Goal: Task Accomplishment & Management: Manage account settings

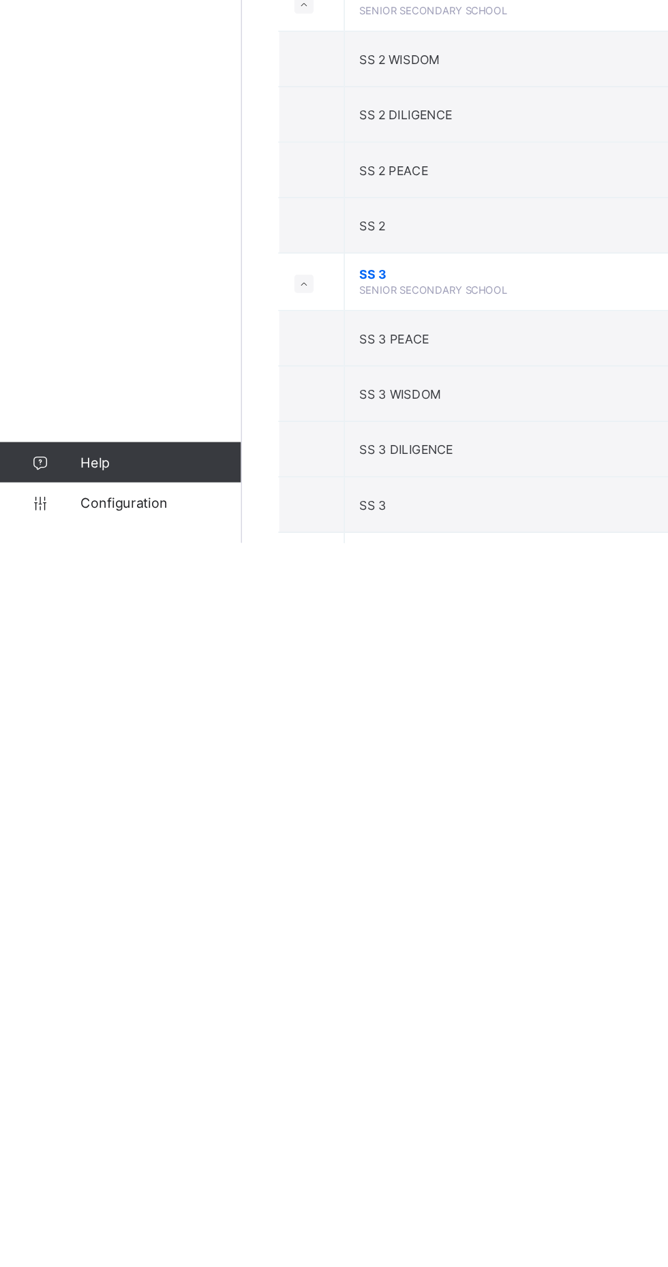
scroll to position [193, 0]
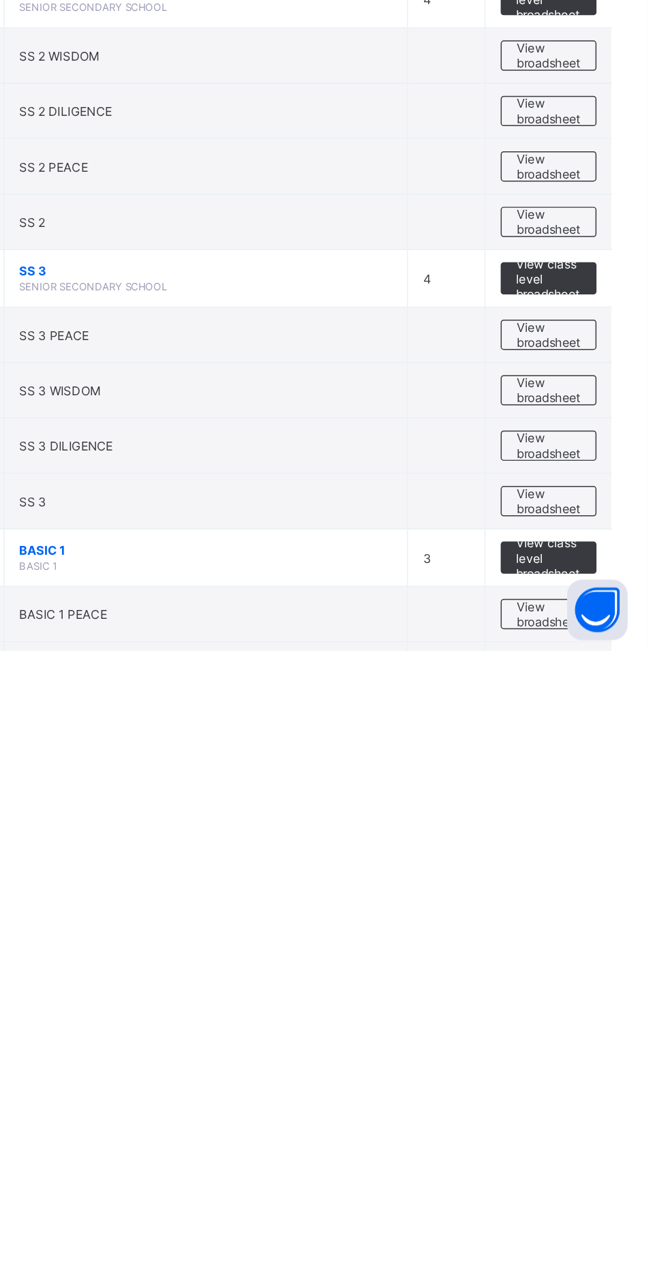
click at [607, 1213] on span "View class level broadsheet" at bounding box center [601, 1204] width 44 height 31
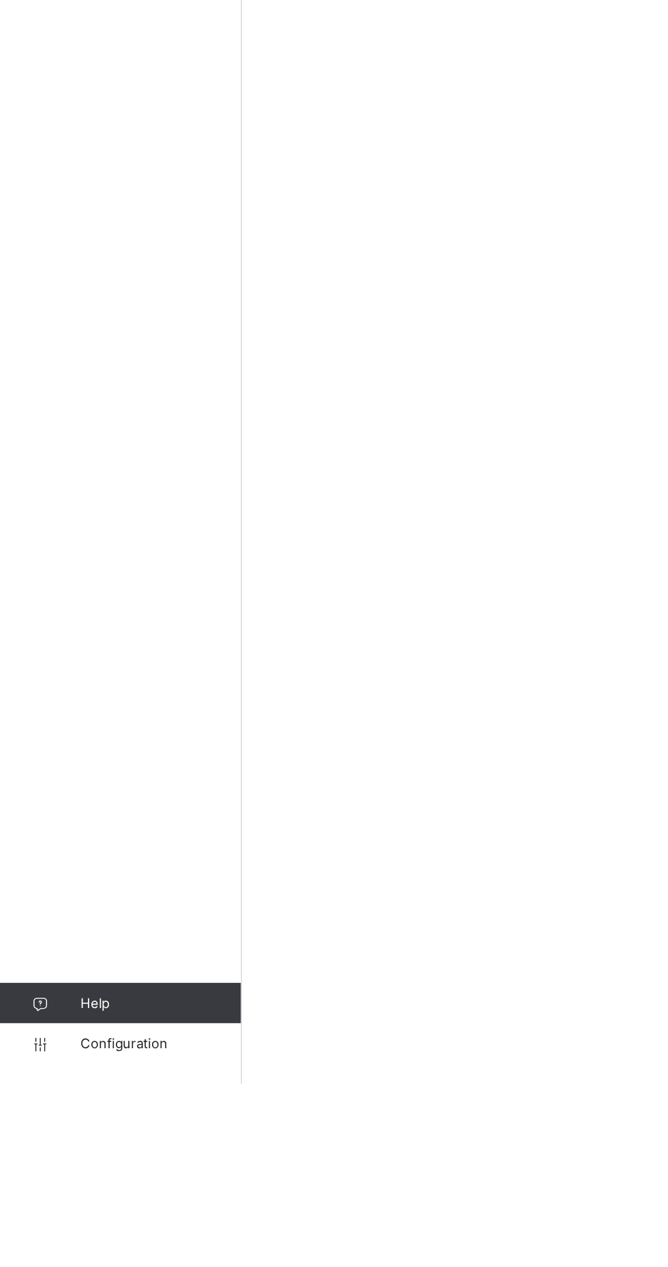
click at [73, 1253] on link "Configuration" at bounding box center [81, 1239] width 163 height 27
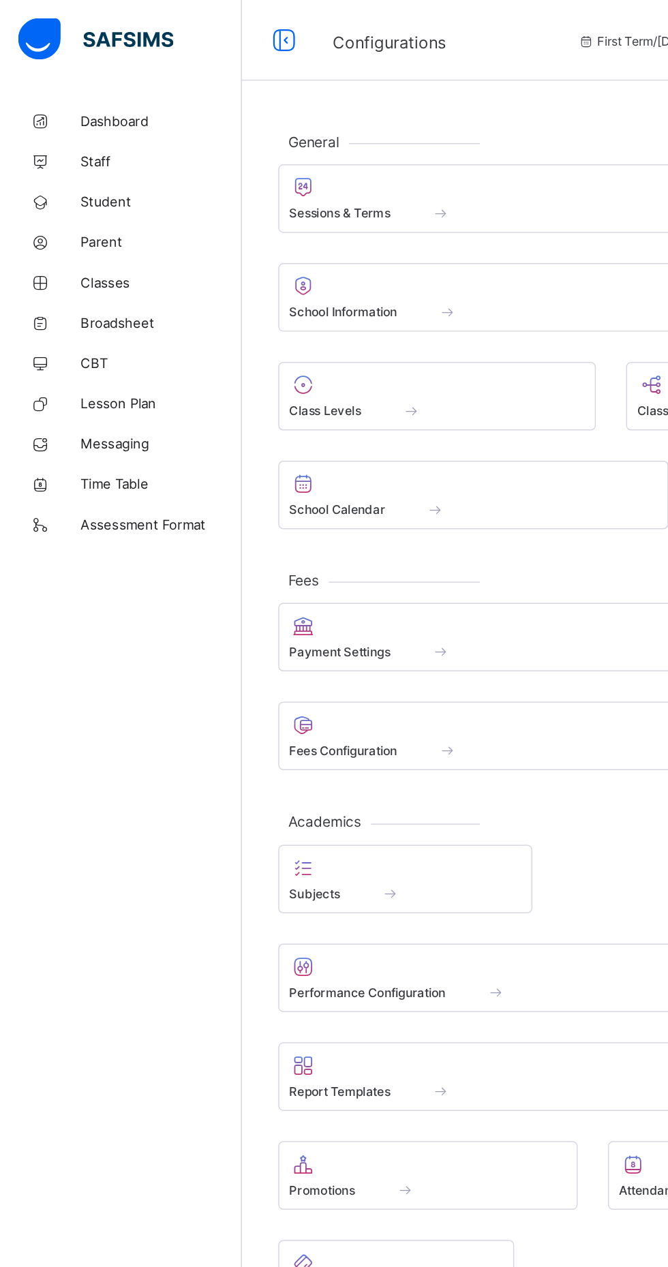
click at [252, 144] on span "Sessions & Terms" at bounding box center [230, 144] width 68 height 10
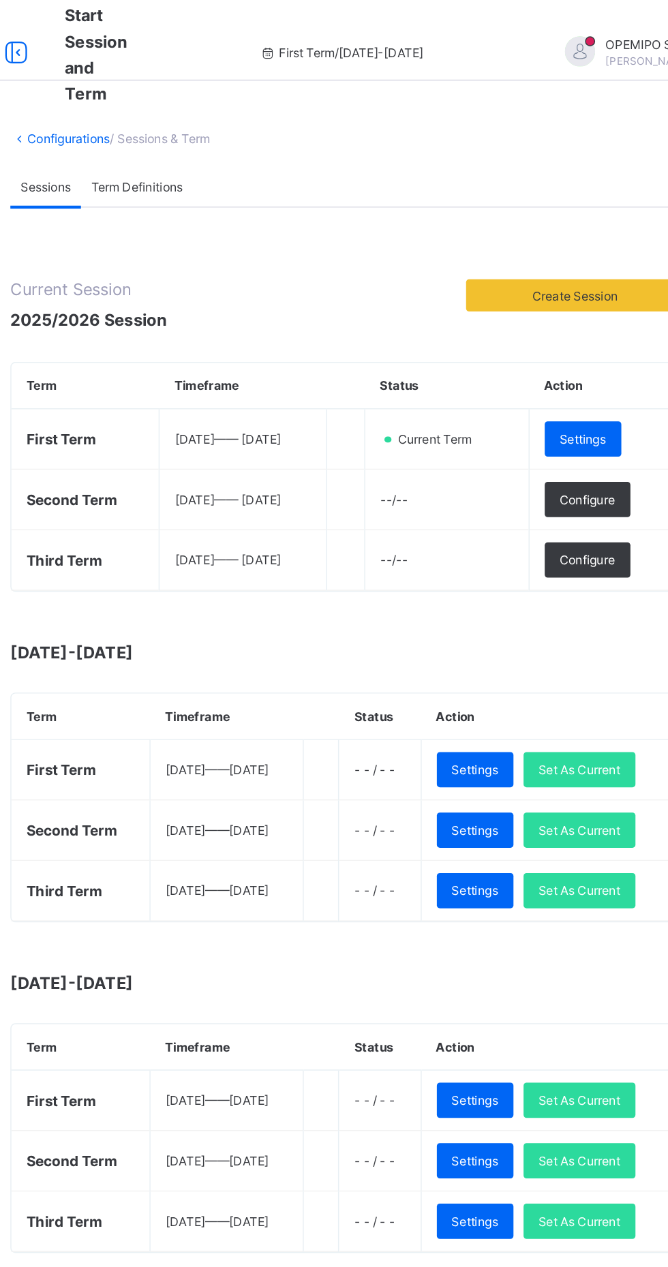
click at [595, 600] on span "Set As Current" at bounding box center [572, 602] width 55 height 10
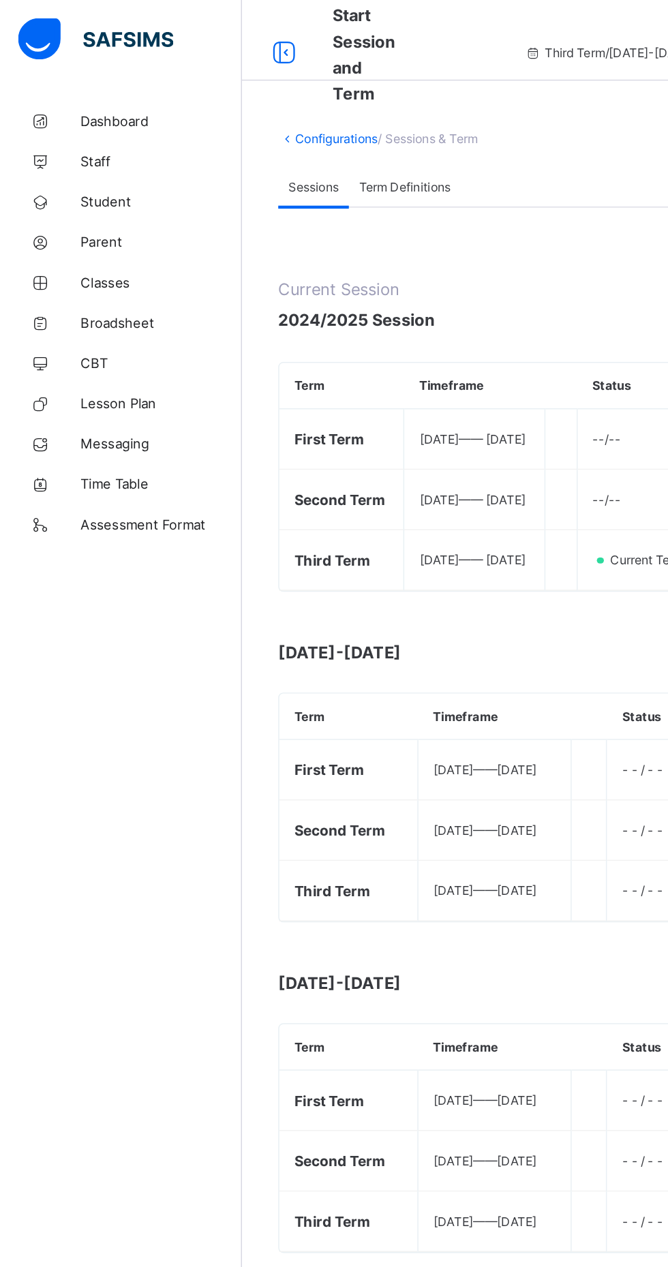
click at [71, 217] on span "Broadsheet" at bounding box center [109, 218] width 109 height 11
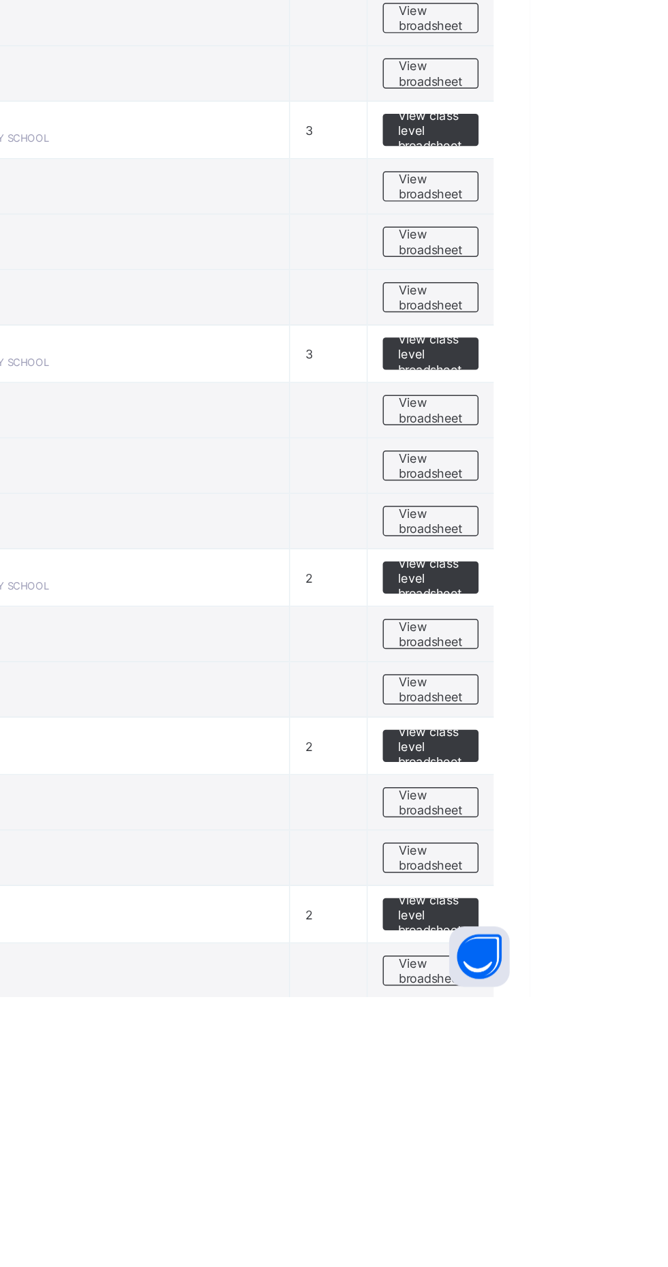
click at [591, 1086] on span "View class level broadsheet" at bounding box center [601, 1097] width 44 height 31
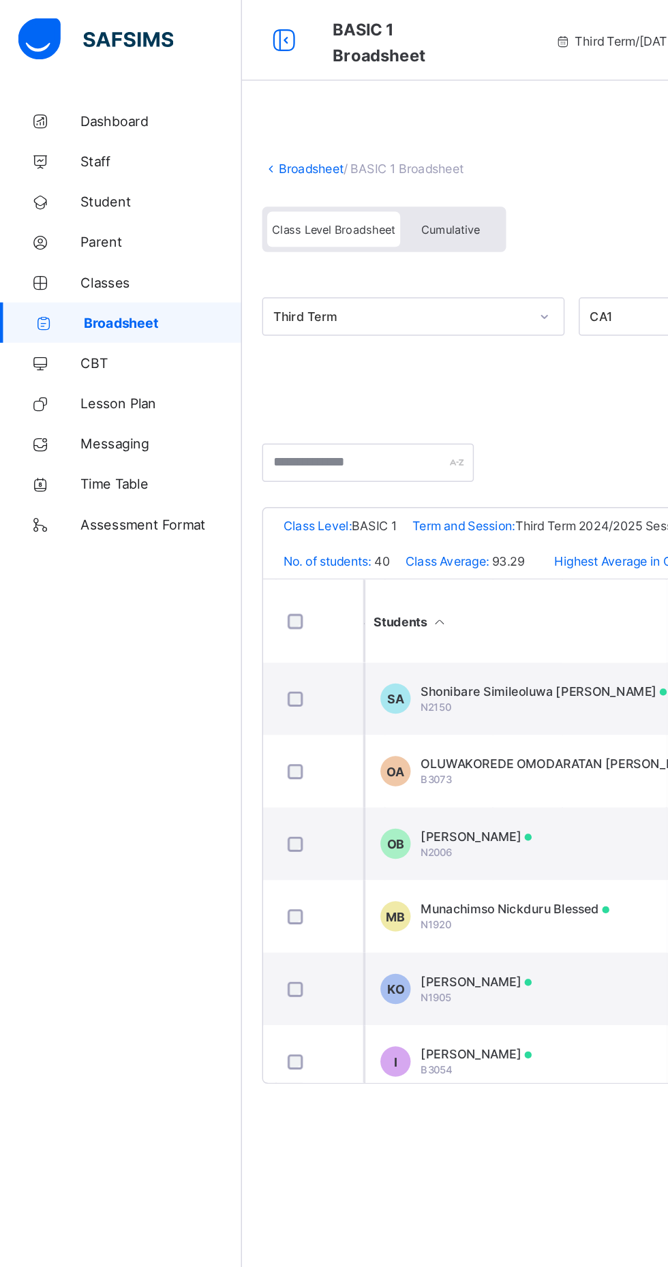
scroll to position [0, 333]
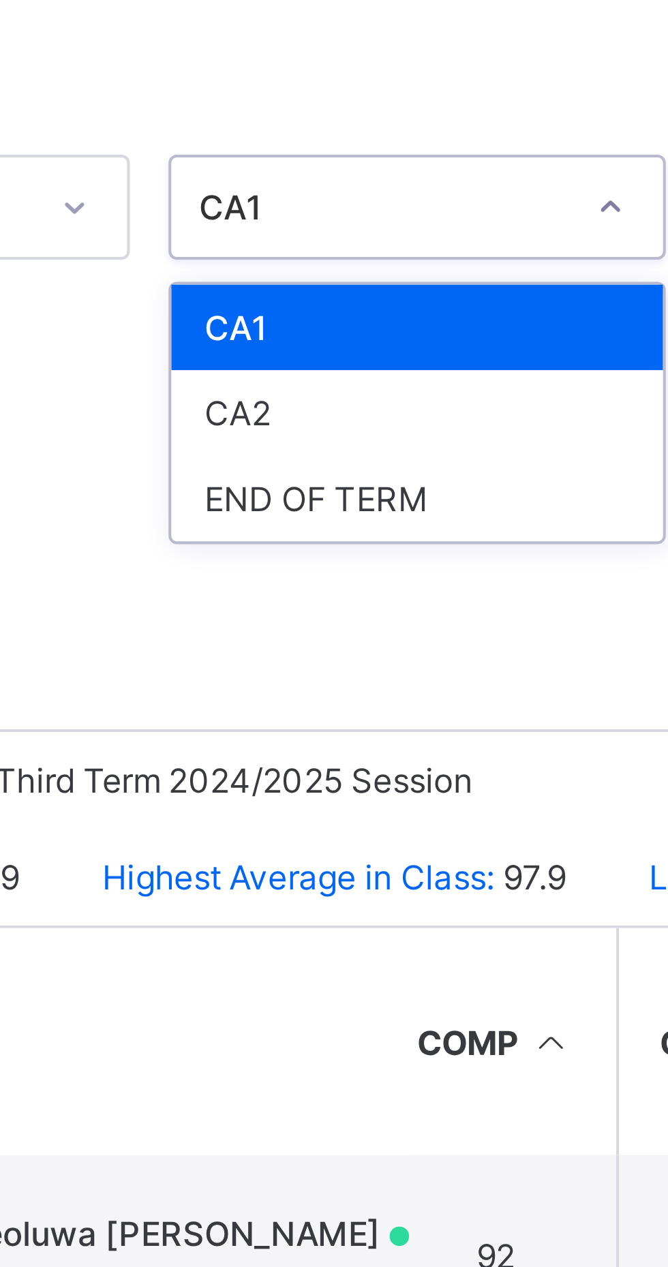
click at [423, 264] on div "CA2" at bounding box center [452, 264] width 121 height 21
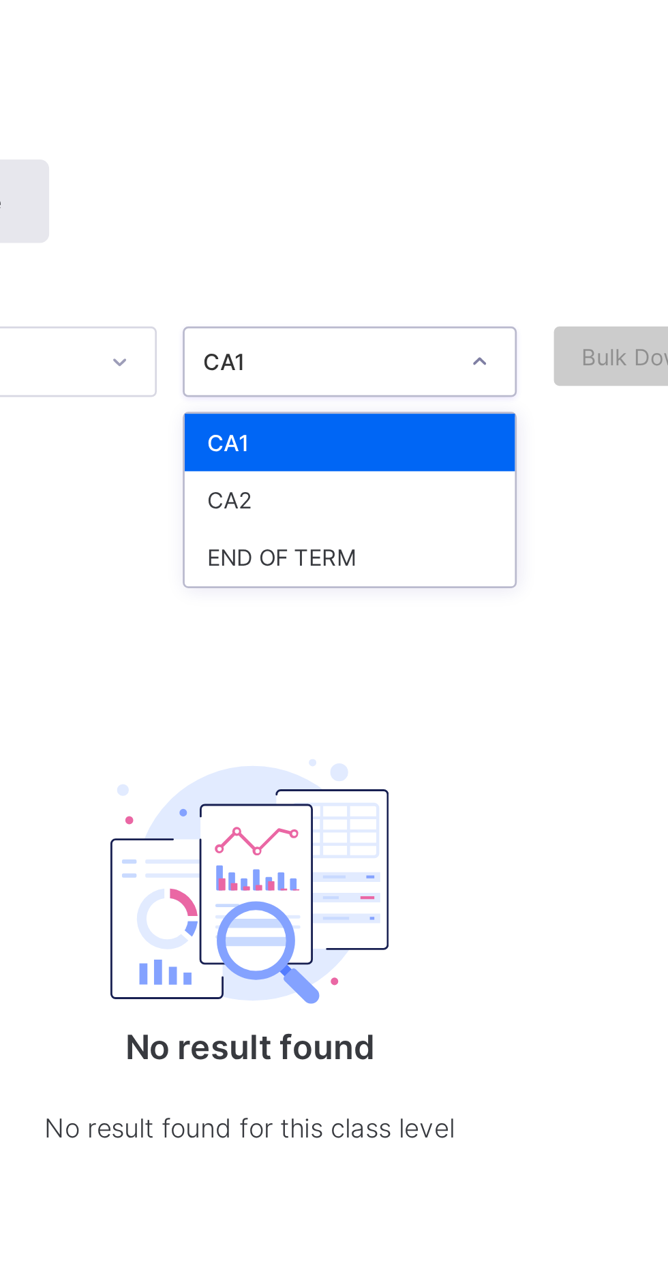
click at [443, 283] on div "END OF TERM" at bounding box center [452, 285] width 121 height 21
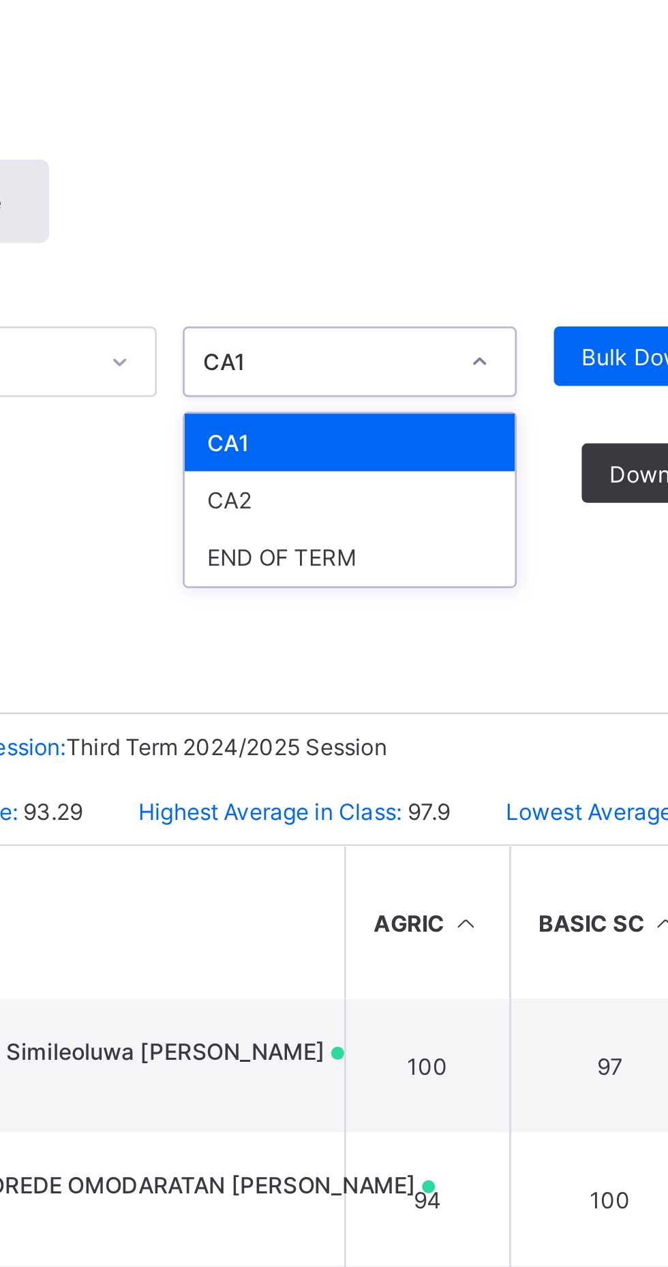
click at [423, 282] on div "END OF TERM" at bounding box center [452, 285] width 121 height 21
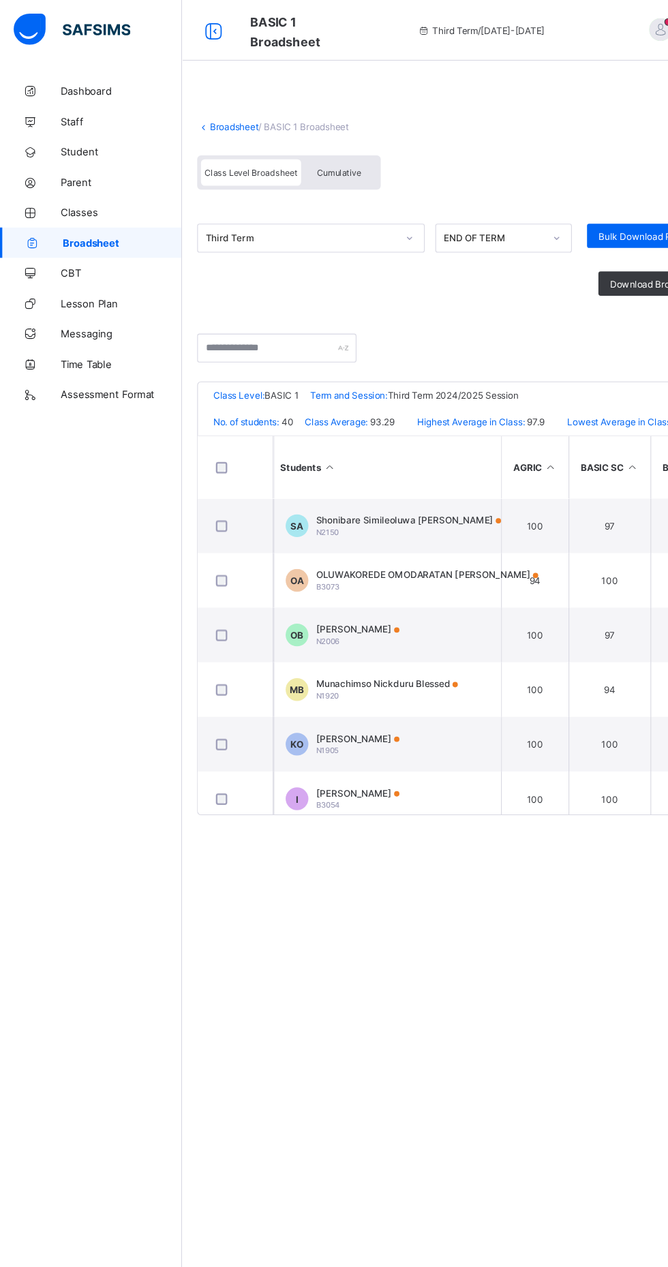
click at [203, 114] on link "Broadsheet" at bounding box center [211, 114] width 44 height 10
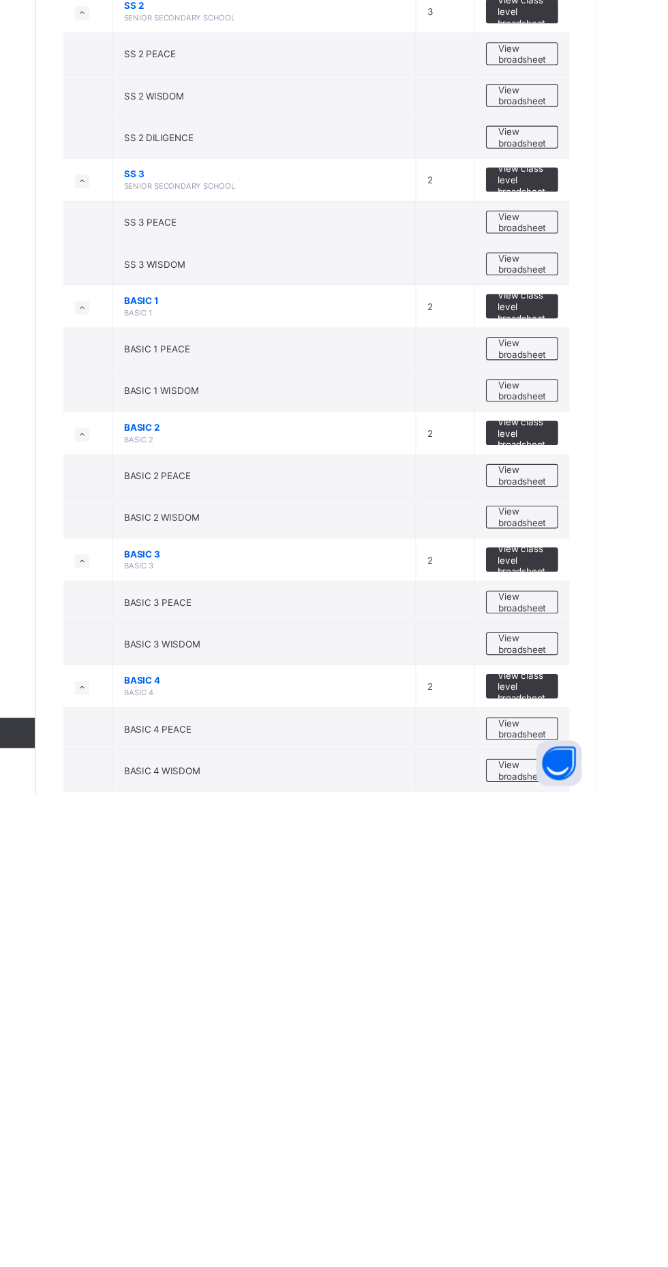
scroll to position [277, 0]
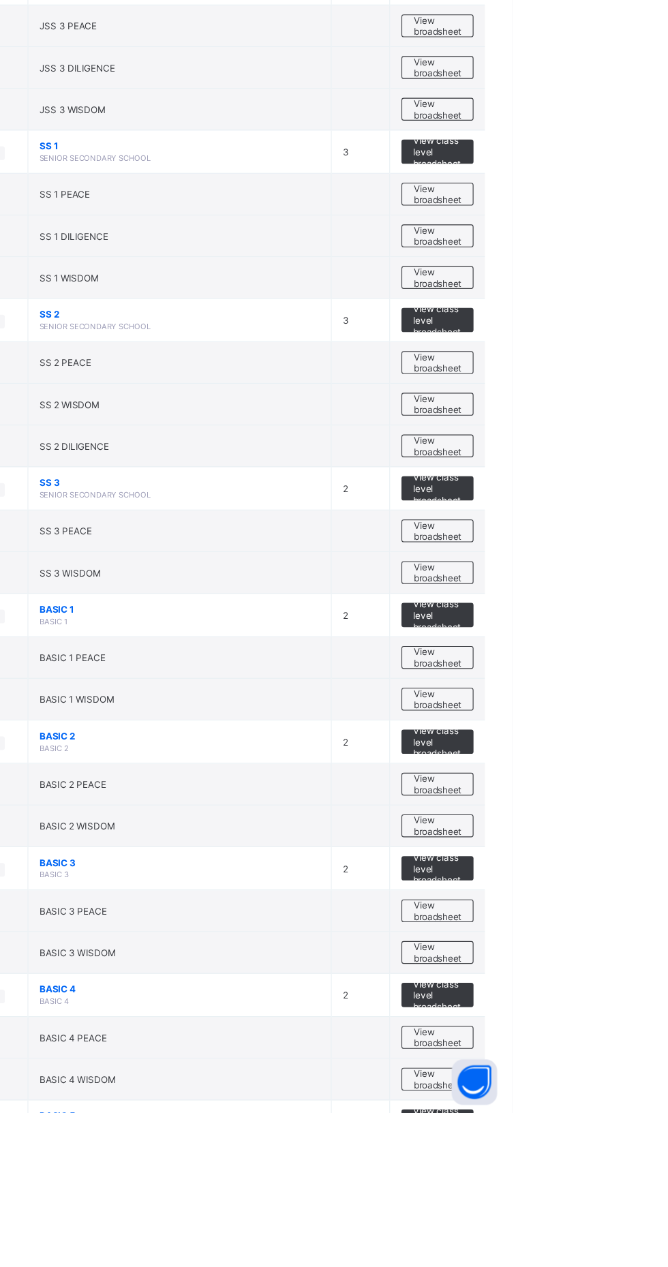
click at [607, 854] on span "View broadsheet" at bounding box center [600, 858] width 43 height 20
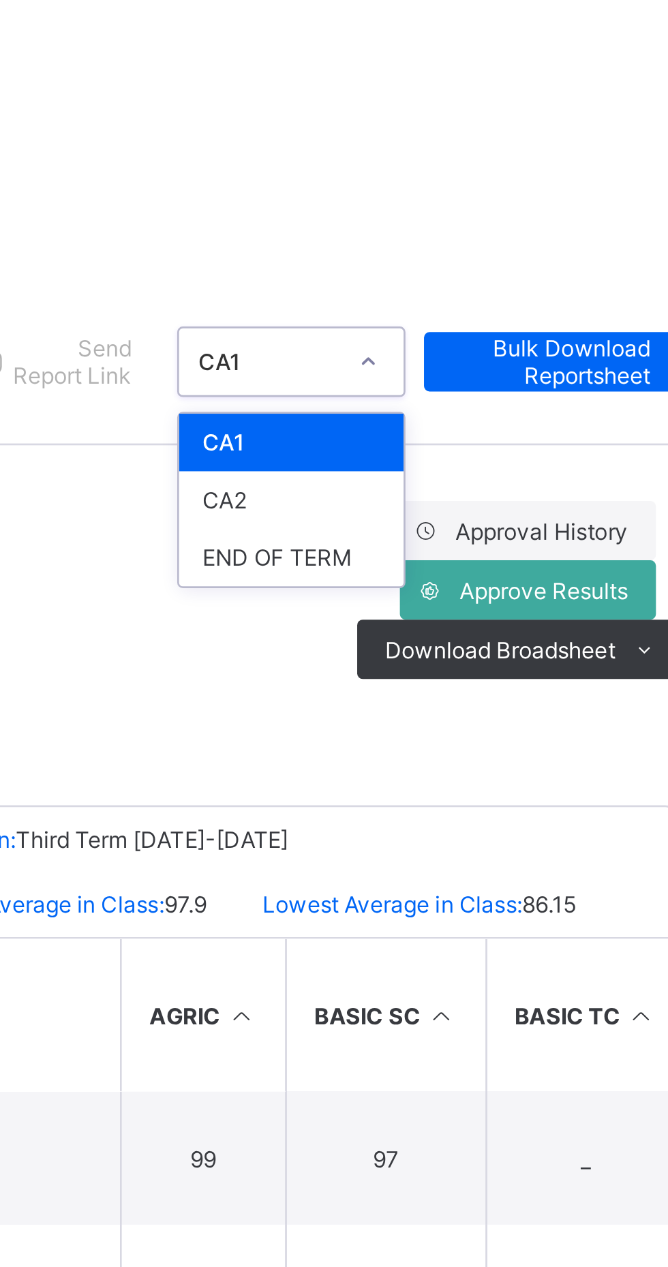
click at [500, 267] on div "END OF TERM" at bounding box center [513, 272] width 82 height 21
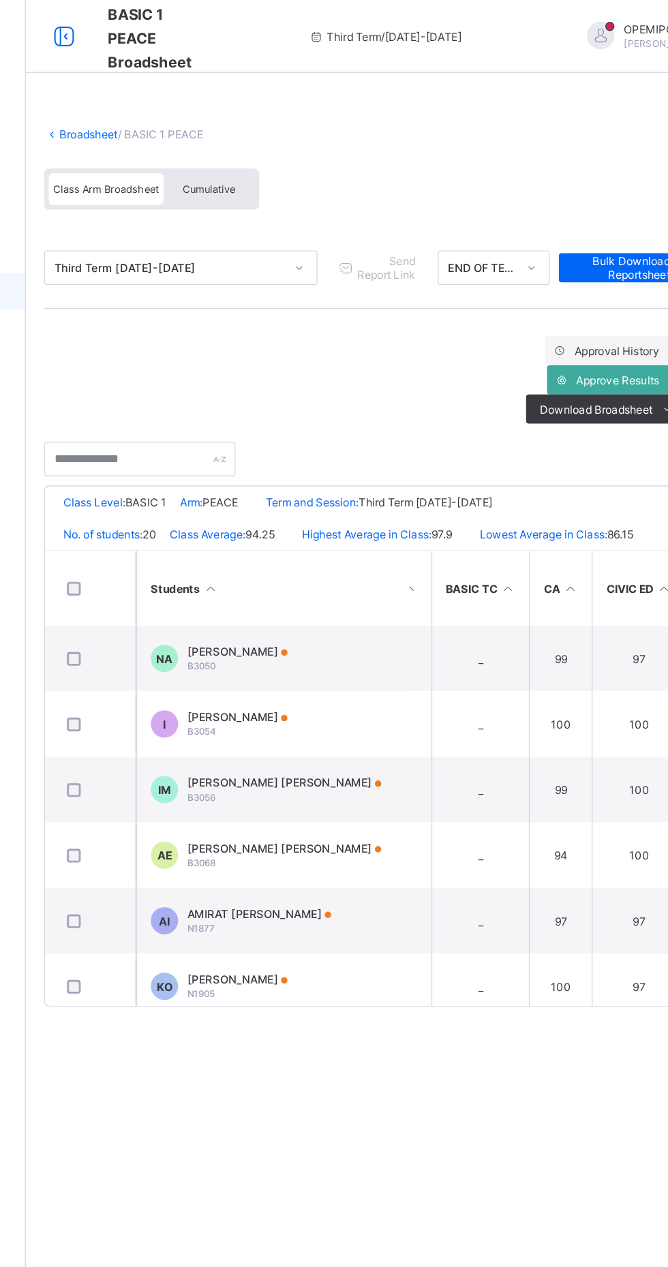
scroll to position [0, 149]
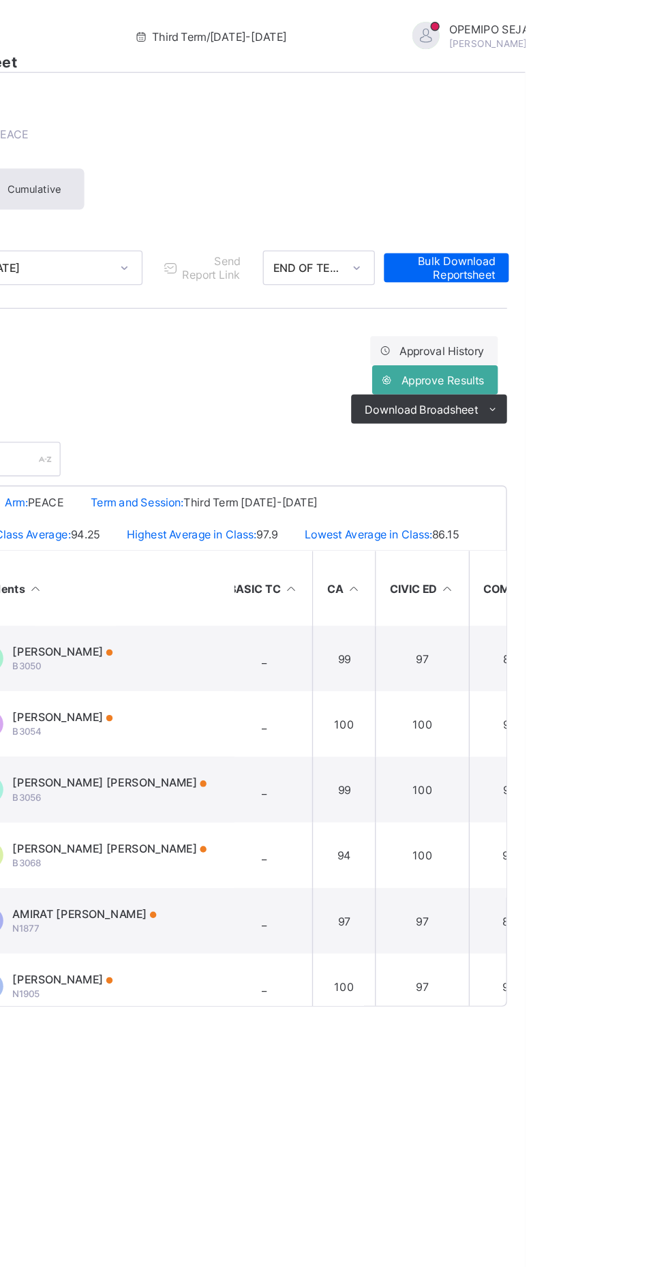
click at [600, 283] on span "Approve Results" at bounding box center [606, 284] width 62 height 10
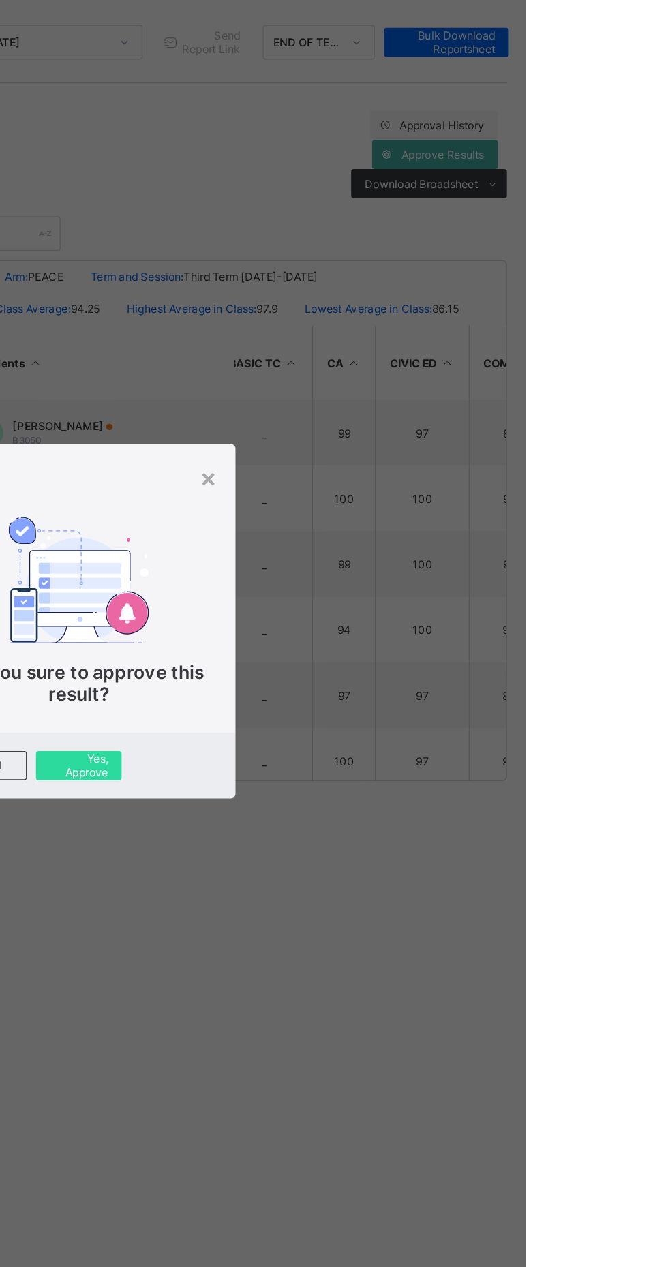
click at [356, 752] on span "Yes, Approve" at bounding box center [334, 741] width 44 height 20
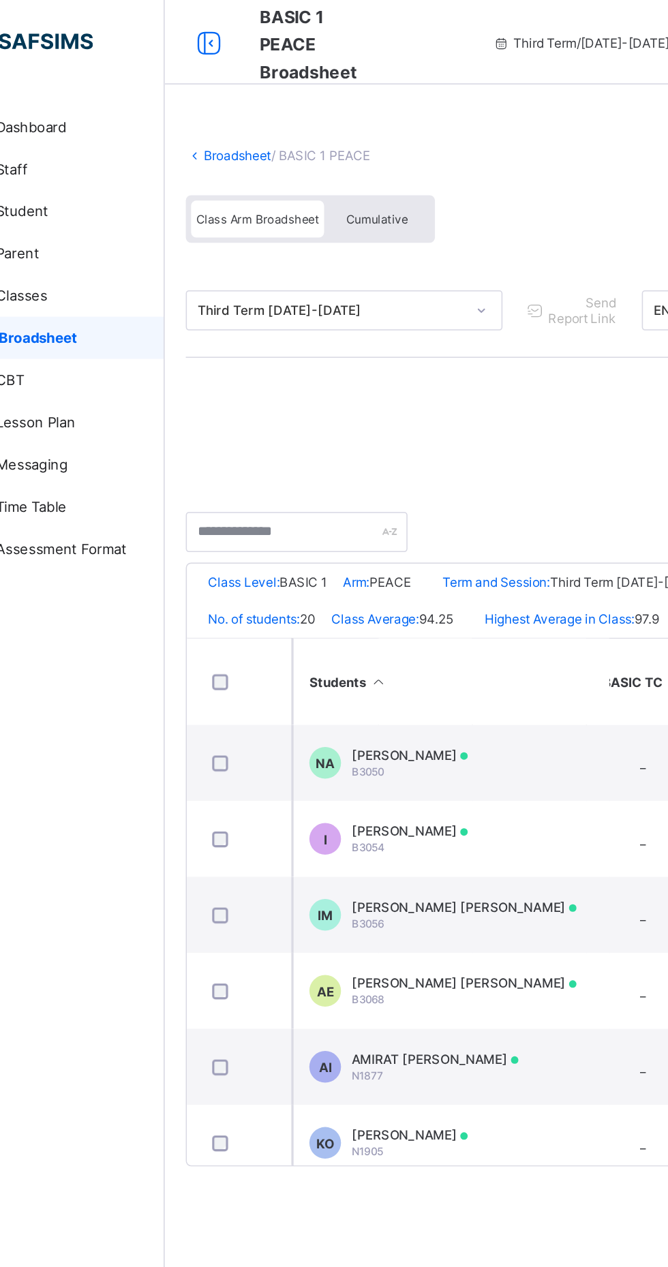
click at [224, 101] on link "Broadsheet" at bounding box center [211, 100] width 44 height 10
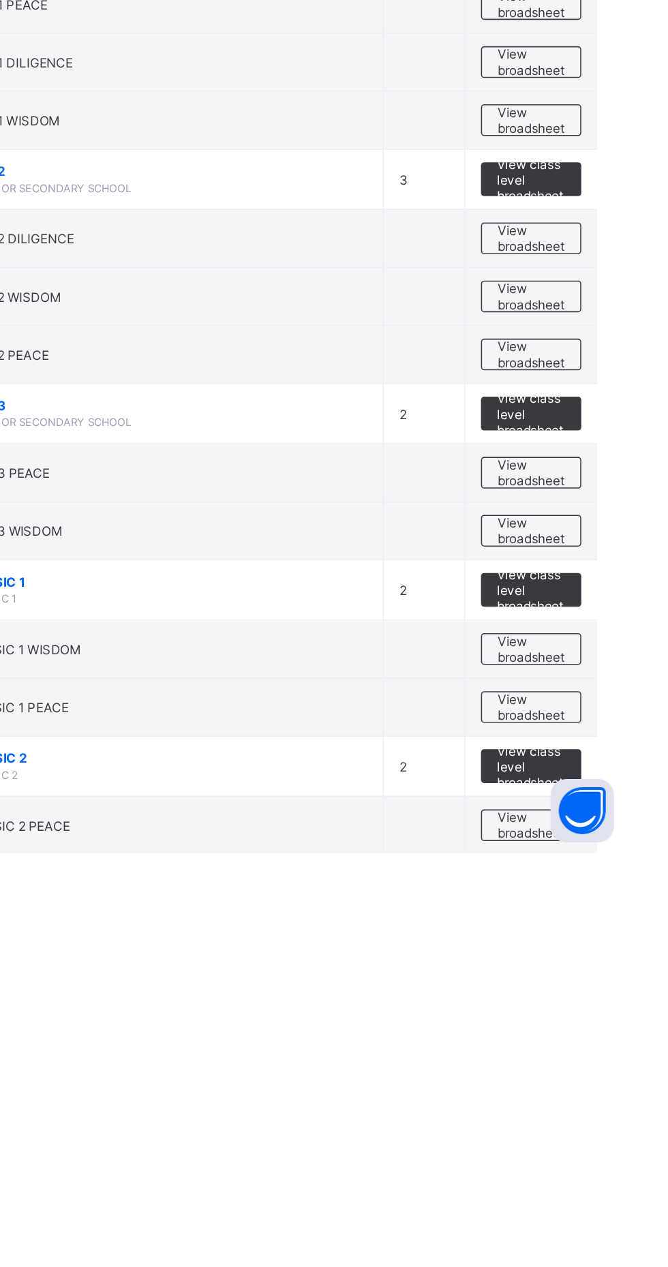
click at [604, 1135] on span "View broadsheet" at bounding box center [600, 1135] width 43 height 20
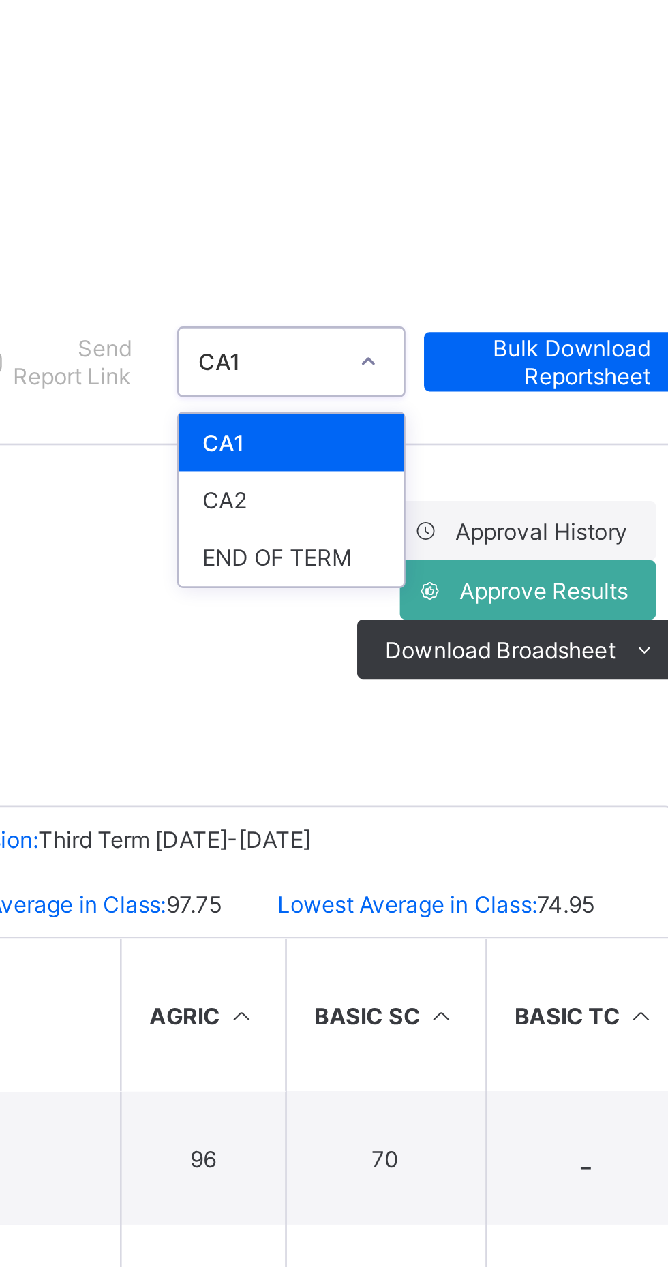
click at [511, 266] on div "END OF TERM" at bounding box center [513, 272] width 82 height 21
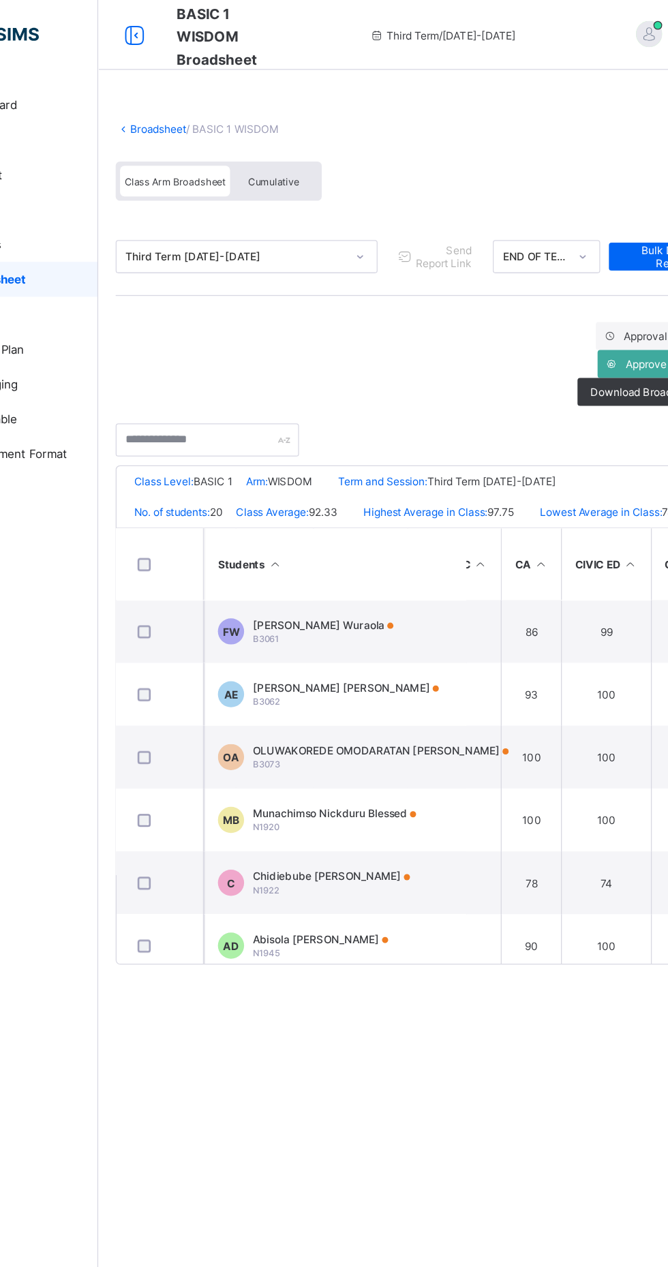
scroll to position [0, 183]
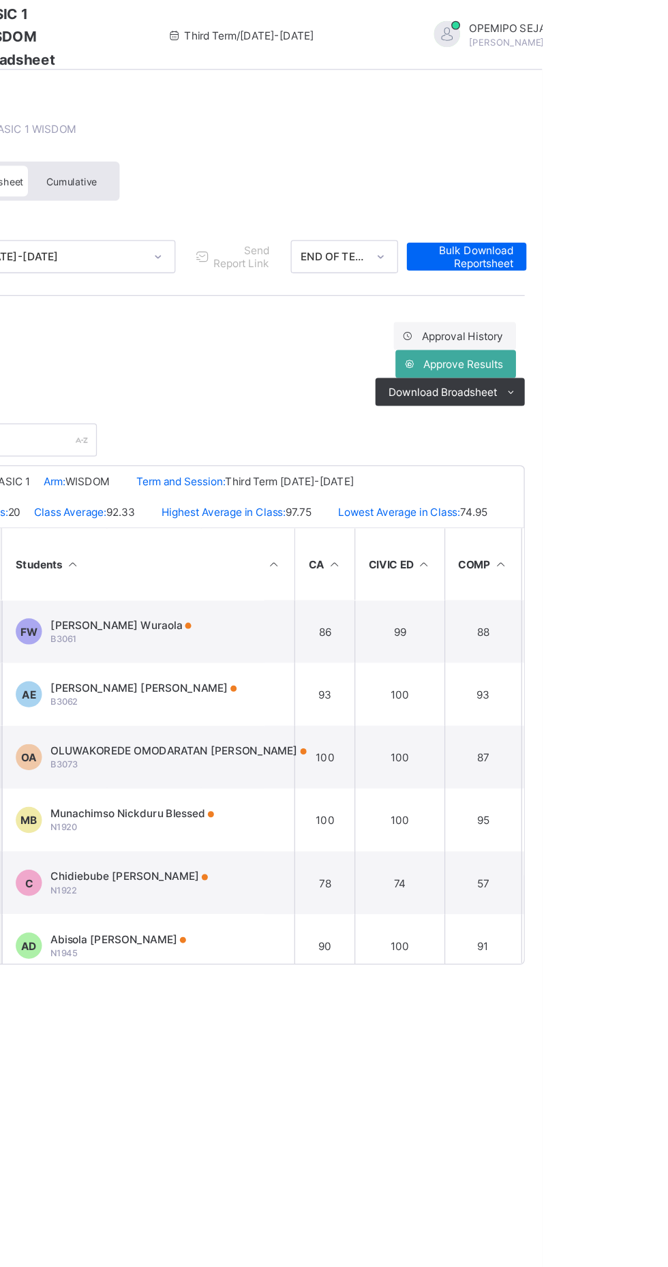
click at [604, 283] on span "Approve Results" at bounding box center [606, 284] width 62 height 10
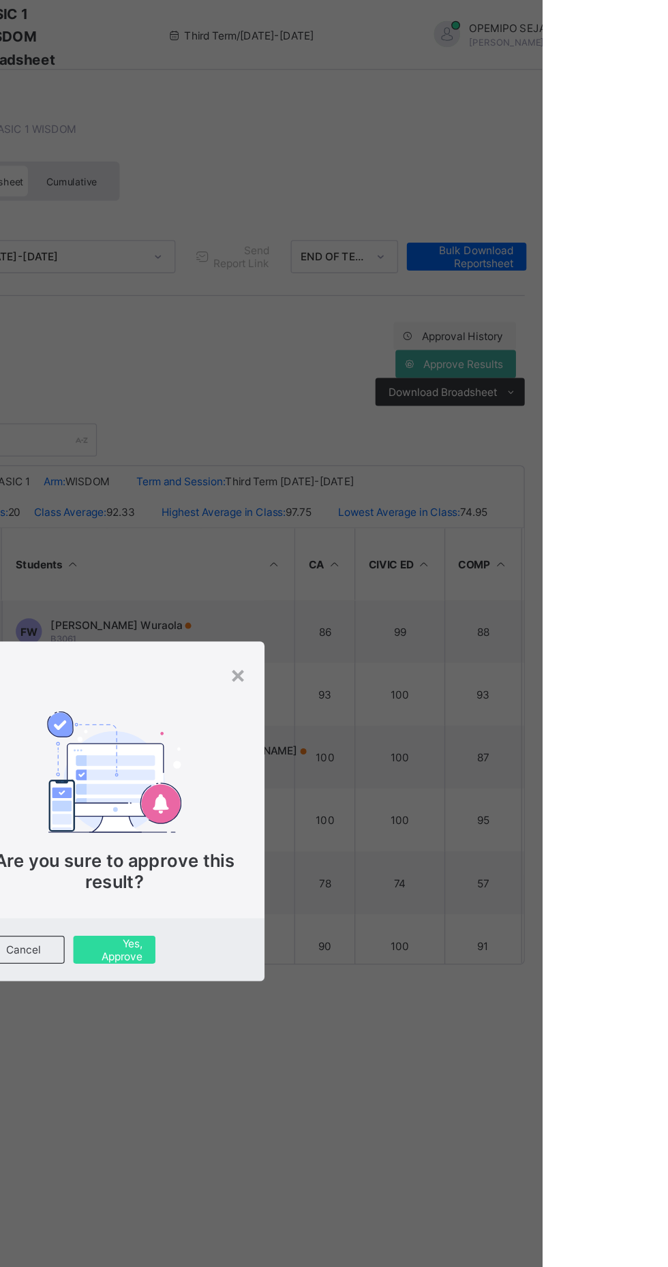
click at [356, 752] on span "Yes, Approve" at bounding box center [334, 741] width 44 height 20
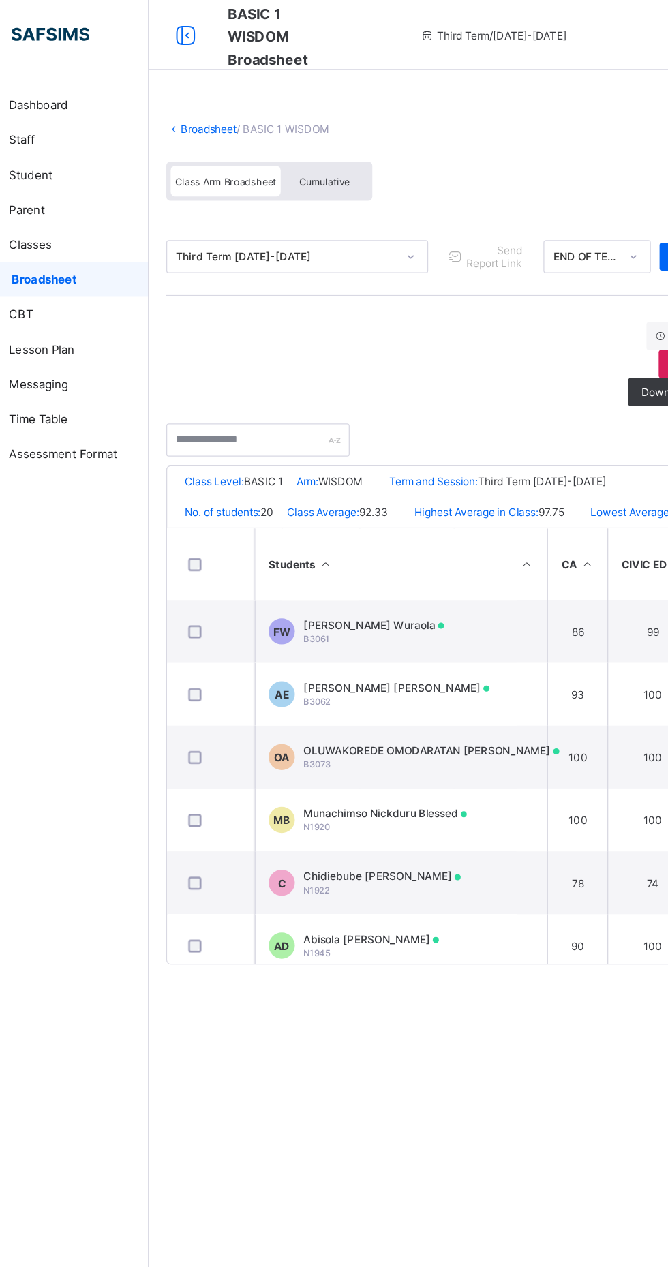
click at [199, 103] on link "Broadsheet" at bounding box center [211, 100] width 44 height 10
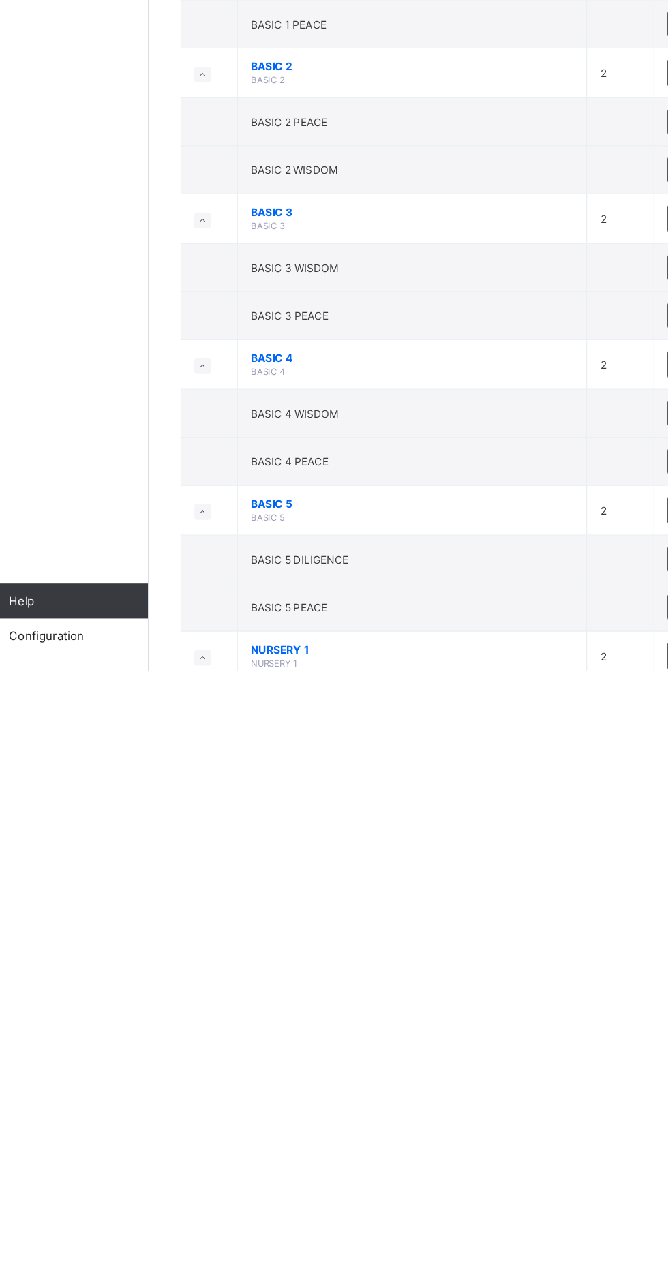
scroll to position [465, 0]
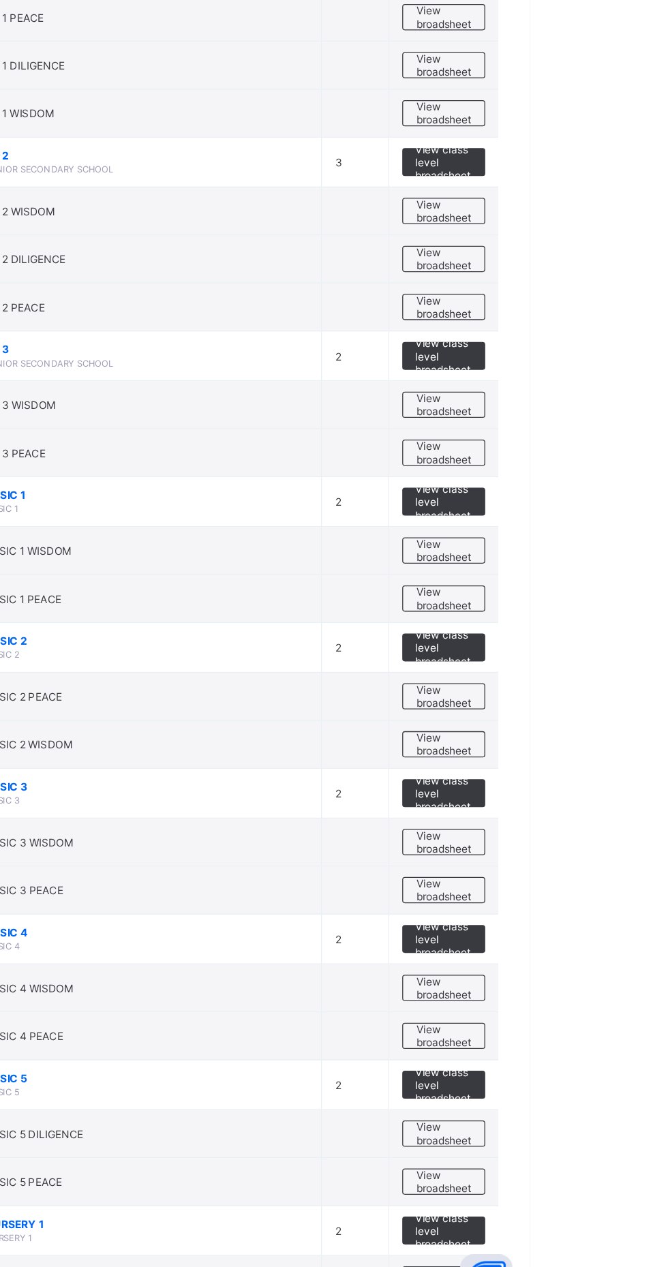
click at [611, 743] on span "View class level broadsheet" at bounding box center [601, 745] width 44 height 31
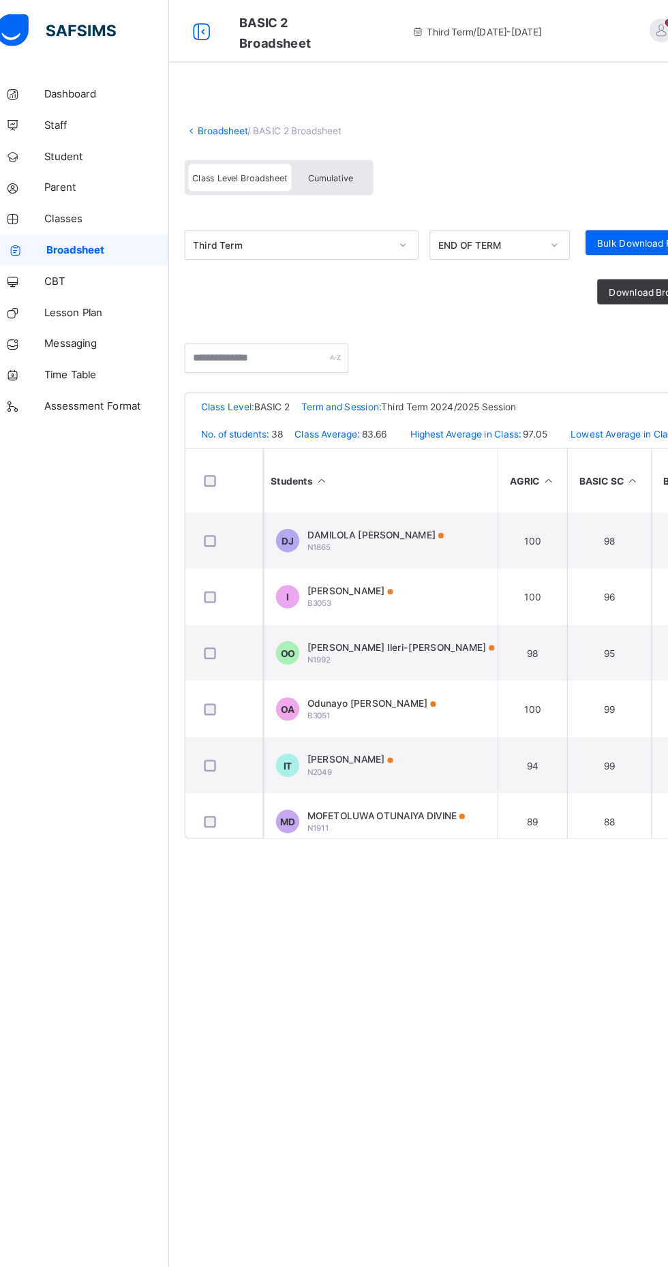
click at [215, 116] on link "Broadsheet" at bounding box center [211, 114] width 44 height 10
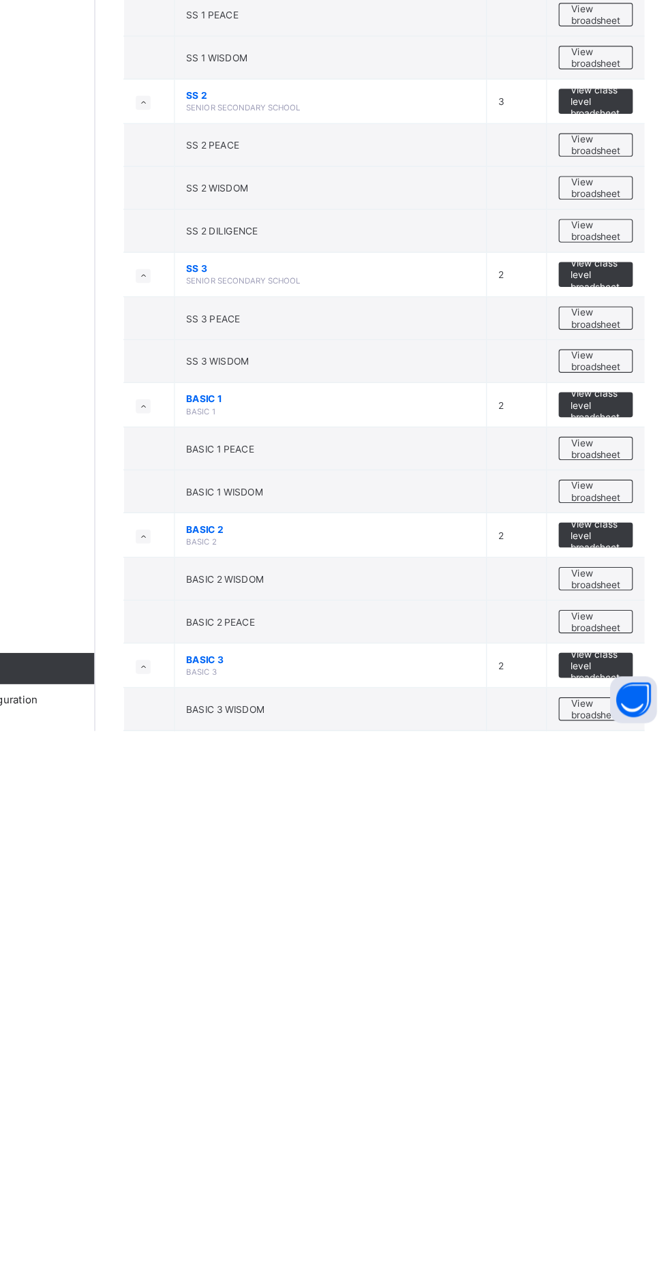
scroll to position [209, 0]
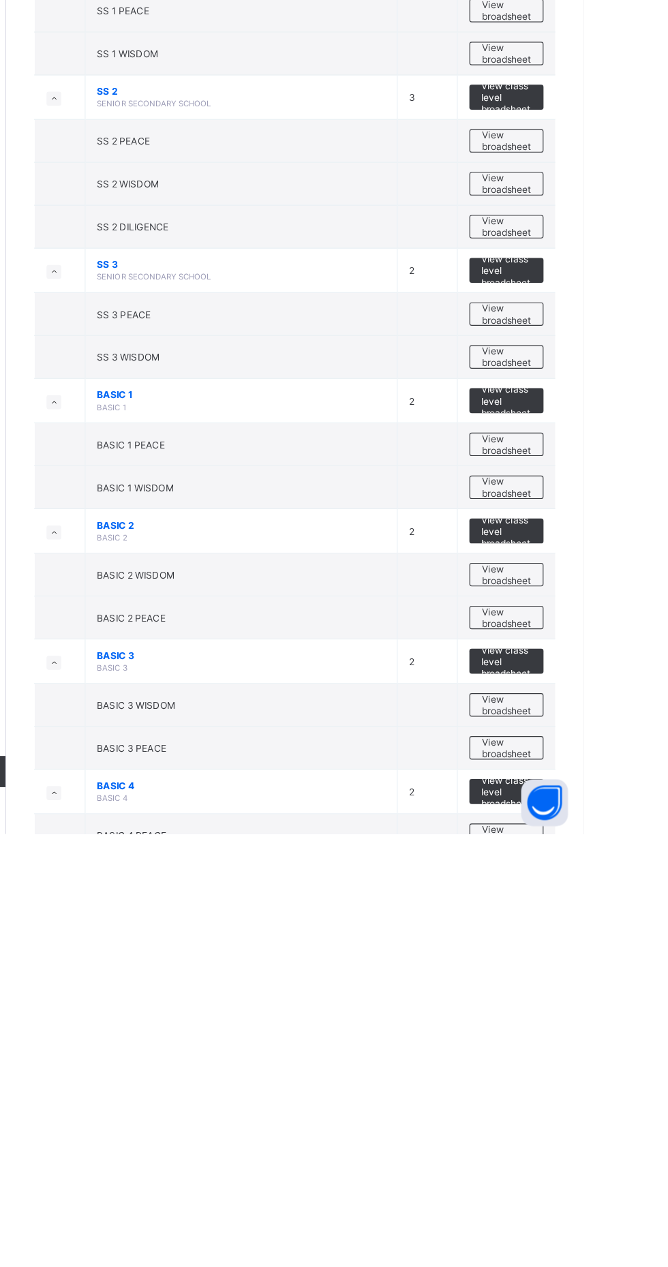
click at [597, 1040] on span "View broadsheet" at bounding box center [600, 1040] width 43 height 20
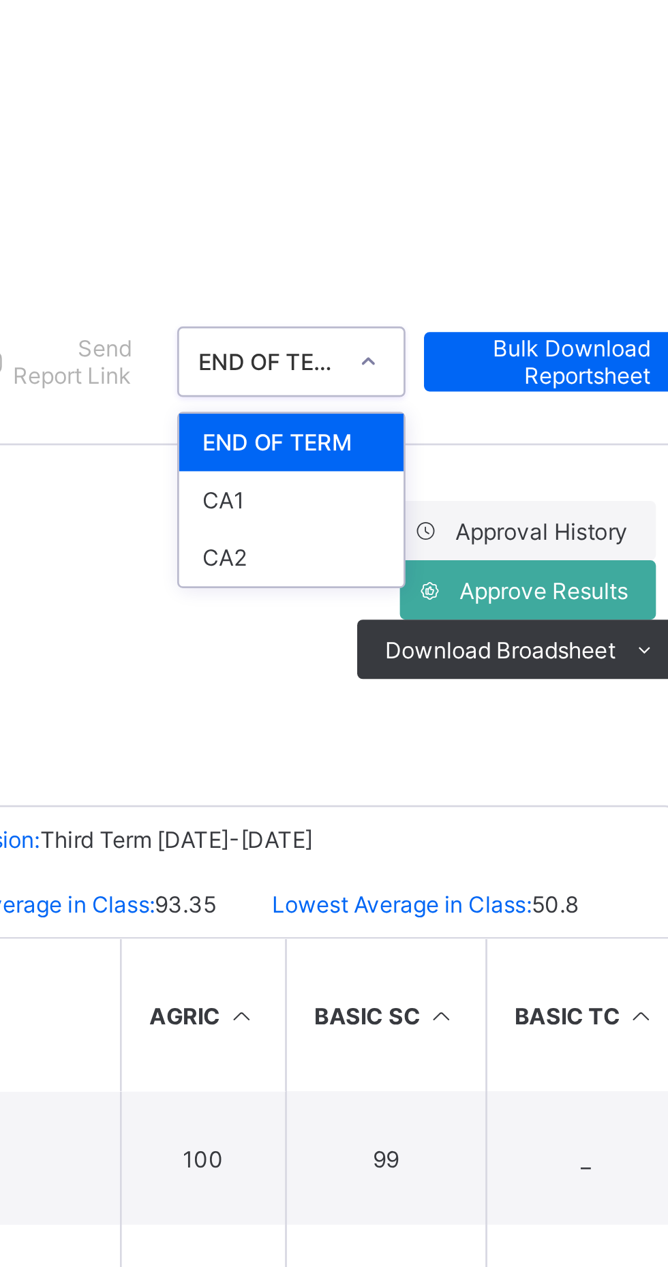
click at [446, 257] on div "Approval History Approve Results Download Broadsheet PDF Excel sheet" at bounding box center [415, 283] width 477 height 65
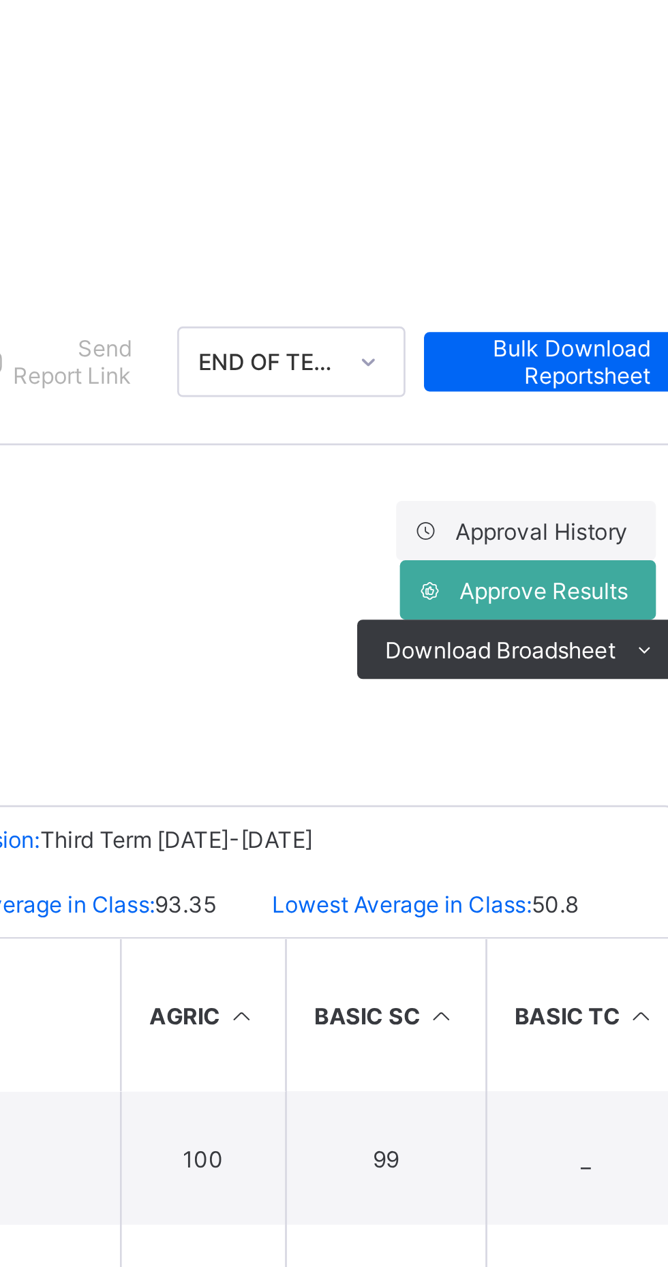
click at [600, 286] on span "Approve Results" at bounding box center [606, 284] width 62 height 10
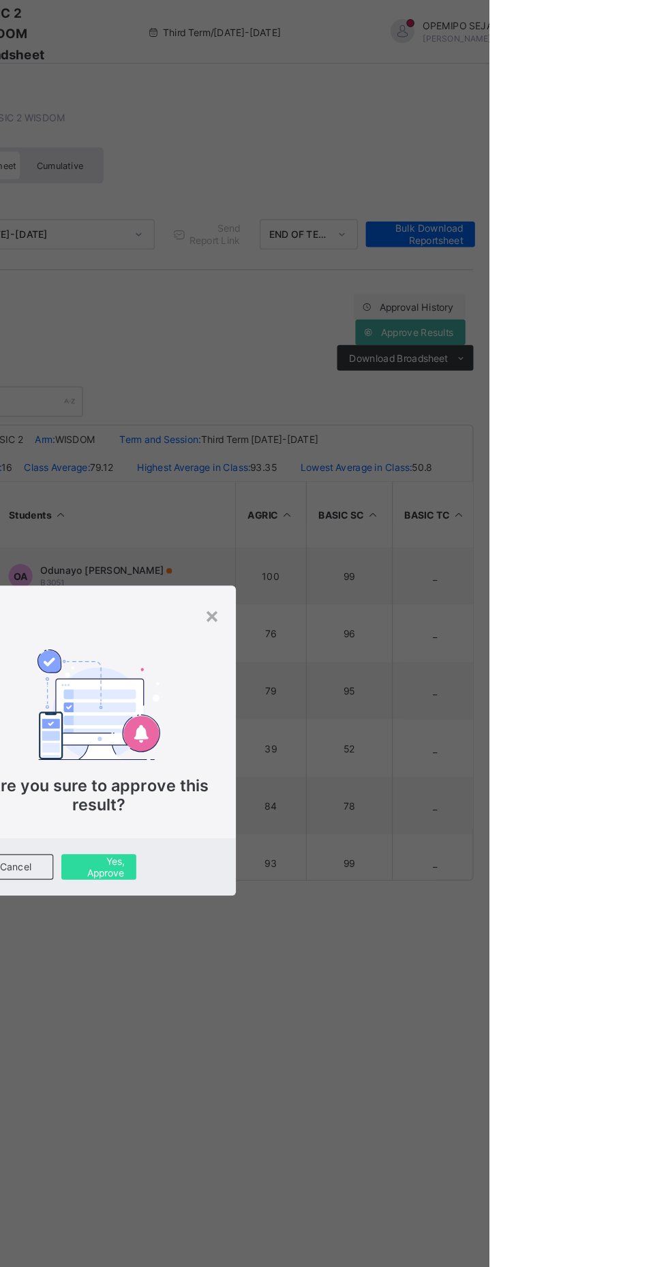
click at [356, 752] on span "Yes, Approve" at bounding box center [334, 741] width 44 height 20
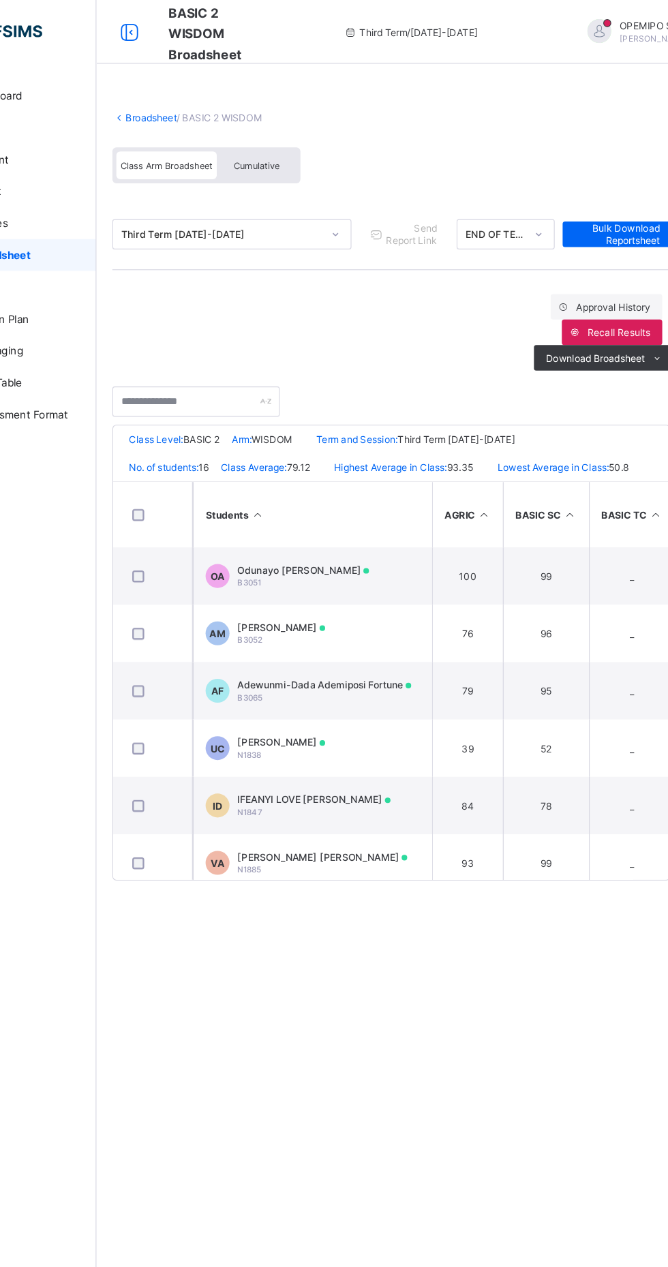
click at [206, 100] on link "Broadsheet" at bounding box center [211, 100] width 44 height 10
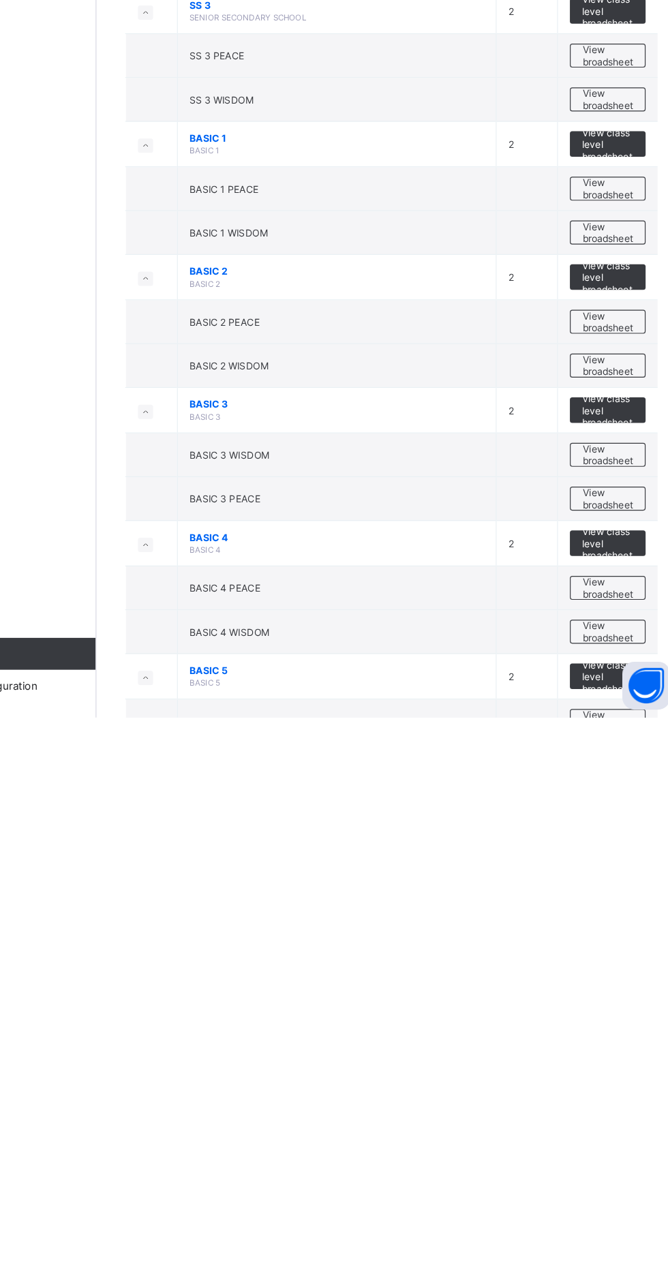
scroll to position [385, 0]
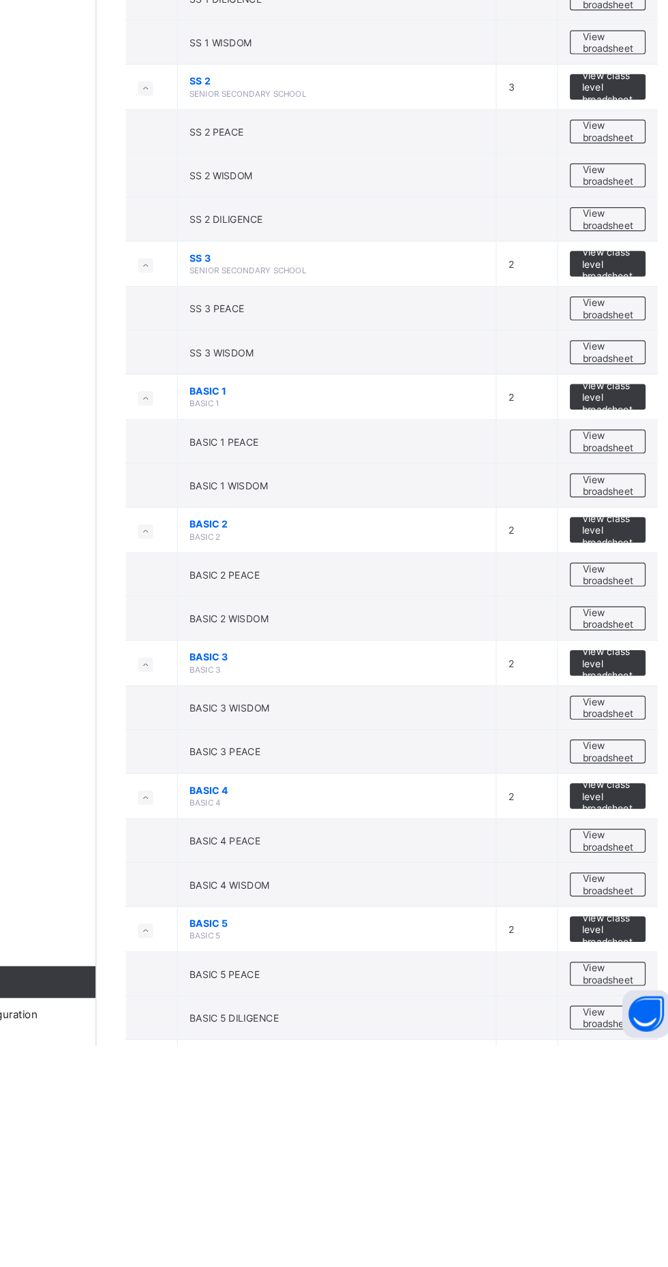
click at [607, 868] on span "View broadsheet" at bounding box center [600, 864] width 43 height 20
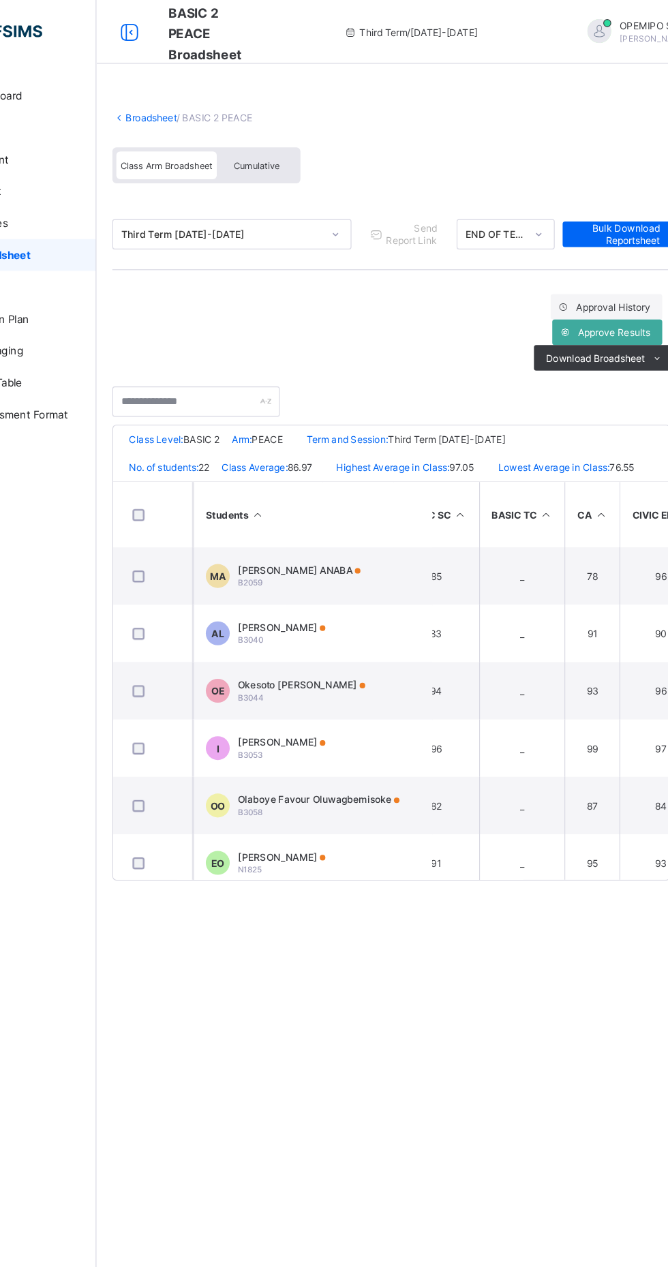
scroll to position [0, 95]
click at [600, 289] on div "Approve Results" at bounding box center [600, 284] width 94 height 22
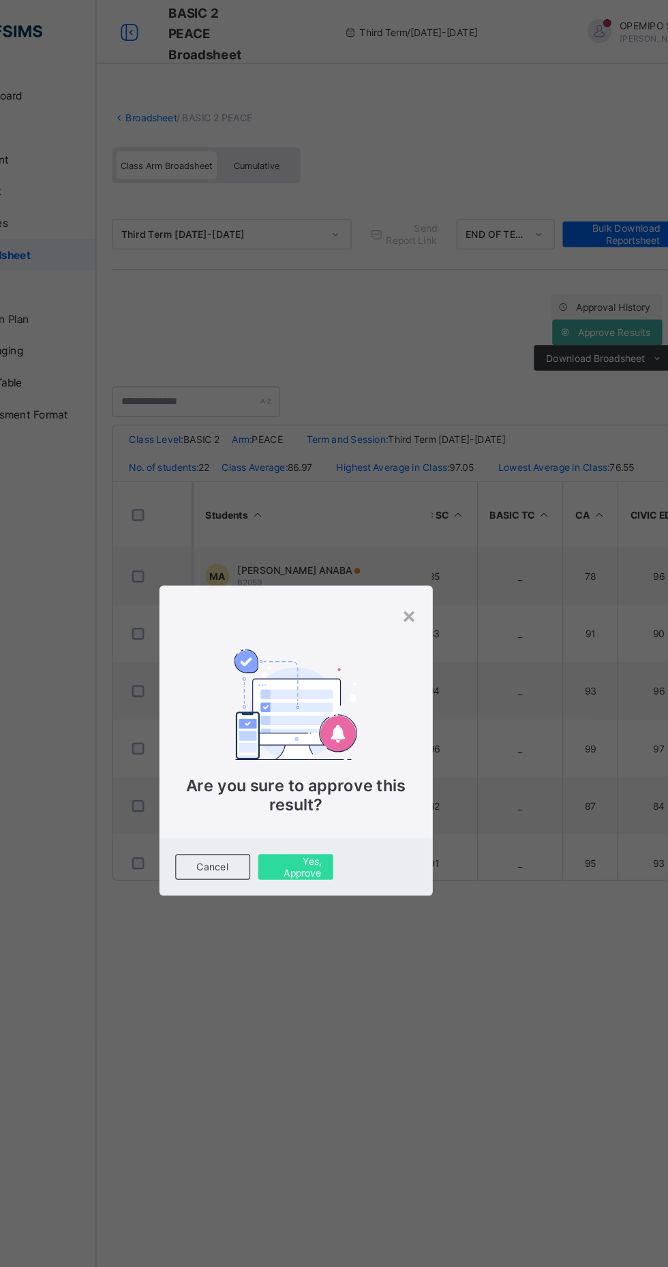
click at [356, 752] on span "Yes, Approve" at bounding box center [334, 741] width 44 height 20
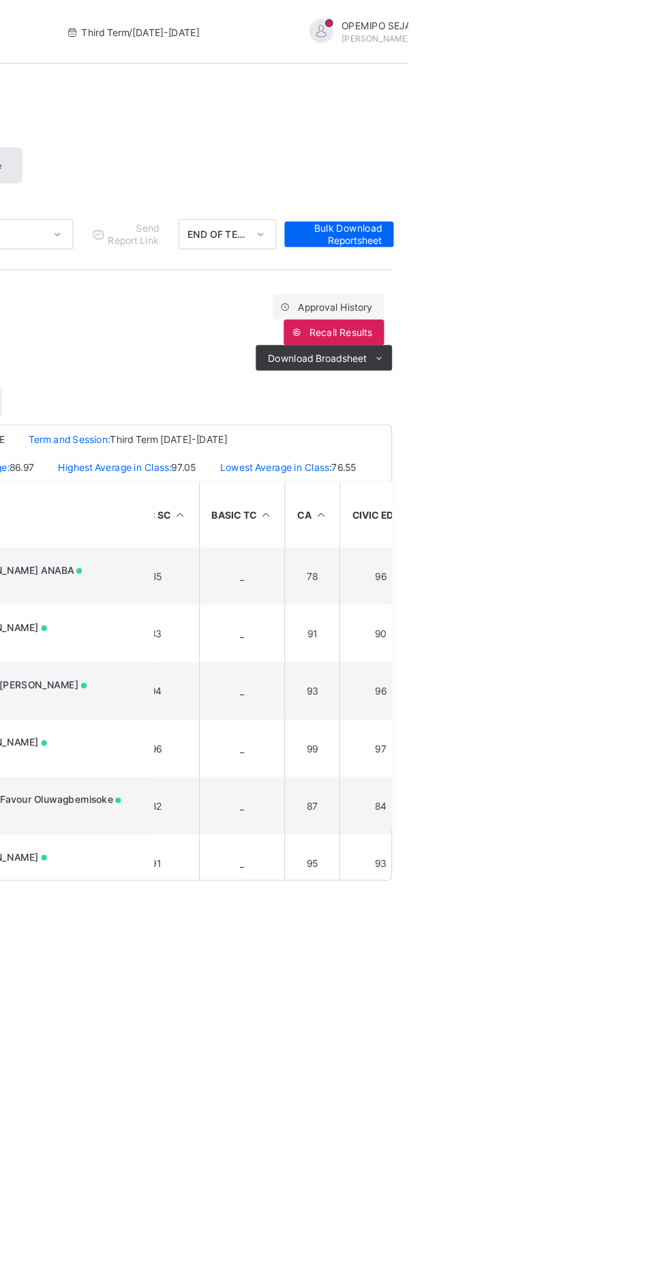
scroll to position [0, 0]
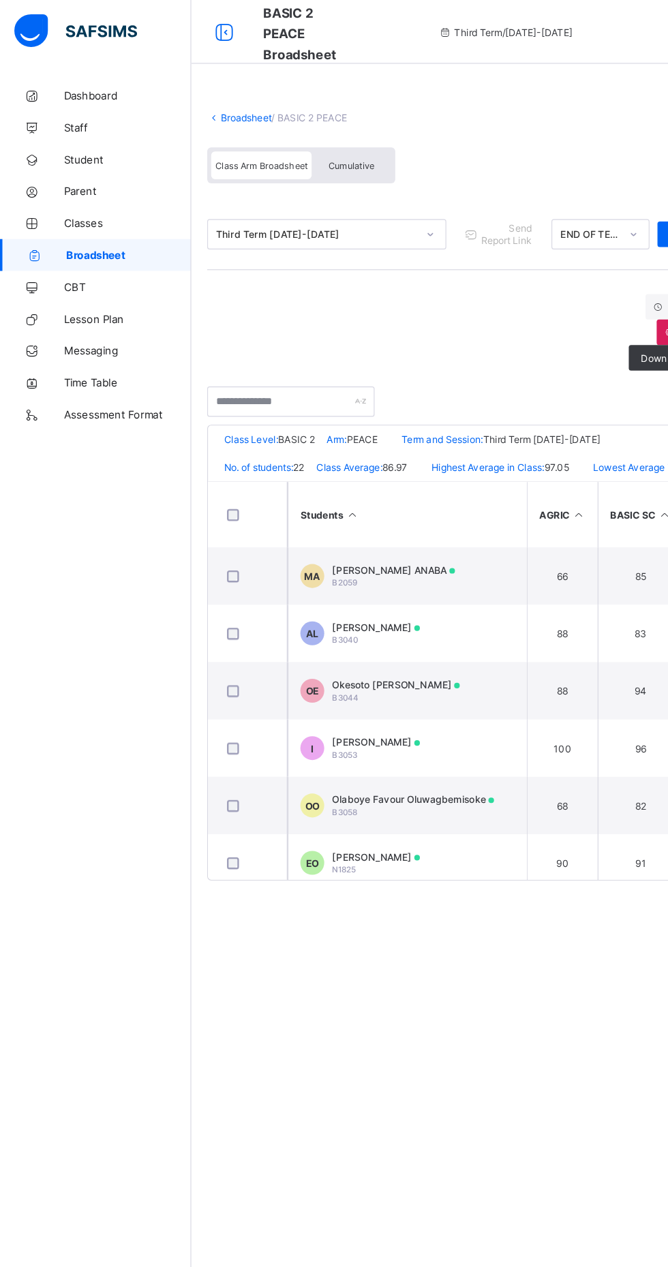
click at [219, 103] on link "Broadsheet" at bounding box center [211, 100] width 44 height 10
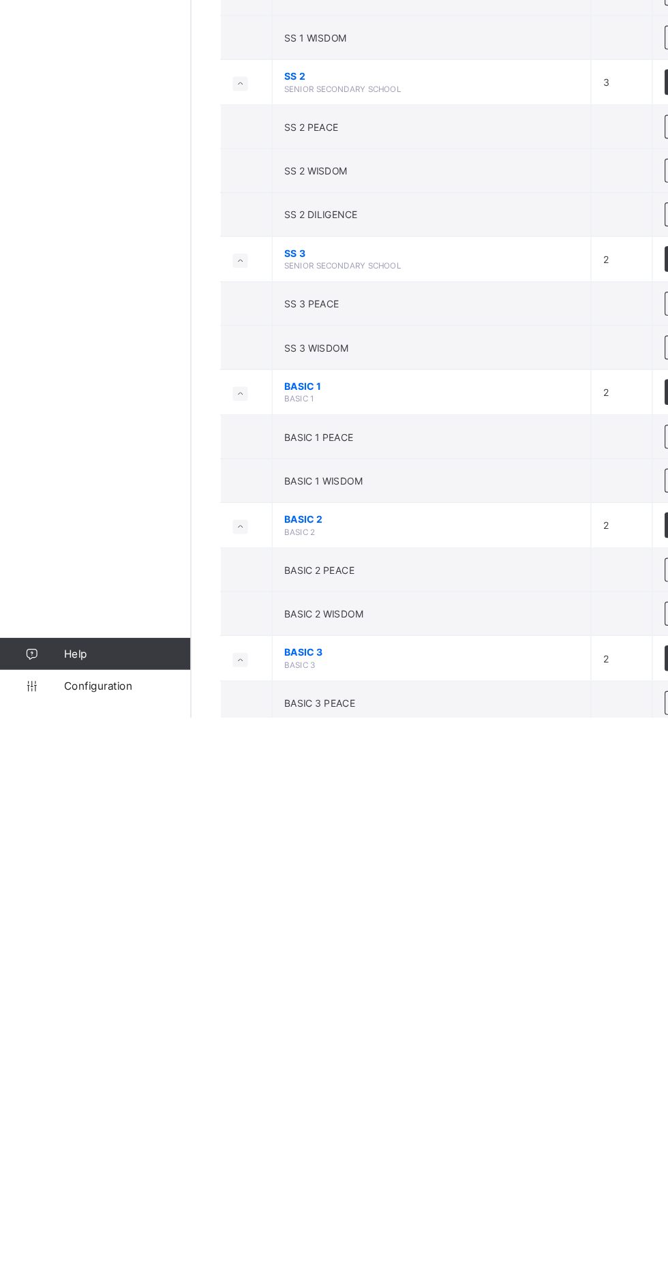
scroll to position [113, 0]
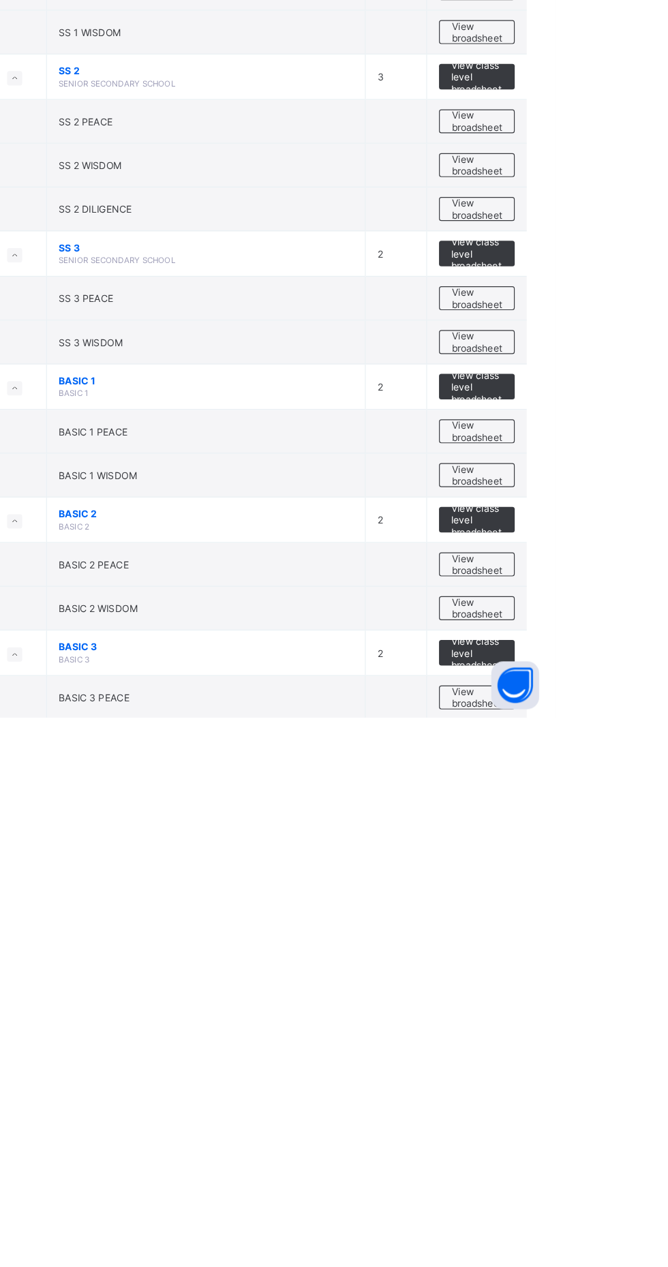
click at [587, 1244] on span "View broadsheet" at bounding box center [600, 1249] width 43 height 20
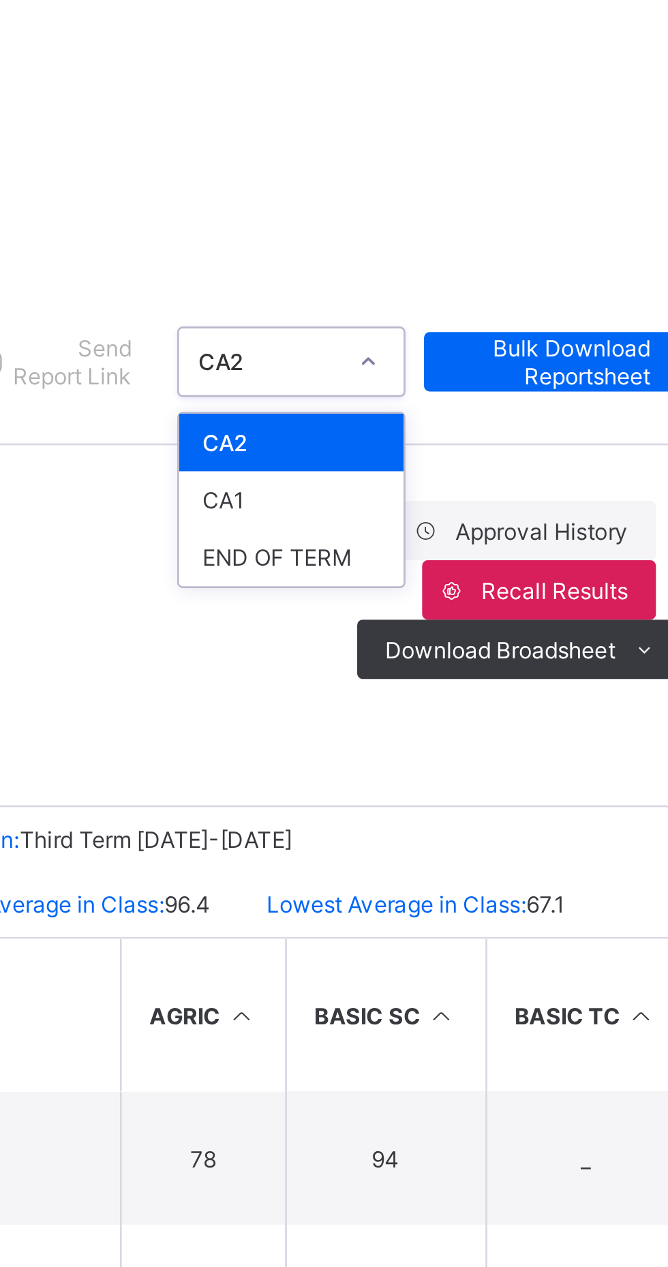
click at [523, 266] on div "END OF TERM" at bounding box center [513, 272] width 82 height 21
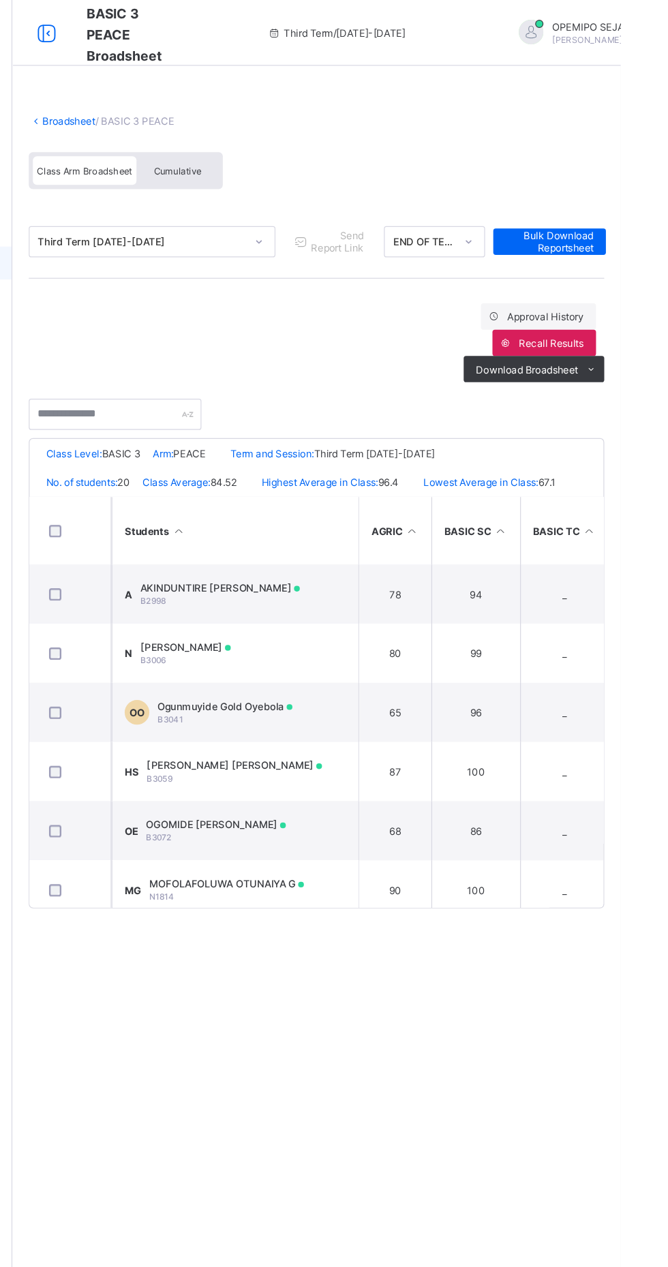
click at [210, 100] on link "Broadsheet" at bounding box center [211, 100] width 44 height 10
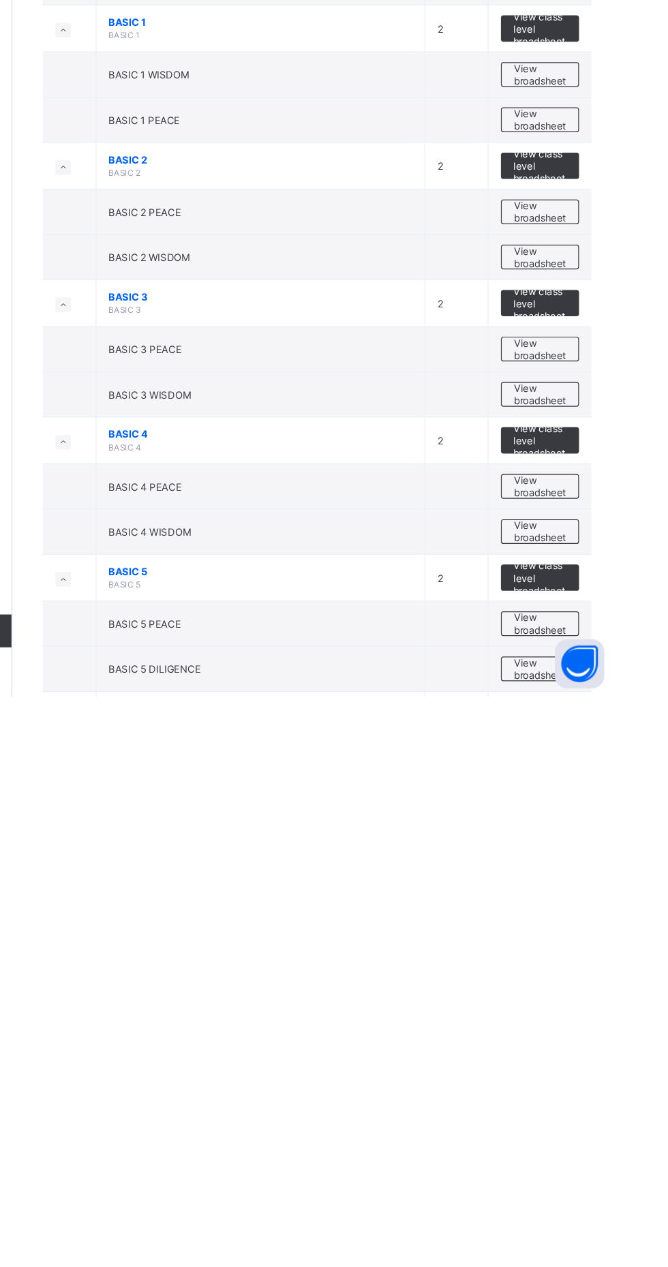
scroll to position [385, 0]
click at [596, 1021] on span "View broadsheet" at bounding box center [600, 1015] width 43 height 20
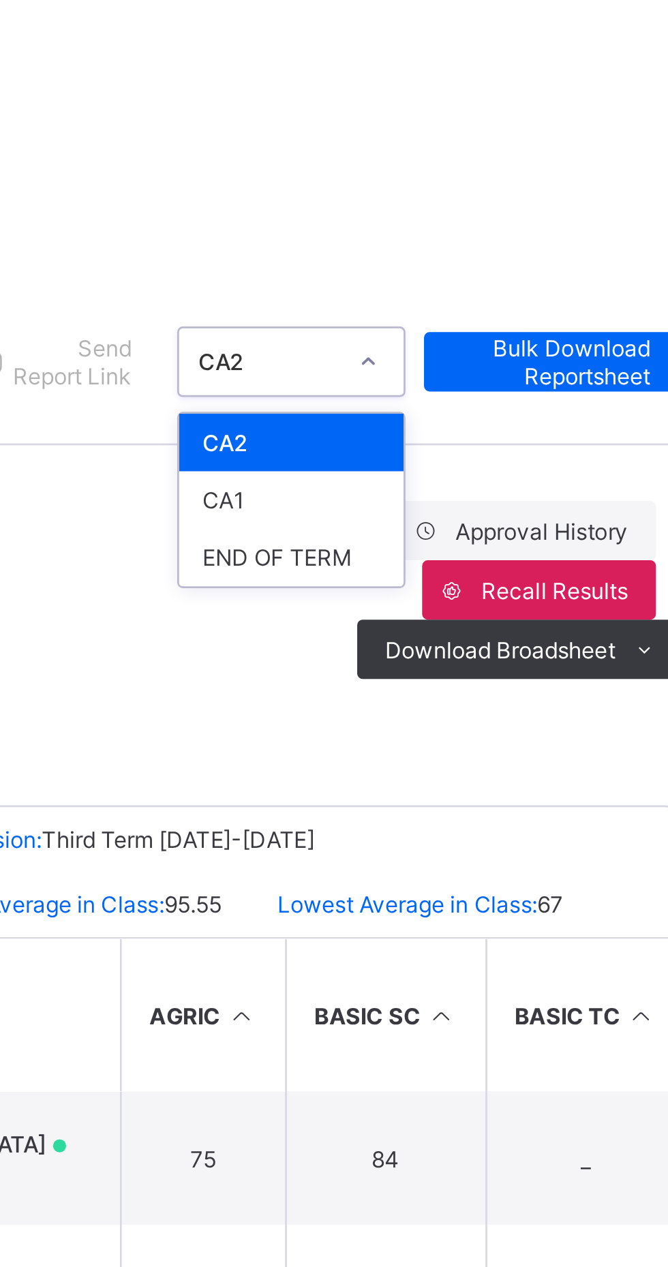
click at [517, 271] on div "END OF TERM" at bounding box center [513, 272] width 82 height 21
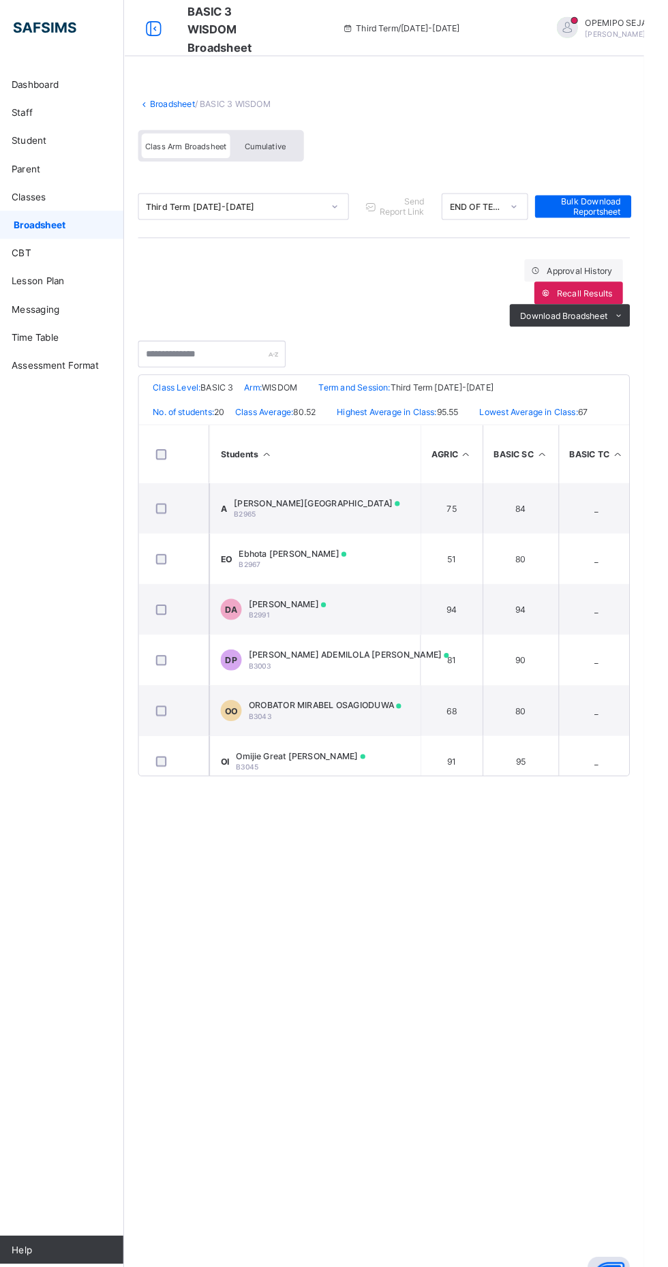
click at [217, 102] on link "Broadsheet" at bounding box center [211, 100] width 44 height 10
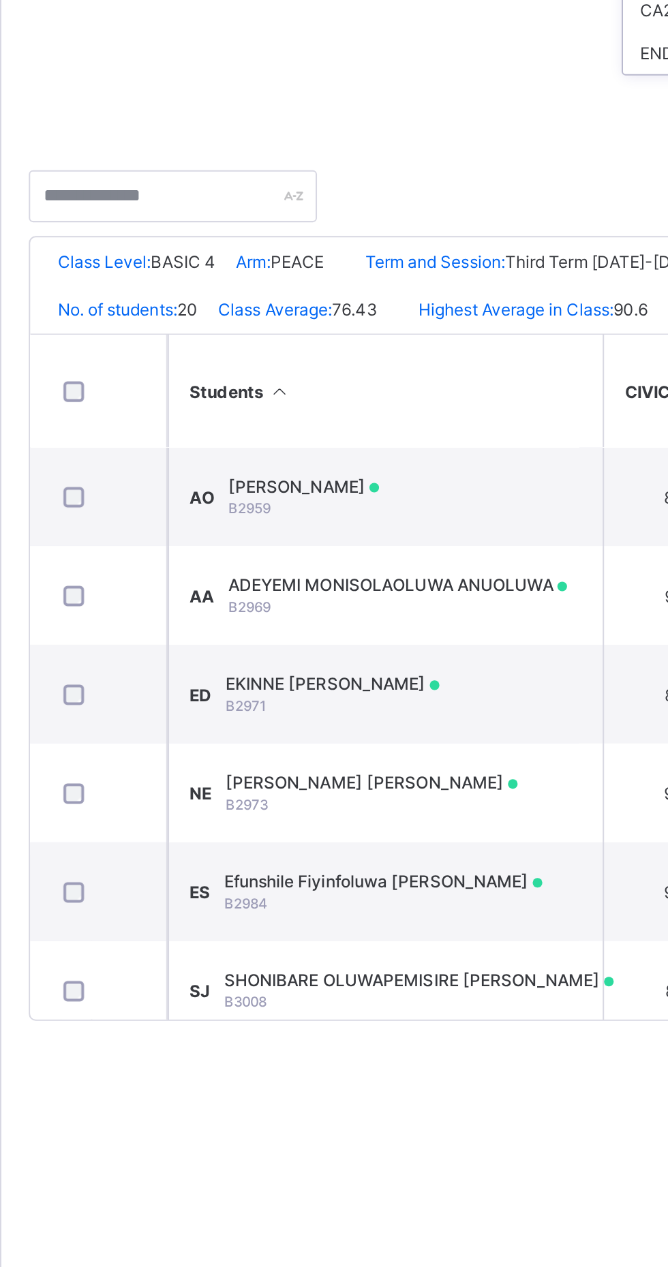
scroll to position [0, 241]
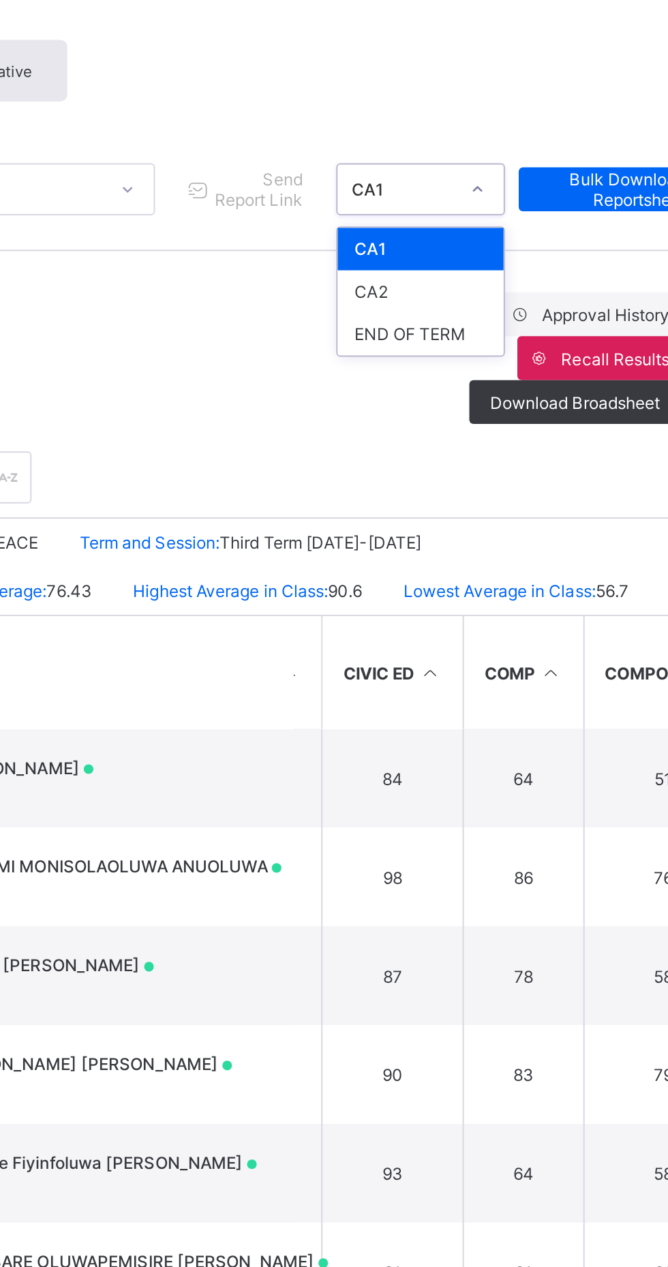
click at [521, 271] on div "END OF TERM" at bounding box center [513, 272] width 82 height 21
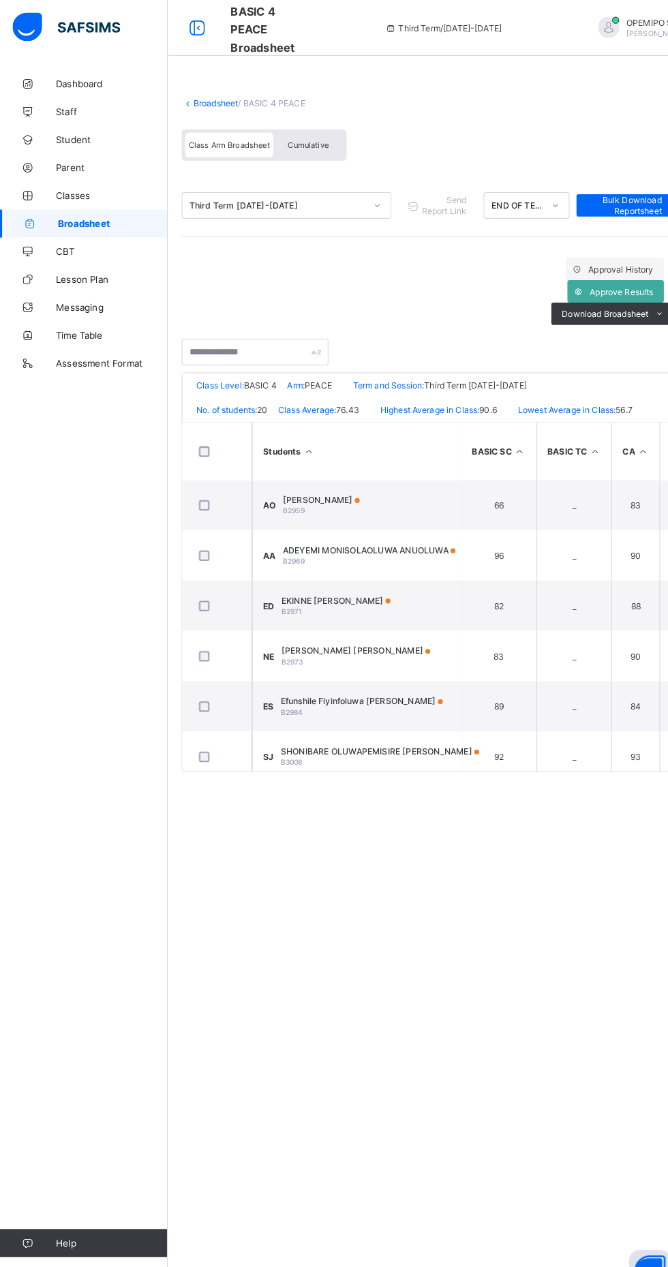
scroll to position [0, 66]
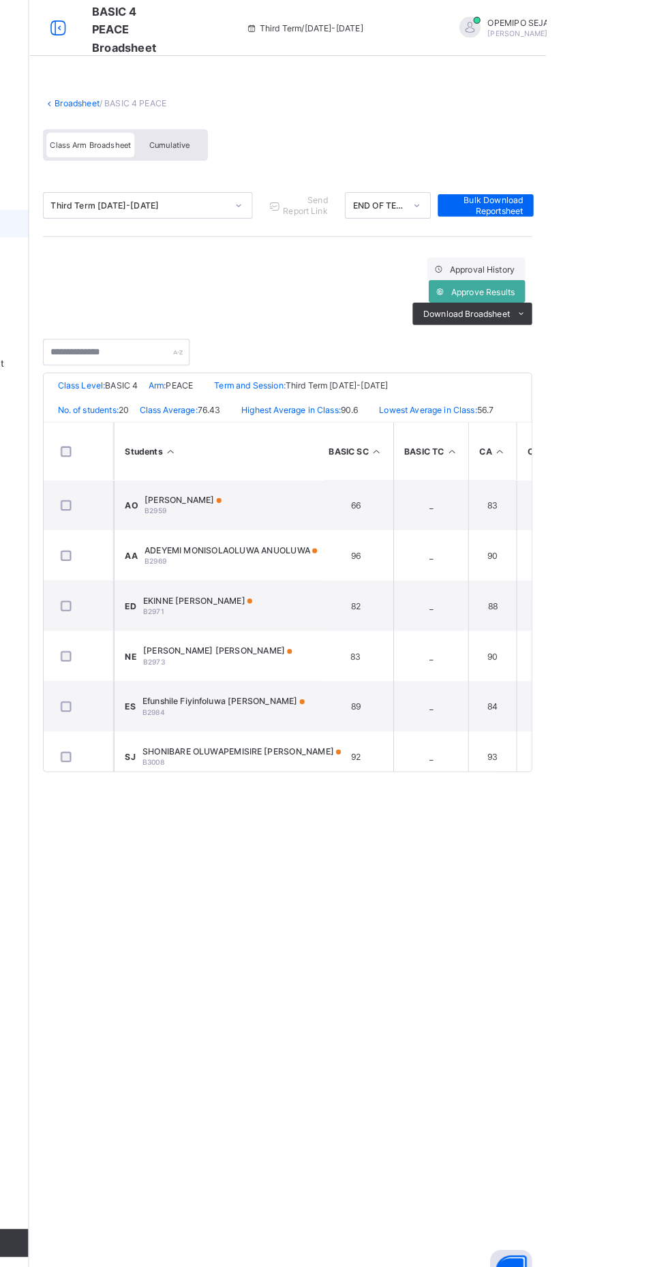
click at [609, 279] on span "Approve Results" at bounding box center [606, 284] width 62 height 10
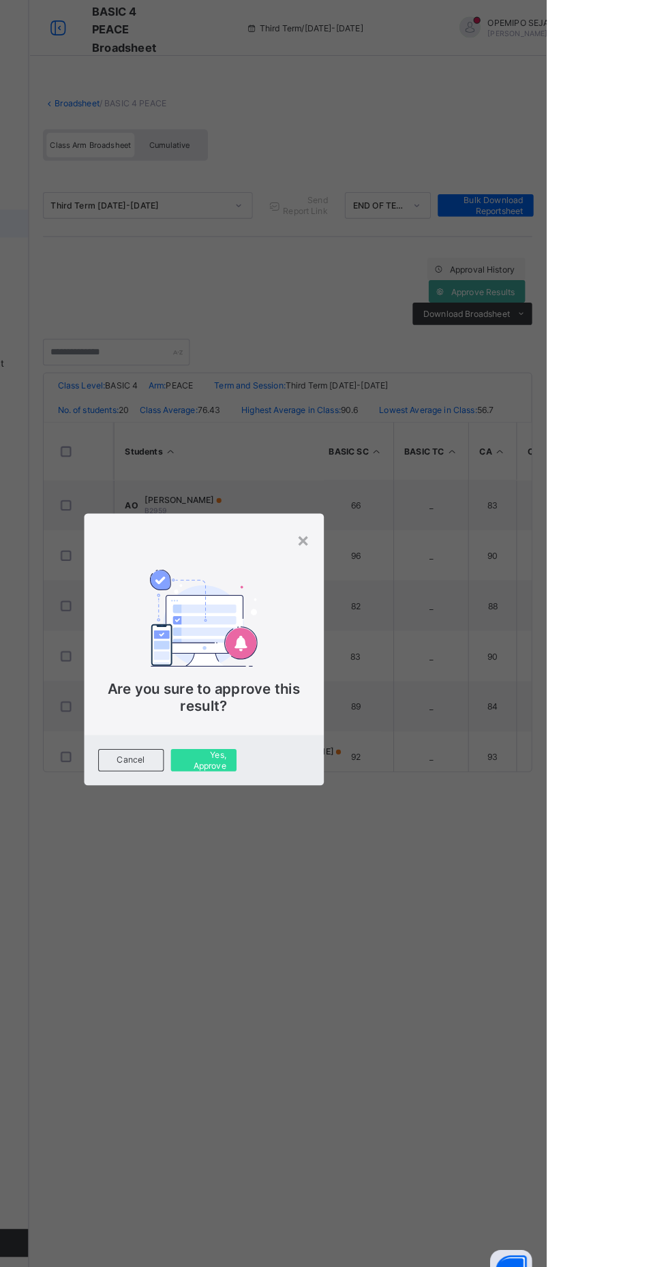
click at [356, 752] on span "Yes, Approve" at bounding box center [334, 741] width 44 height 20
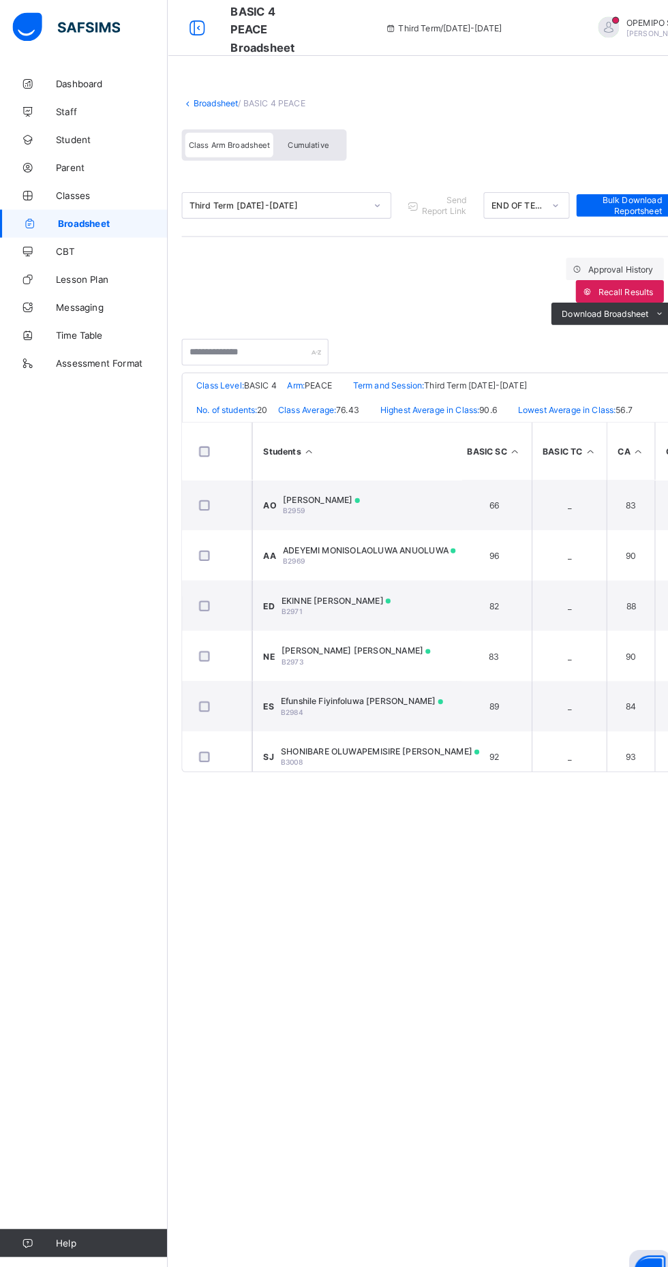
click at [205, 100] on link "Broadsheet" at bounding box center [211, 100] width 44 height 10
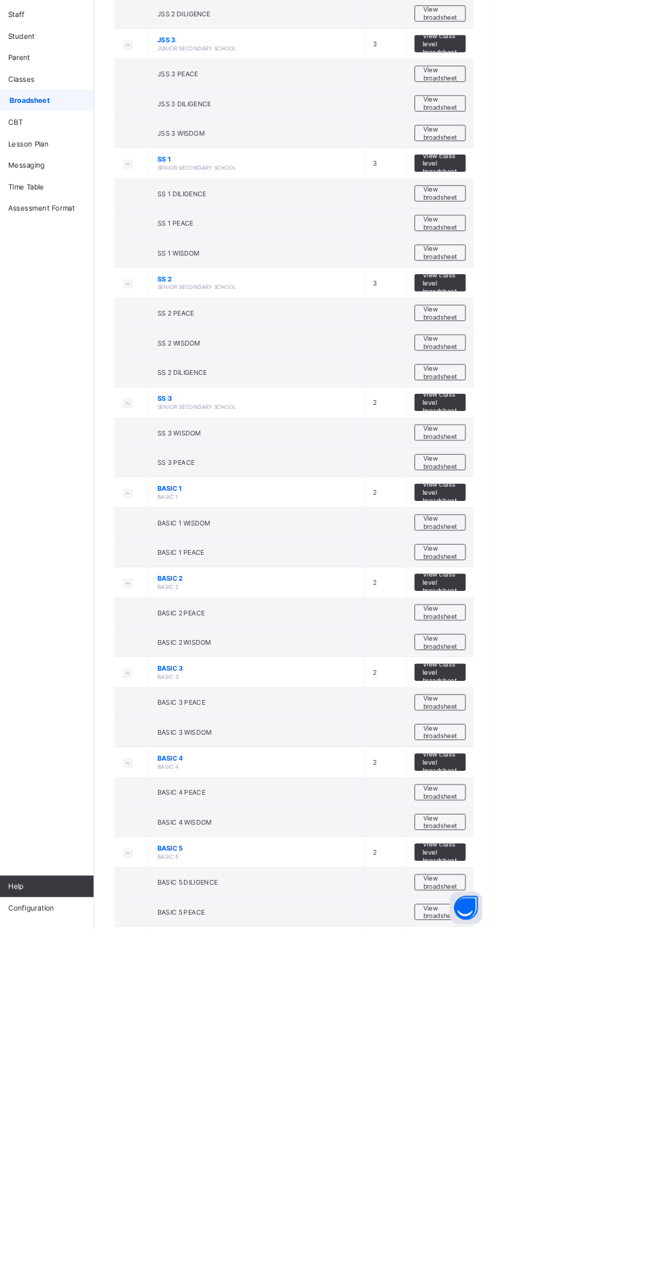
scroll to position [385, 0]
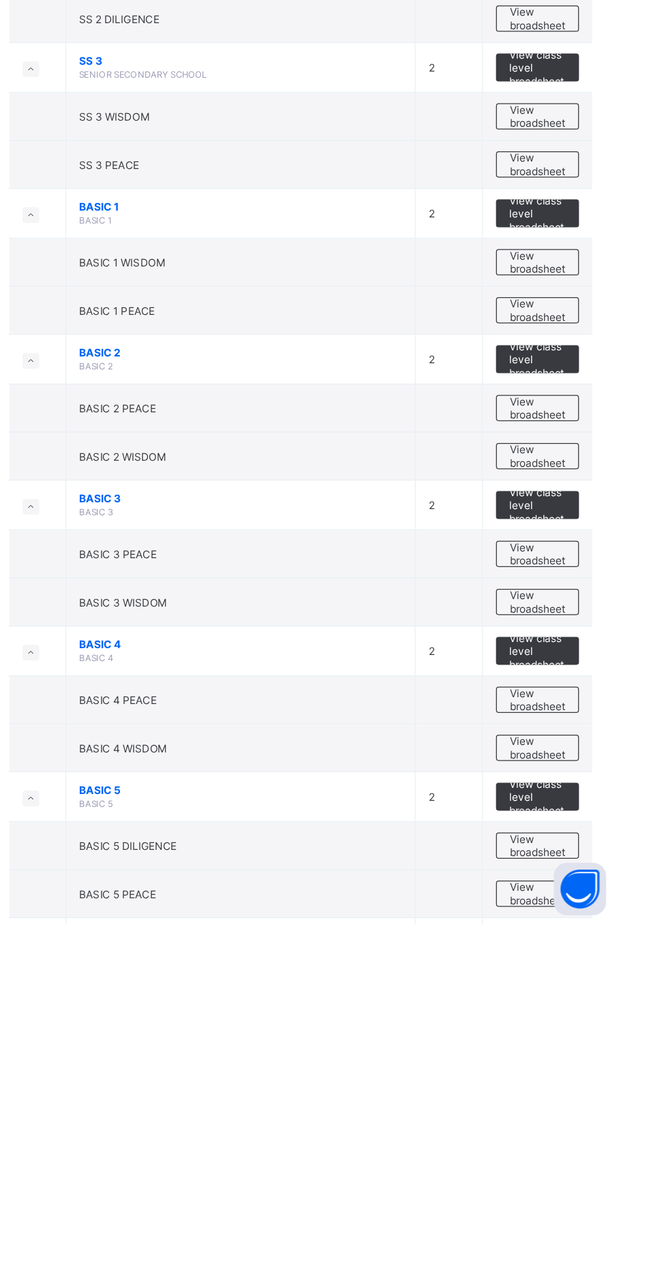
click at [618, 1130] on span "View broadsheet" at bounding box center [600, 1129] width 43 height 20
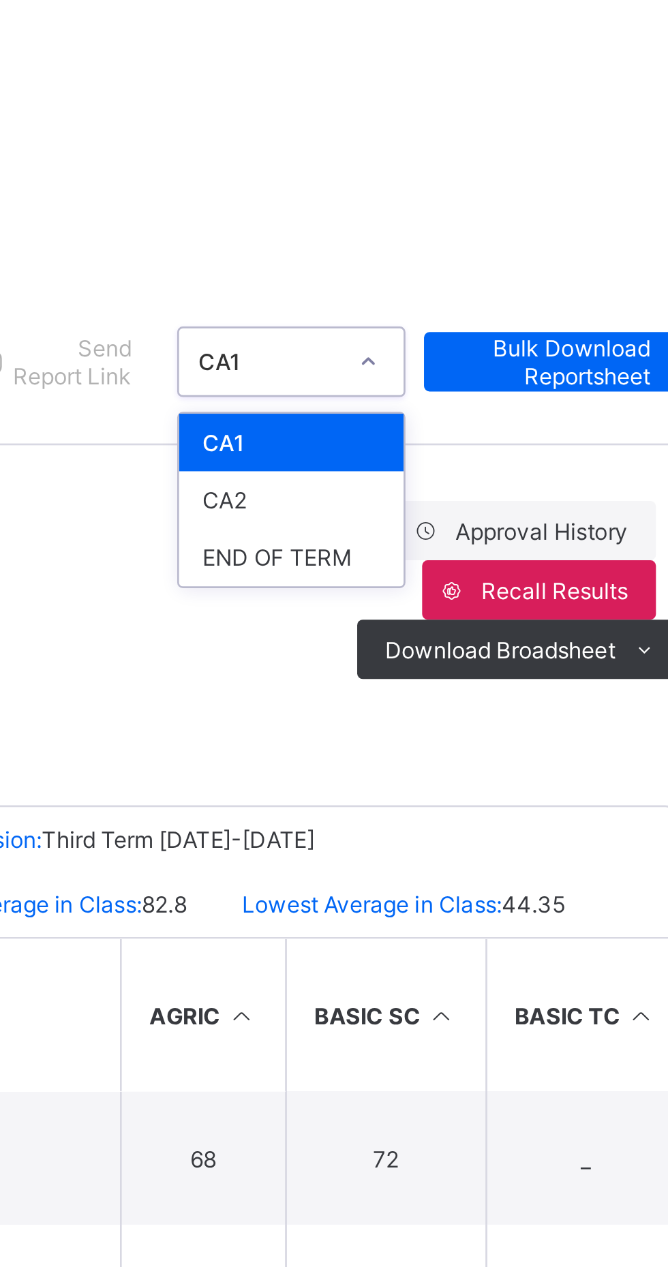
click at [512, 269] on div "END OF TERM" at bounding box center [513, 272] width 82 height 21
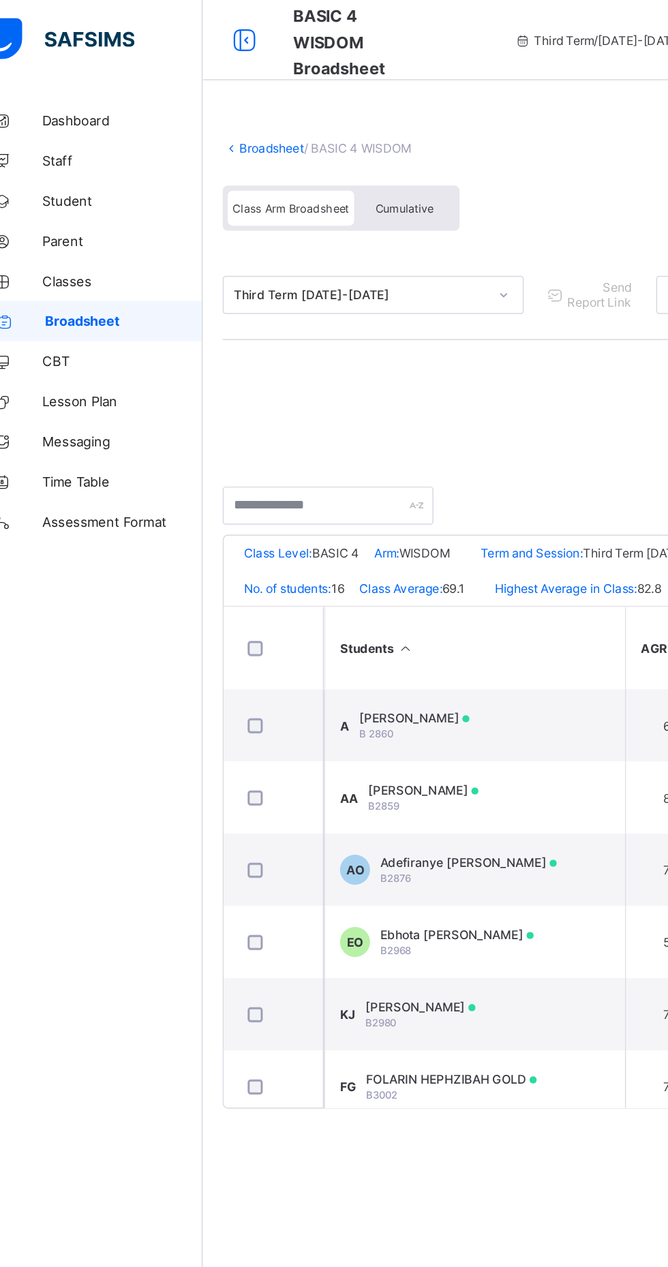
click at [208, 99] on link "Broadsheet" at bounding box center [211, 100] width 44 height 10
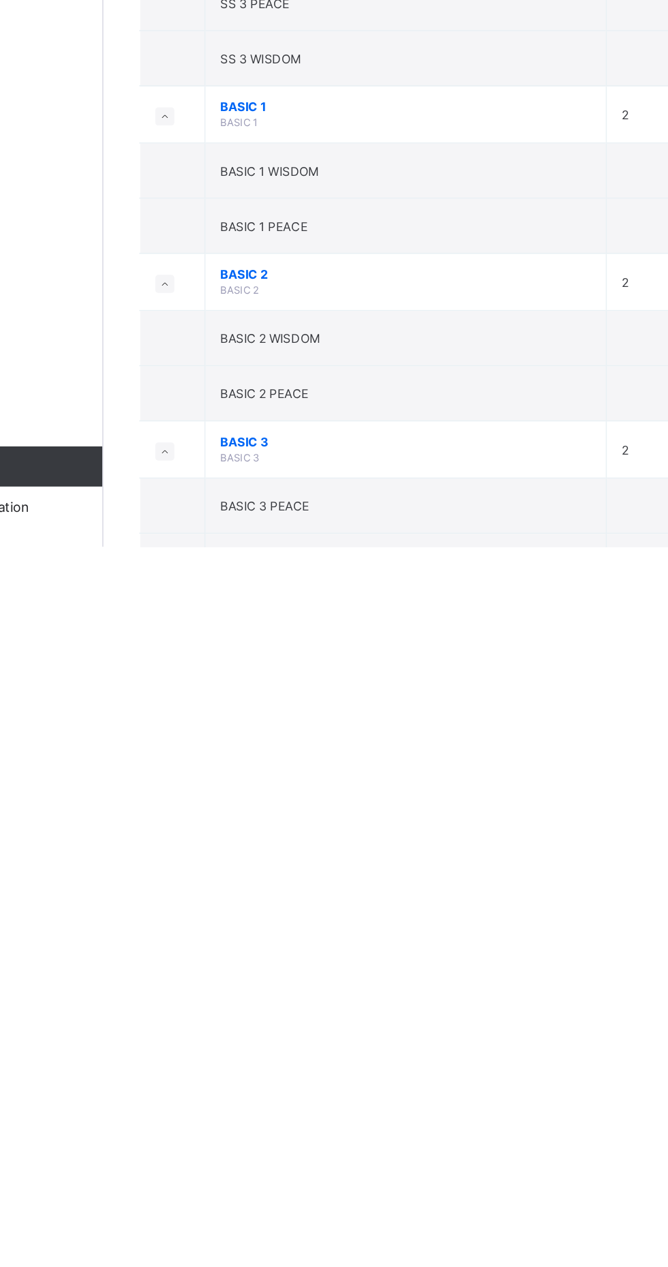
scroll to position [161, 0]
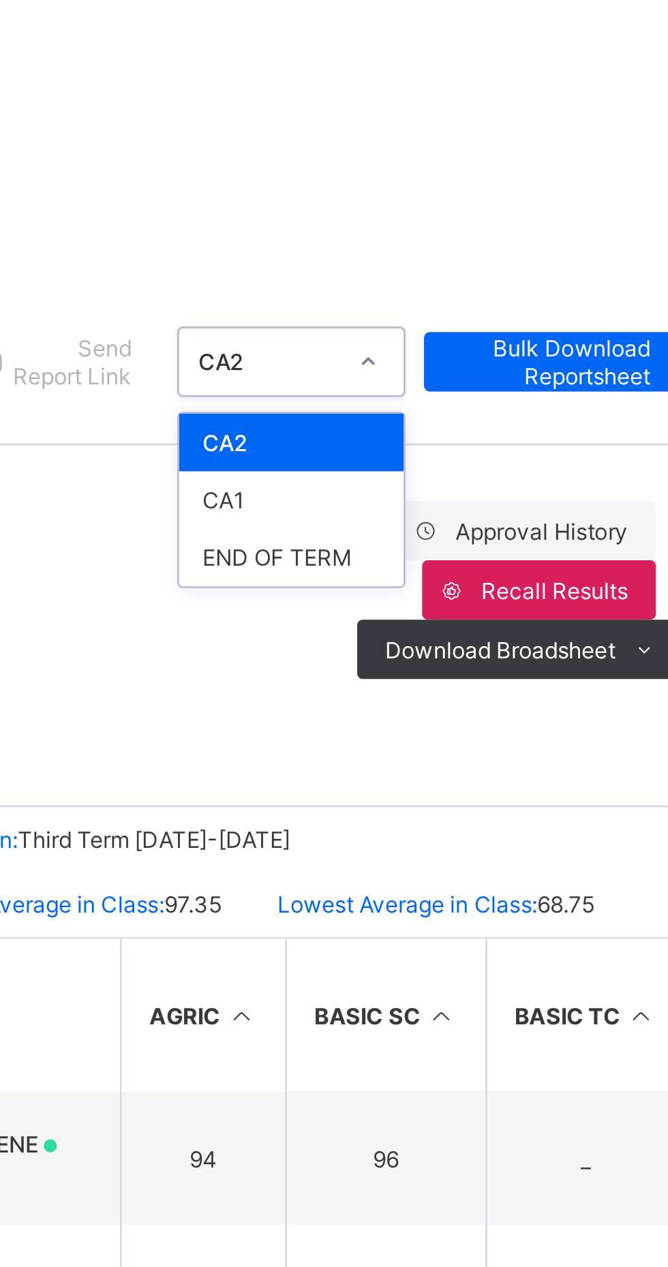
click at [506, 271] on div "END OF TERM" at bounding box center [513, 272] width 82 height 21
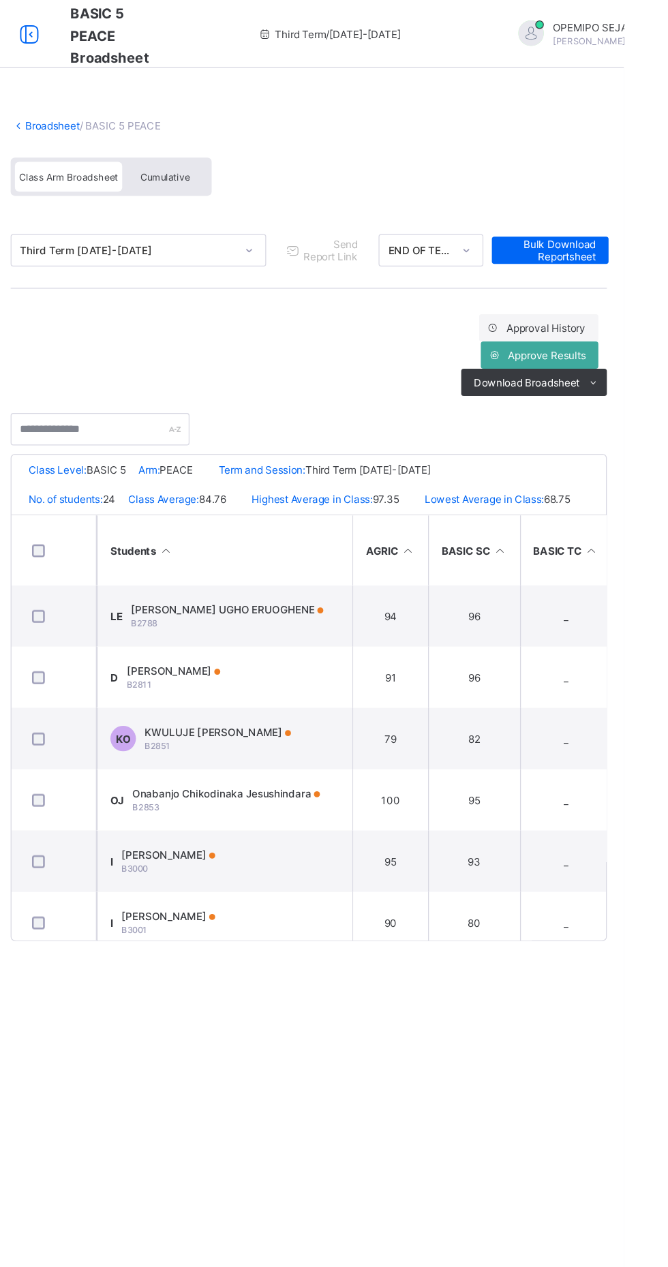
click at [617, 286] on span "Approve Results" at bounding box center [606, 284] width 62 height 10
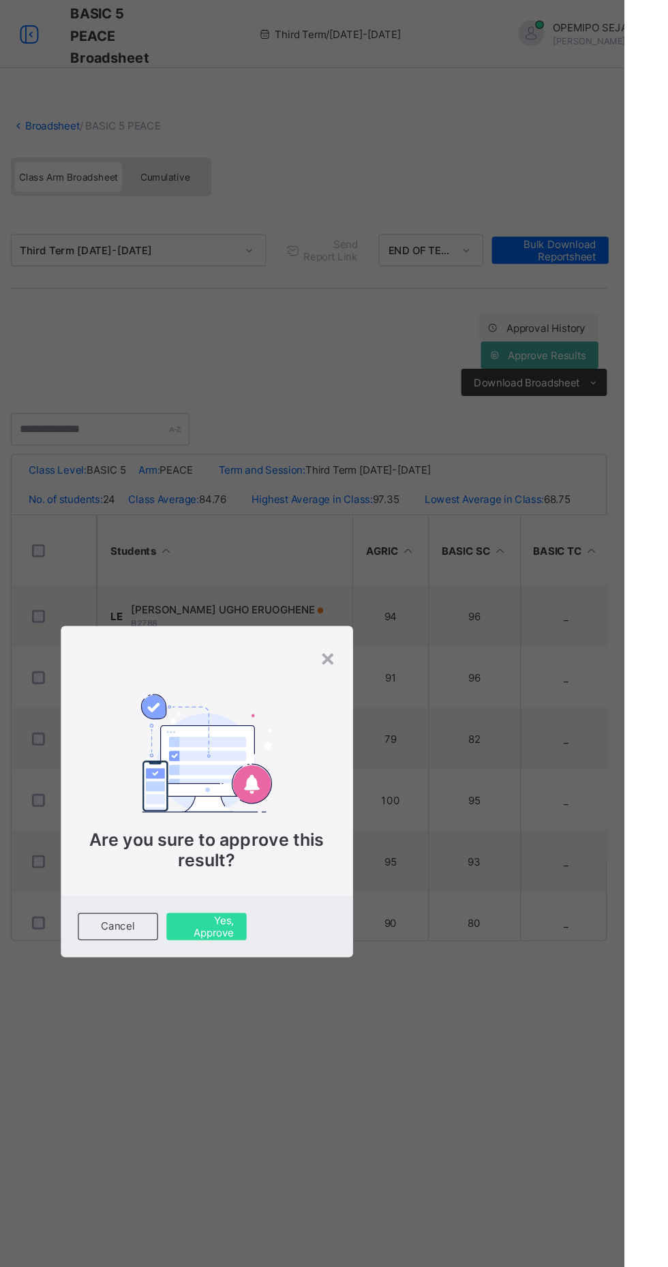
click at [356, 752] on span "Yes, Approve" at bounding box center [334, 741] width 44 height 20
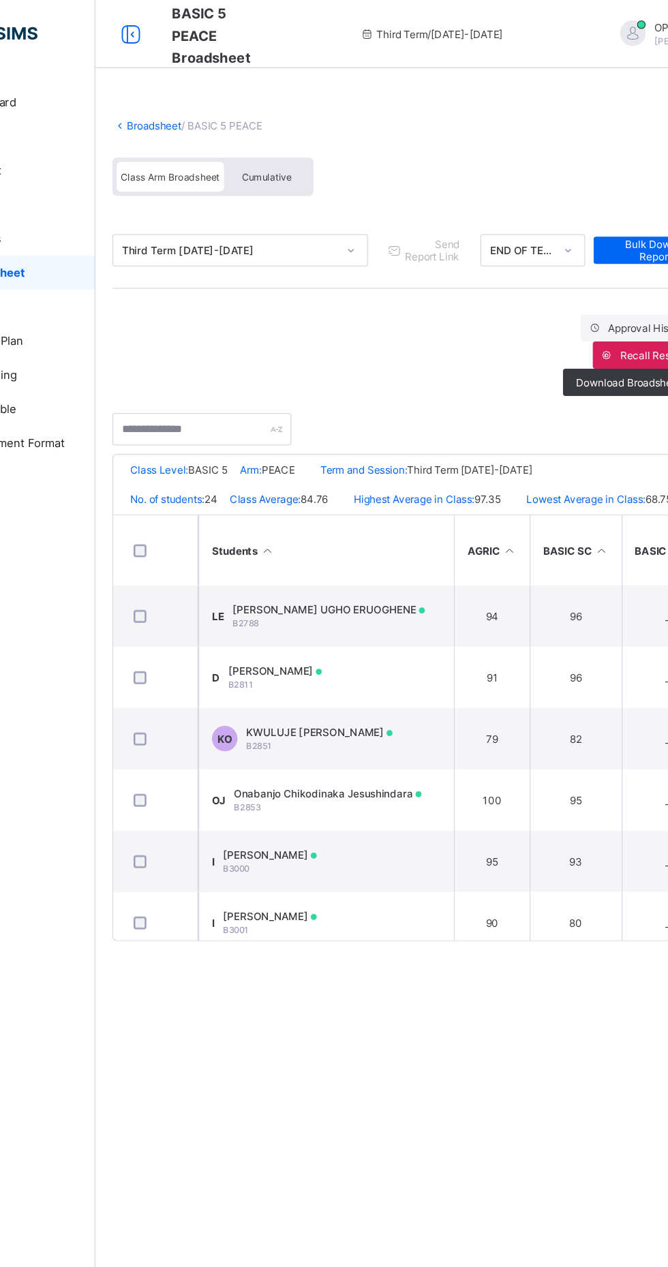
click at [206, 103] on link "Broadsheet" at bounding box center [211, 100] width 44 height 10
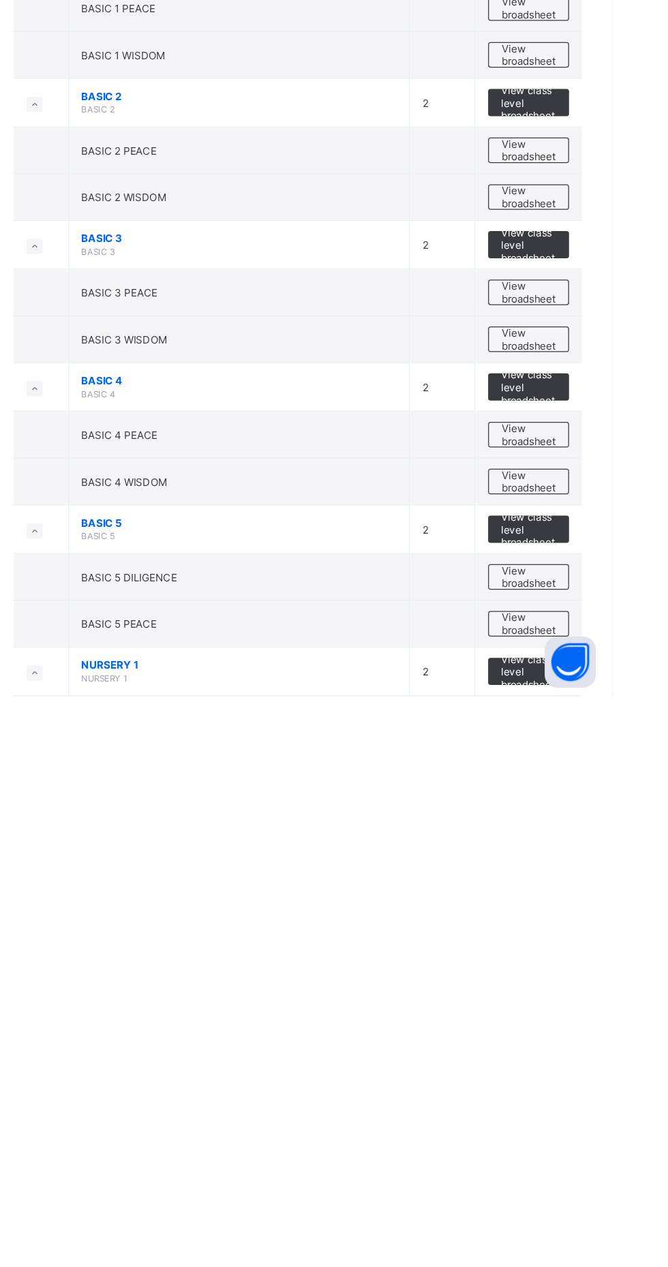
scroll to position [487, 0]
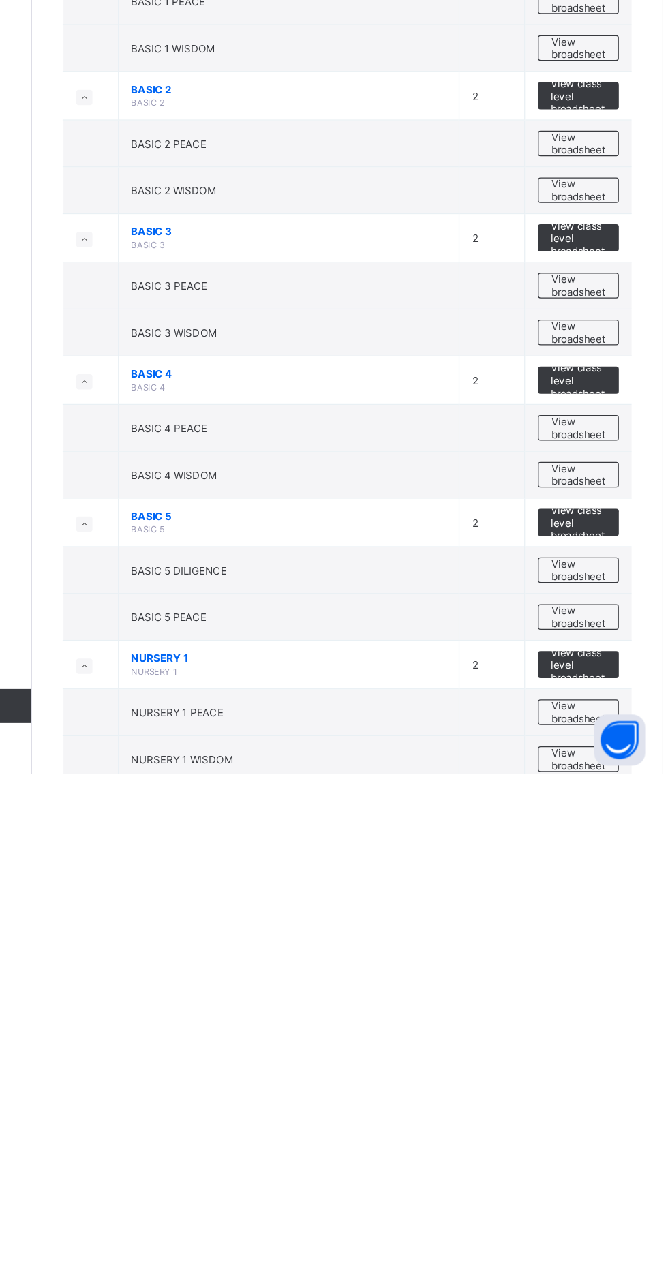
click at [611, 1096] on span "View broadsheet" at bounding box center [600, 1103] width 43 height 20
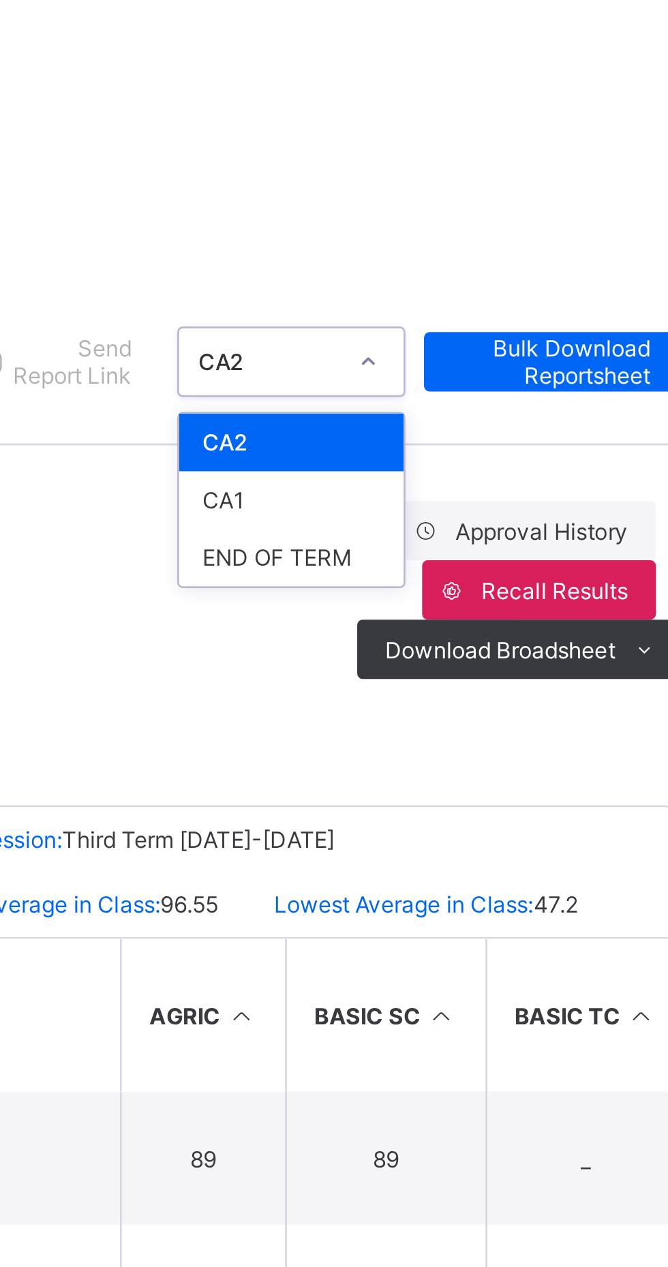
click at [518, 268] on div "END OF TERM" at bounding box center [513, 272] width 82 height 21
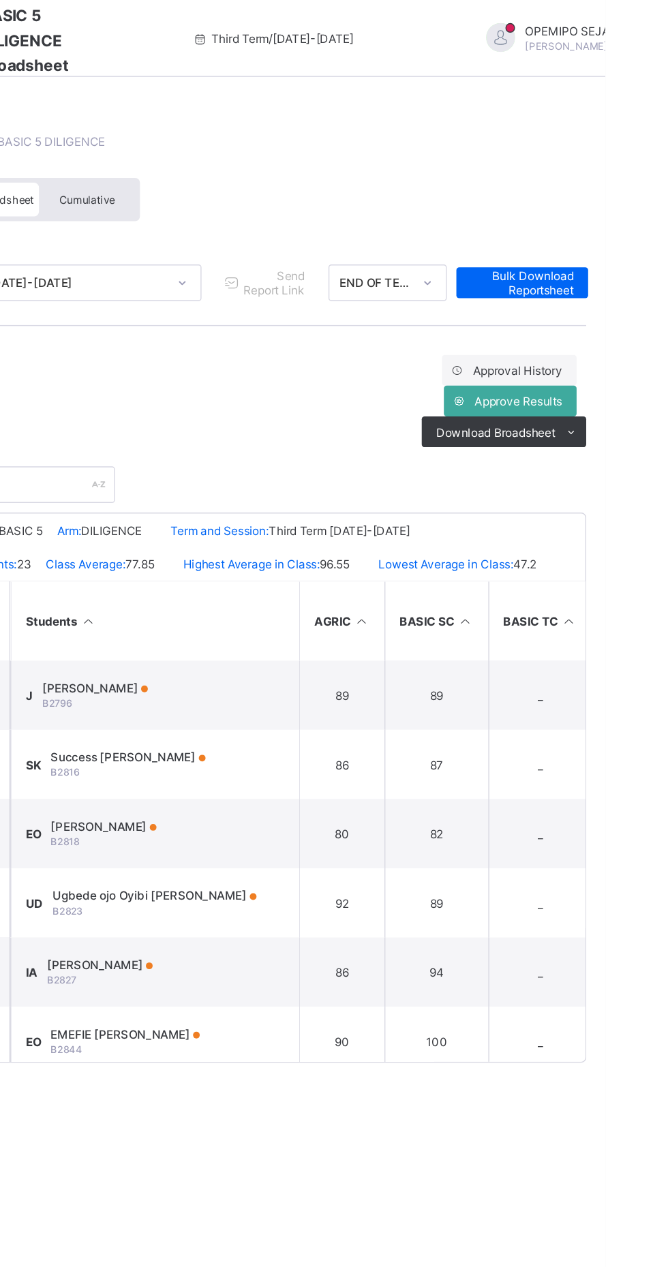
click at [611, 283] on span "Approve Results" at bounding box center [606, 284] width 62 height 10
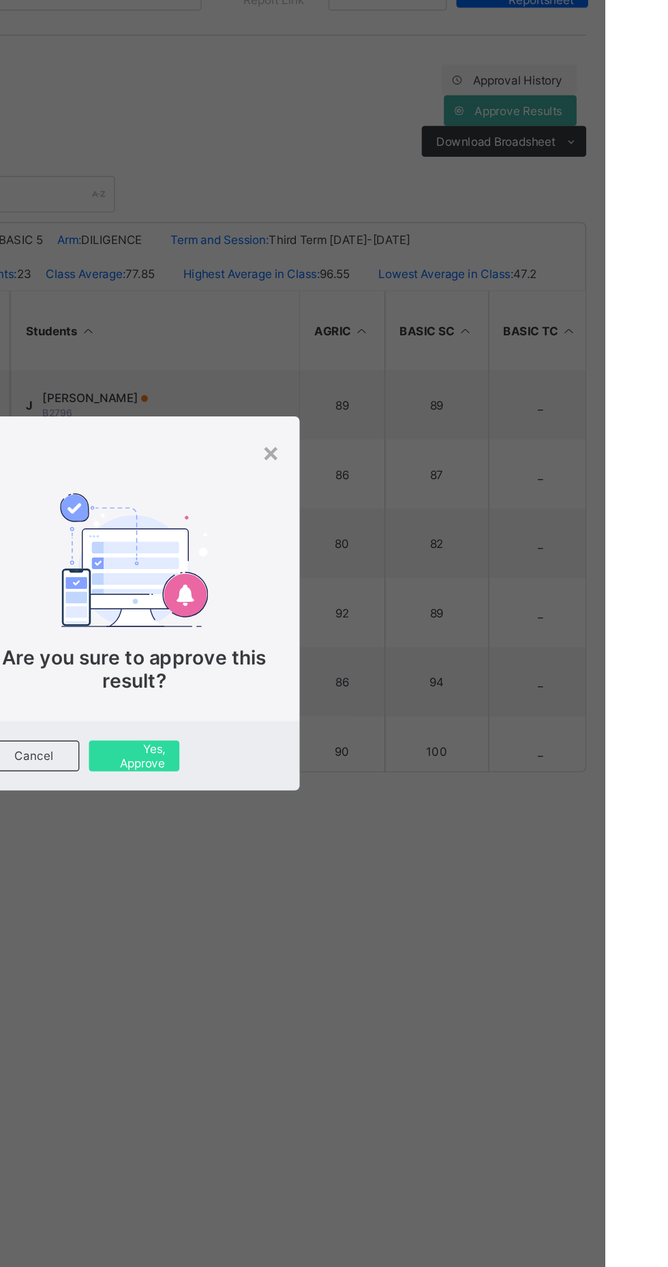
click at [428, 696] on span "Are you sure to approve this result?" at bounding box center [334, 680] width 187 height 33
click at [356, 752] on span "Yes, Approve" at bounding box center [334, 741] width 44 height 20
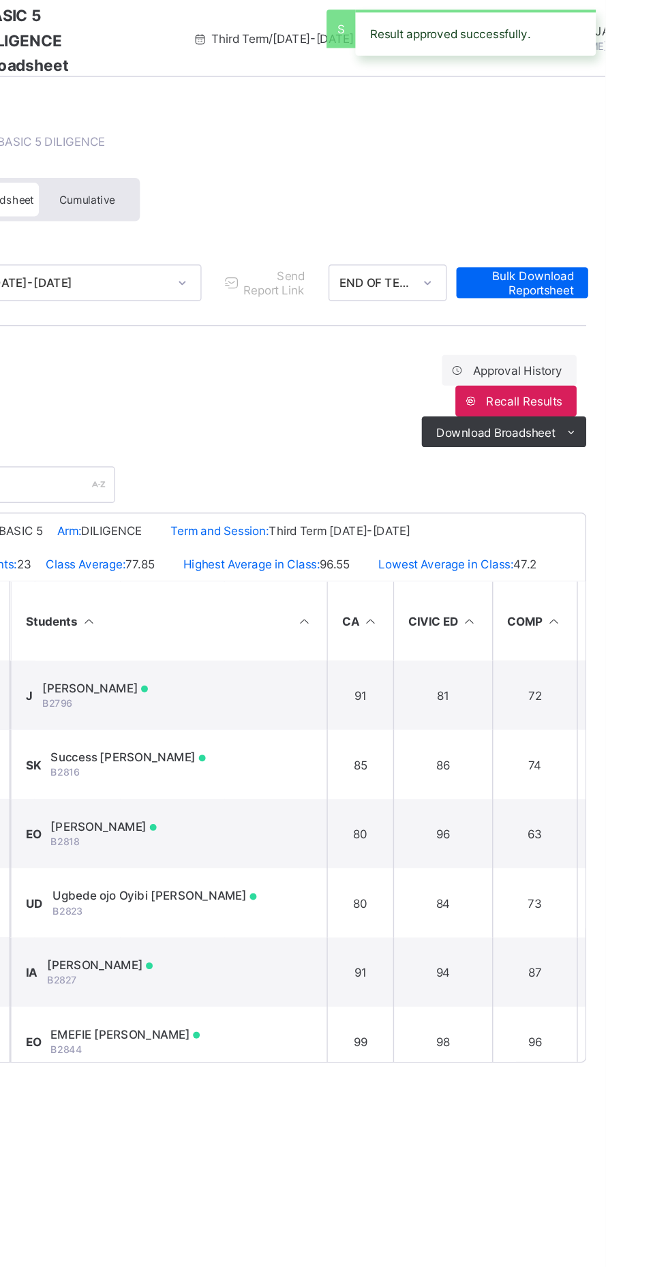
scroll to position [0, 189]
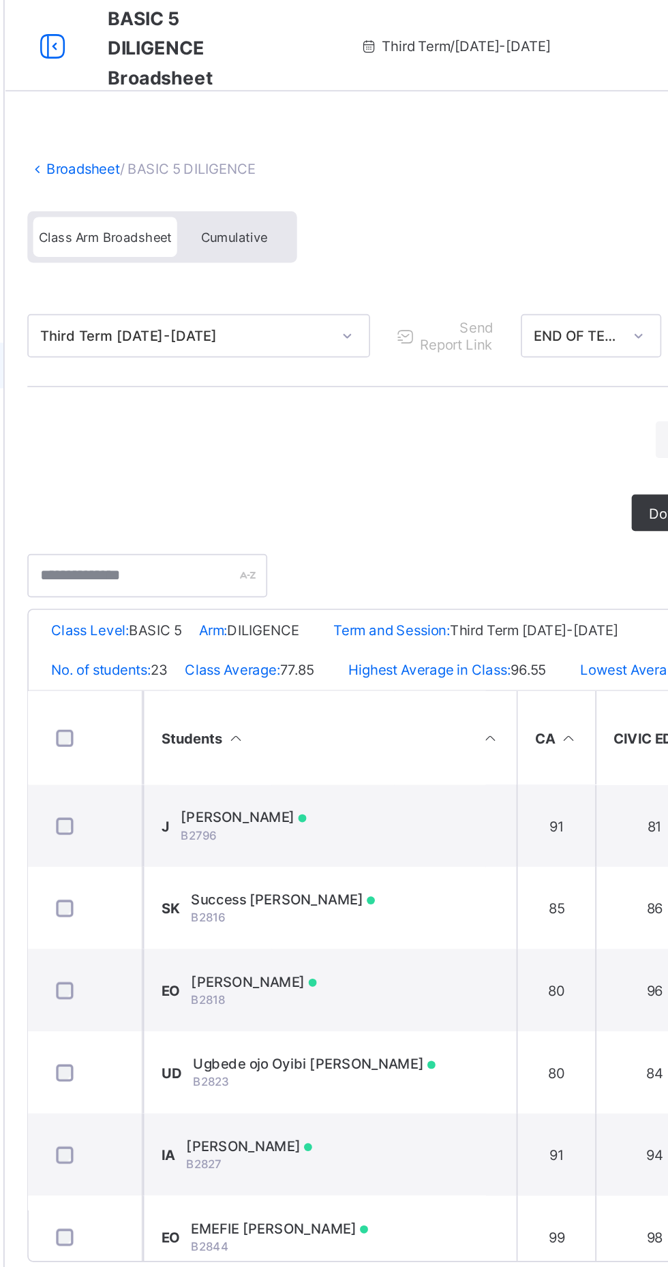
click at [215, 101] on link "Broadsheet" at bounding box center [211, 100] width 44 height 10
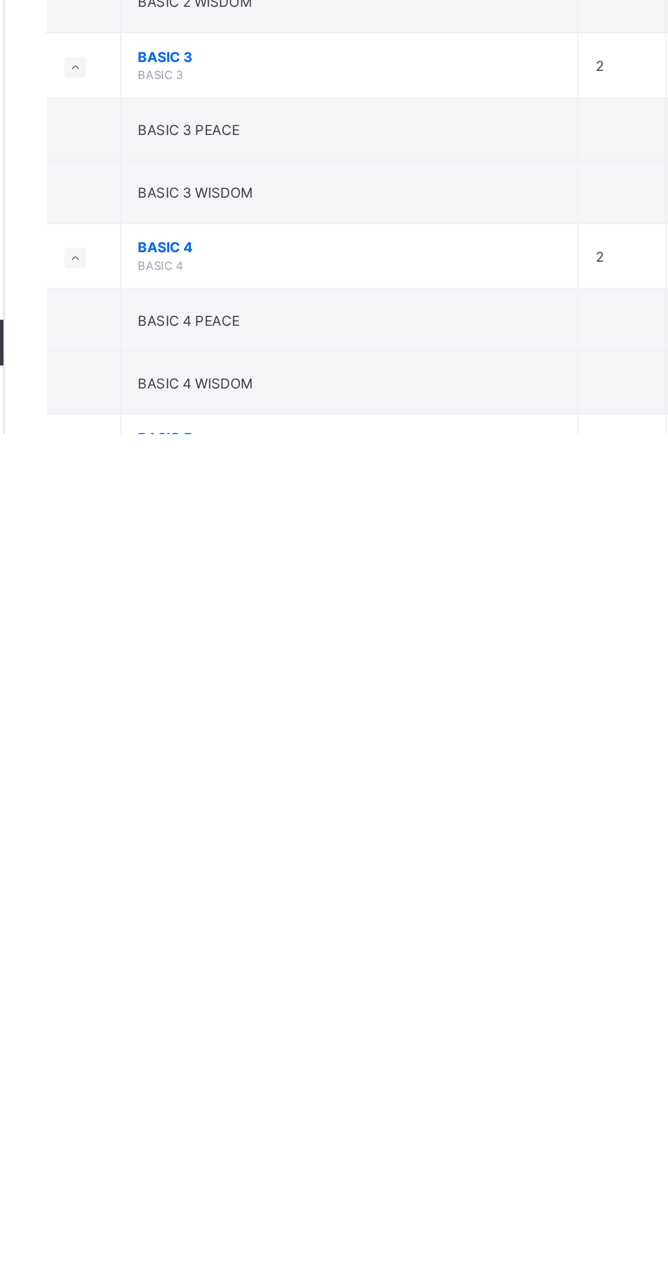
scroll to position [385, 0]
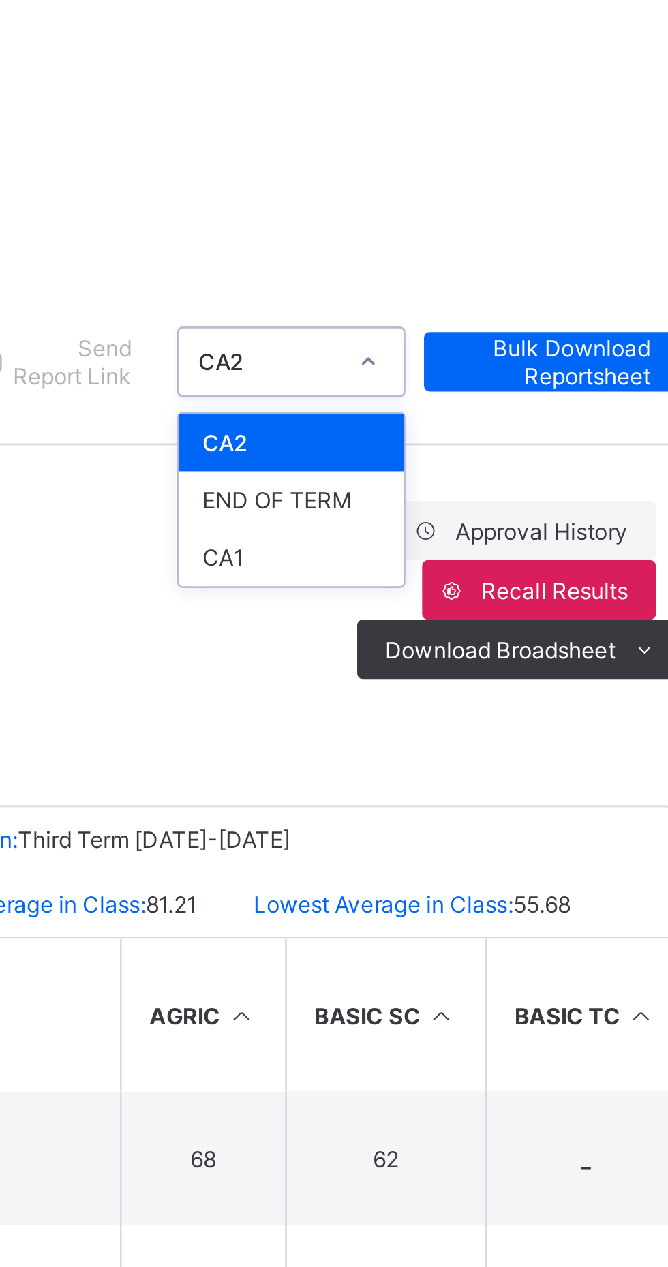
click at [504, 246] on div "END OF TERM" at bounding box center [513, 251] width 82 height 21
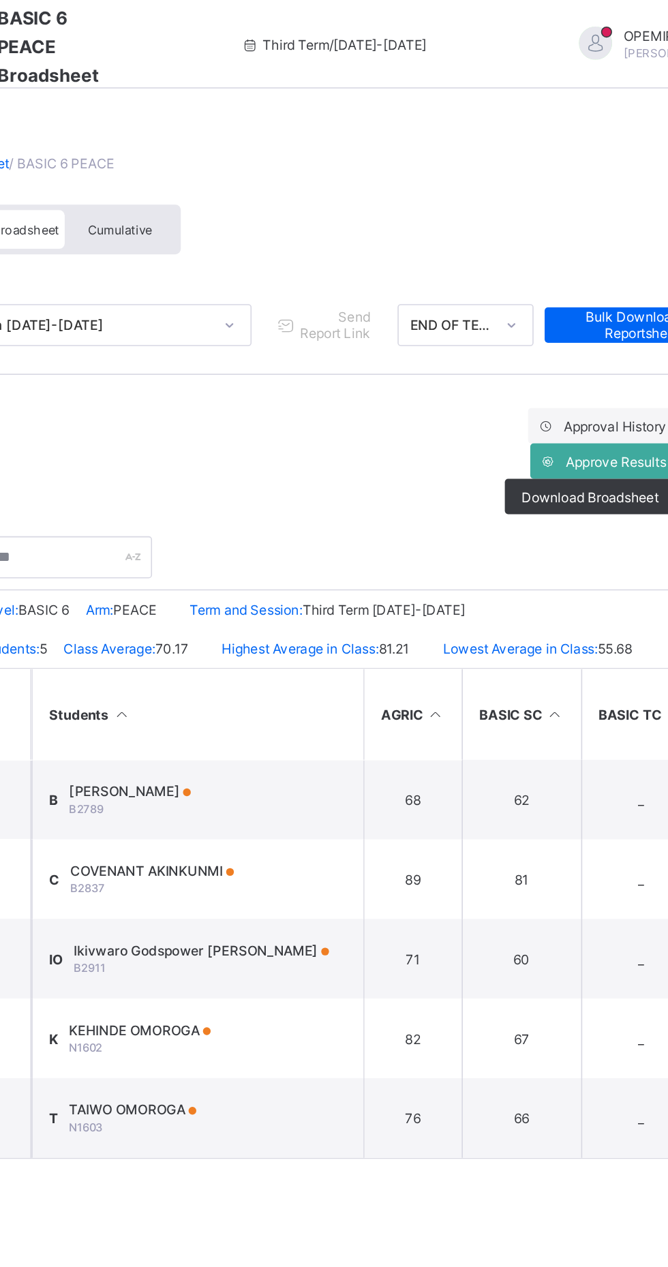
click at [603, 281] on span "Approve Results" at bounding box center [606, 284] width 62 height 10
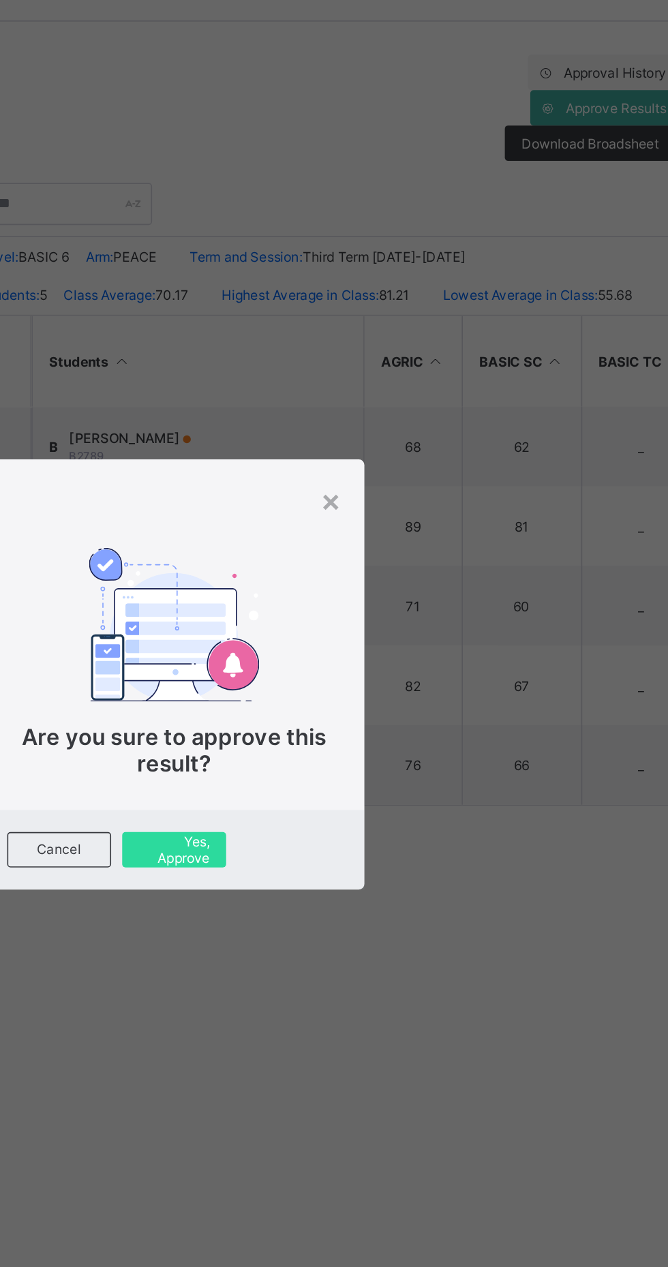
click at [356, 752] on span "Yes, Approve" at bounding box center [334, 741] width 44 height 20
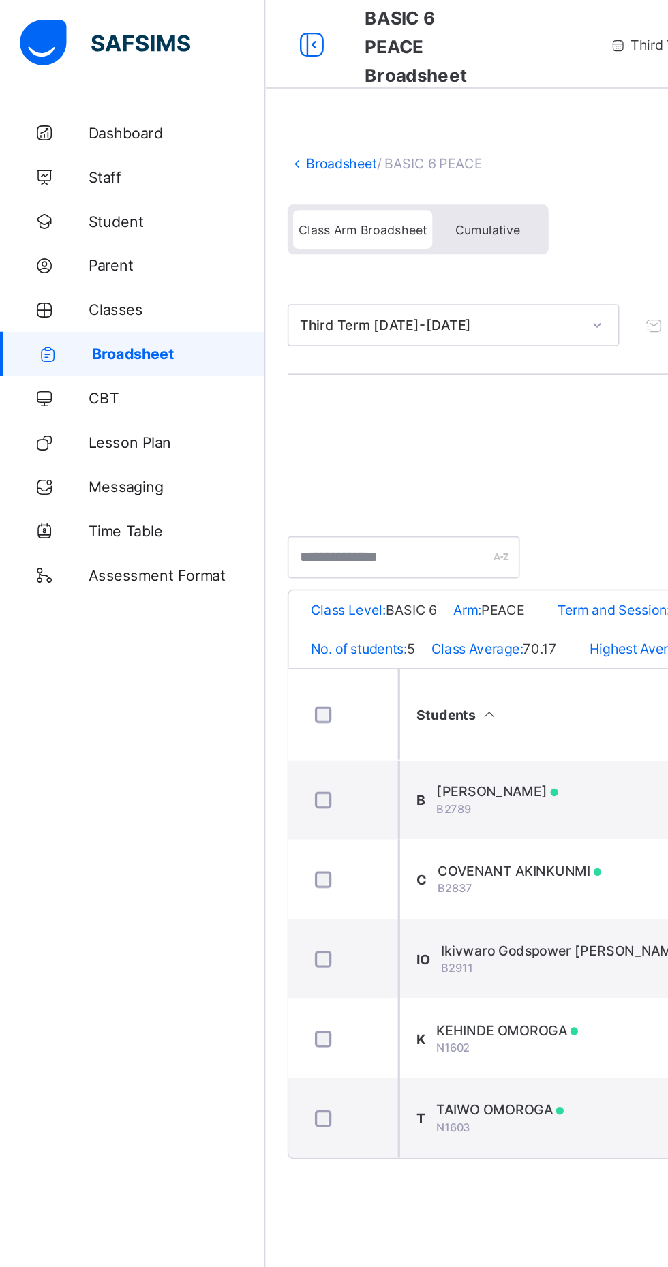
click at [208, 100] on link "Broadsheet" at bounding box center [211, 100] width 44 height 10
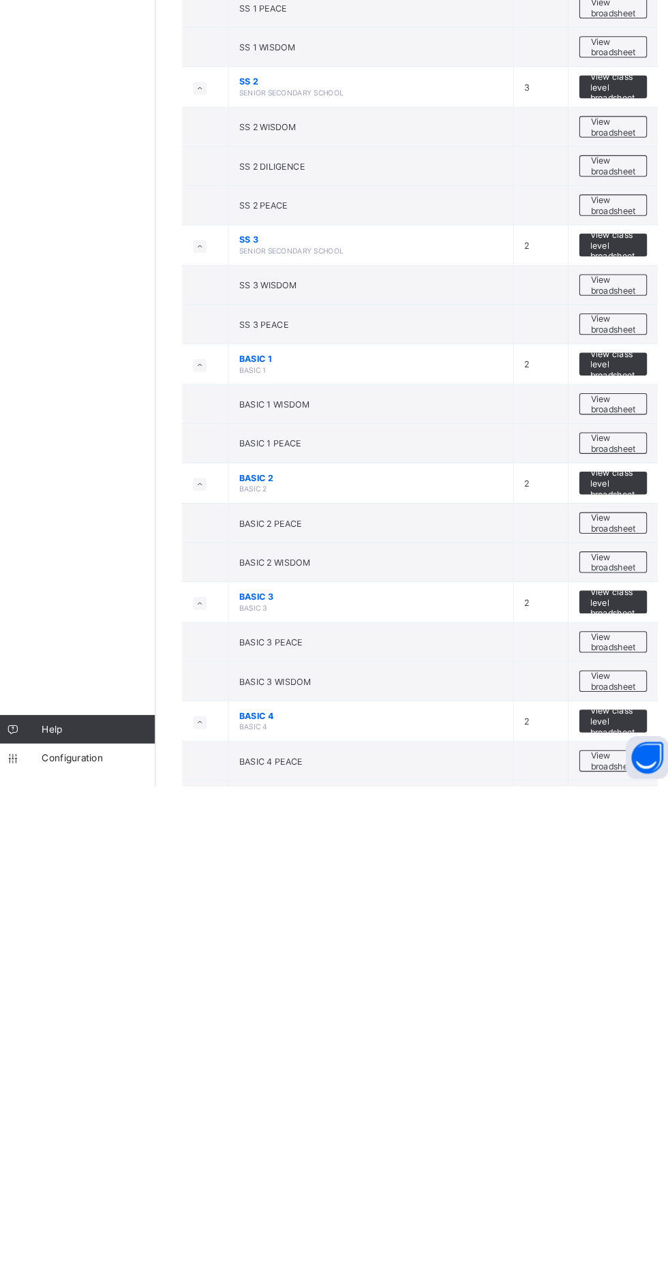
scroll to position [283, 0]
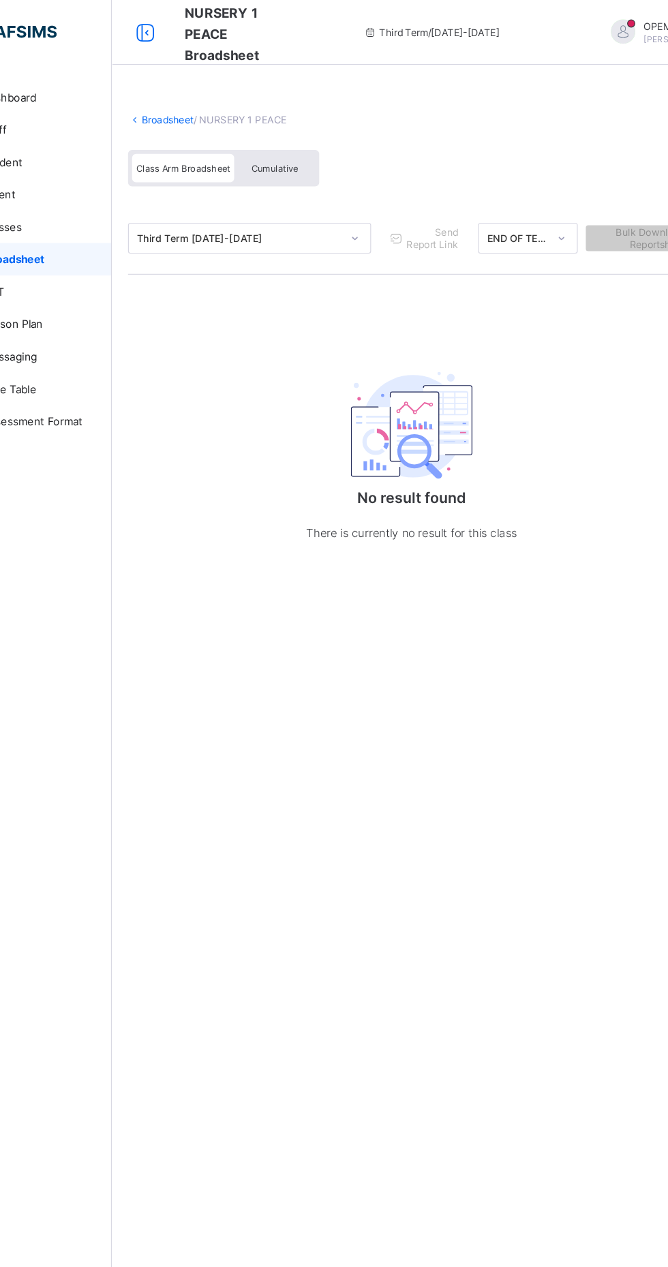
click at [293, 142] on span "Cumulative" at bounding box center [301, 142] width 40 height 10
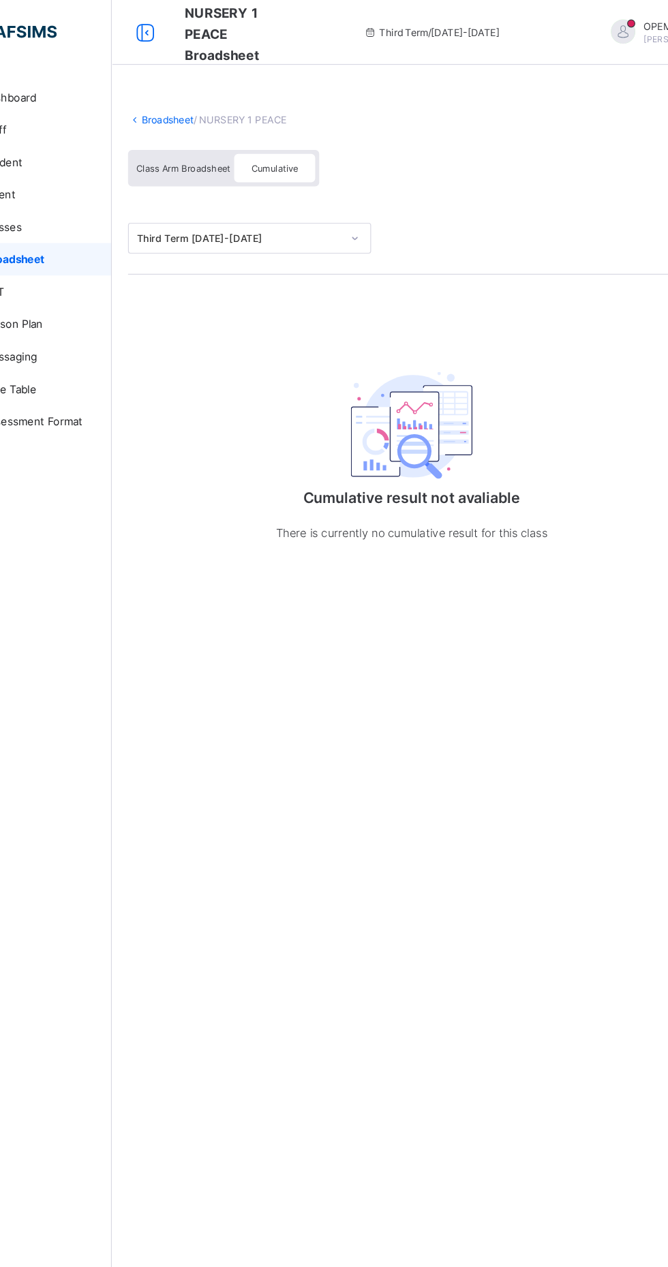
click at [221, 141] on span "Class Arm Broadsheet" at bounding box center [223, 142] width 79 height 10
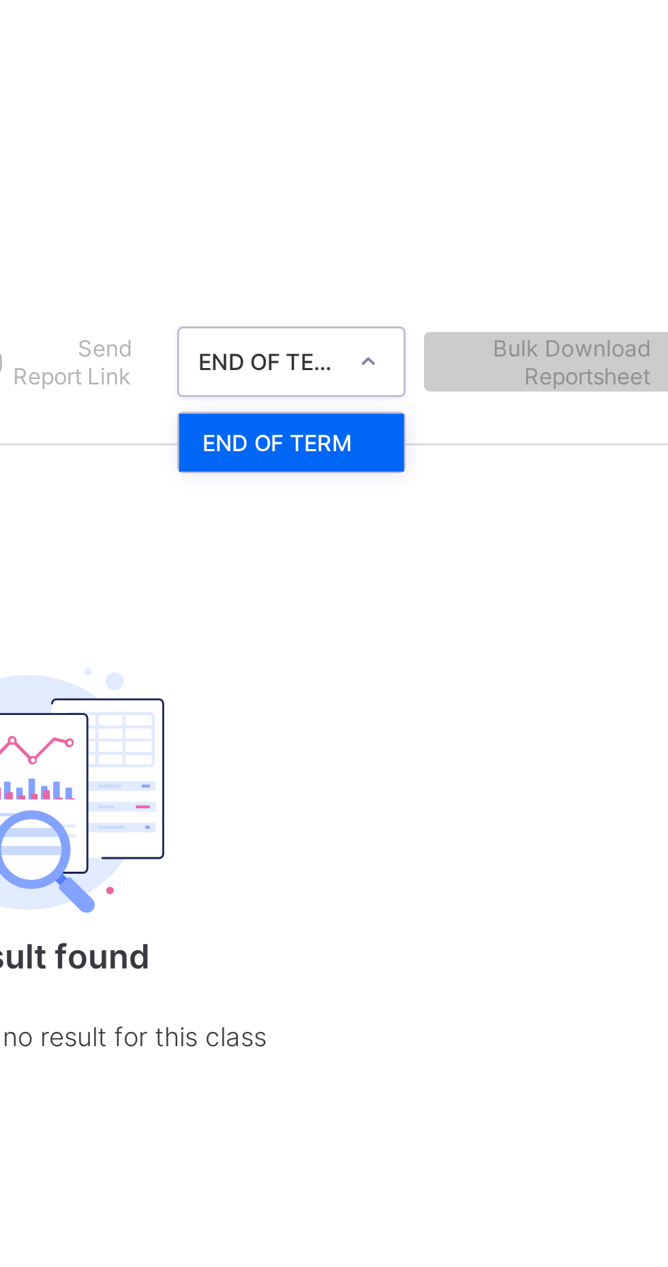
click at [533, 231] on div "END OF TERM" at bounding box center [513, 229] width 82 height 21
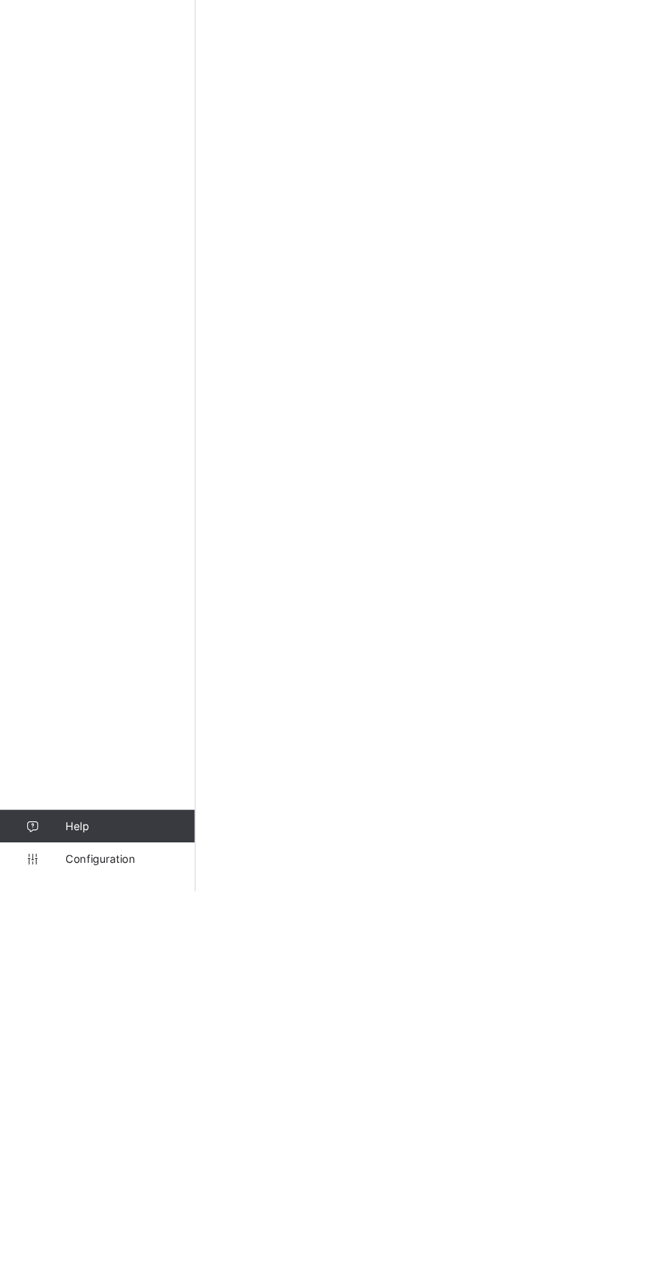
click at [87, 1245] on span "Configuration" at bounding box center [109, 1239] width 108 height 11
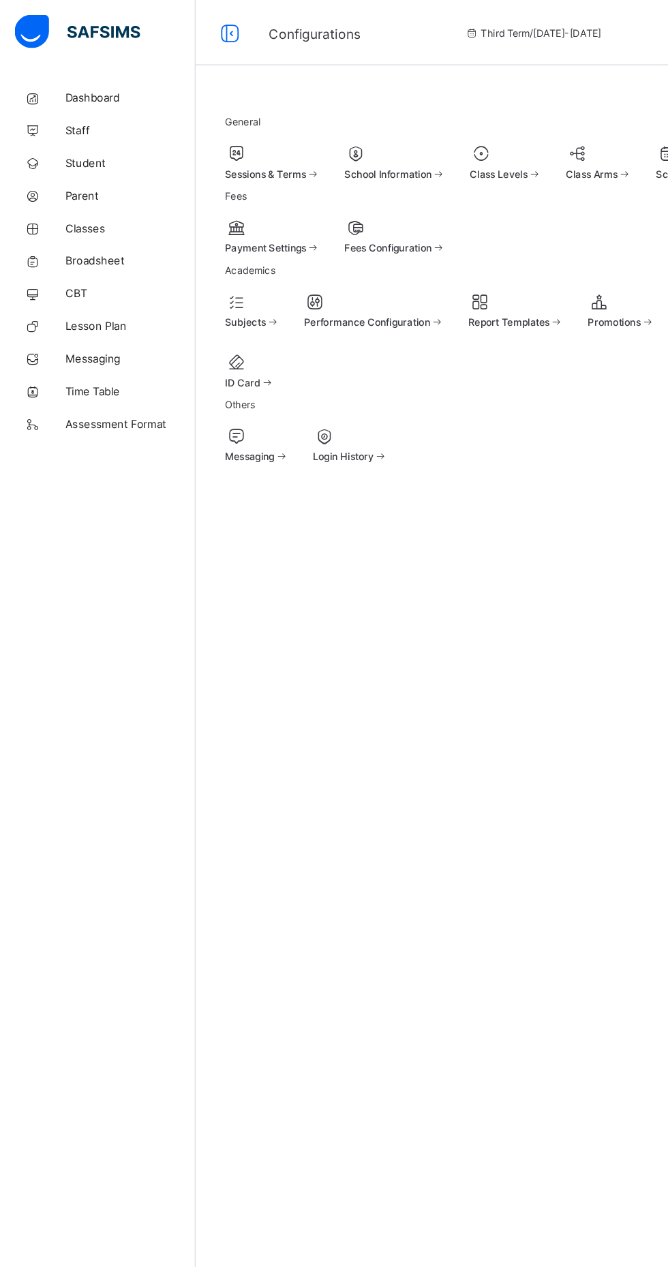
click at [393, 137] on div at bounding box center [423, 129] width 60 height 16
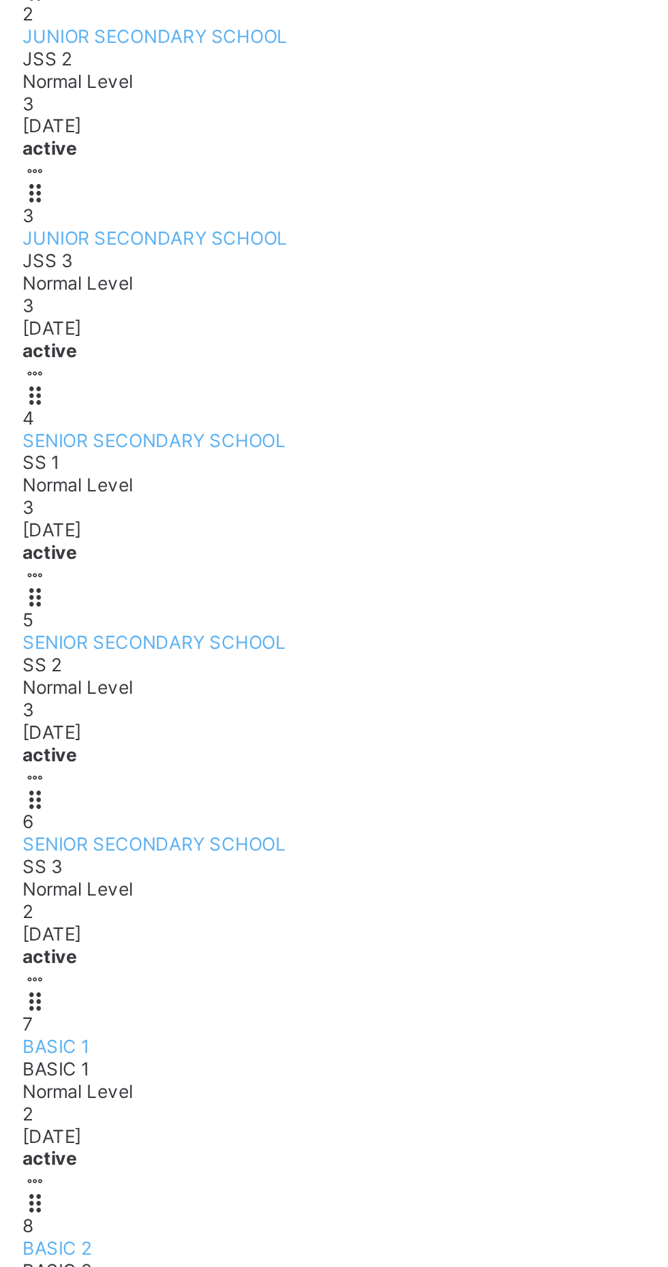
click at [233, 1248] on span "NURSERY 1" at bounding box center [210, 1253] width 45 height 10
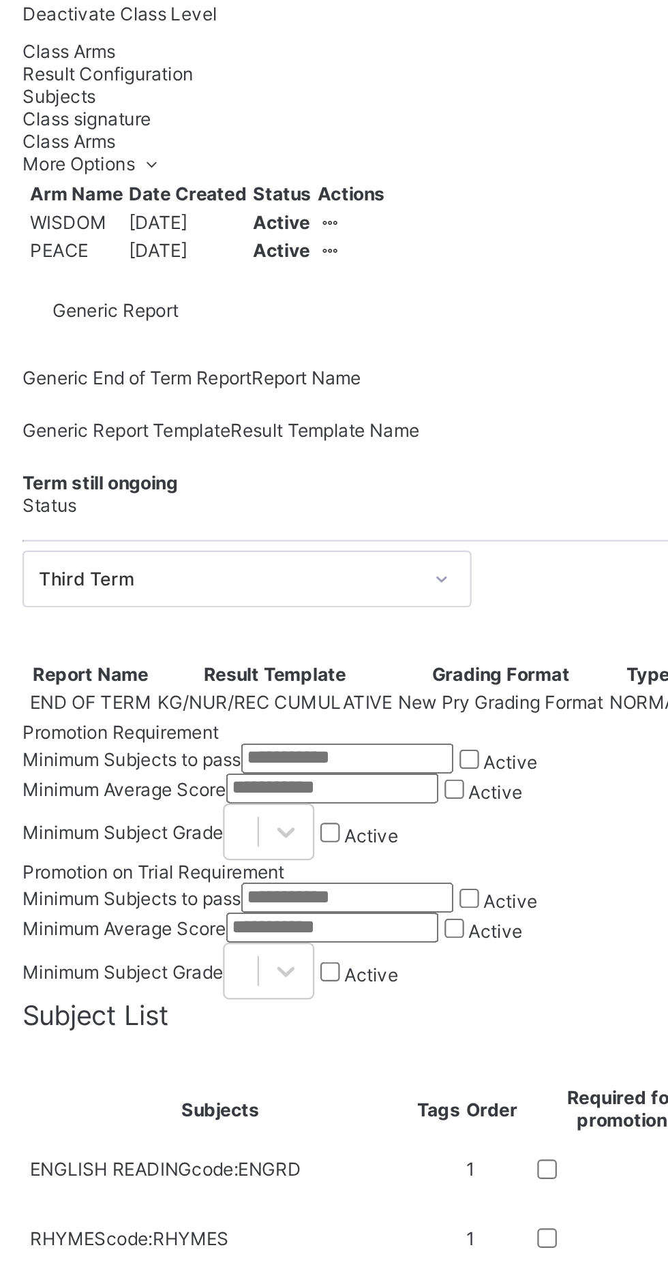
click at [294, 191] on div "Result Configuration" at bounding box center [415, 186] width 455 height 10
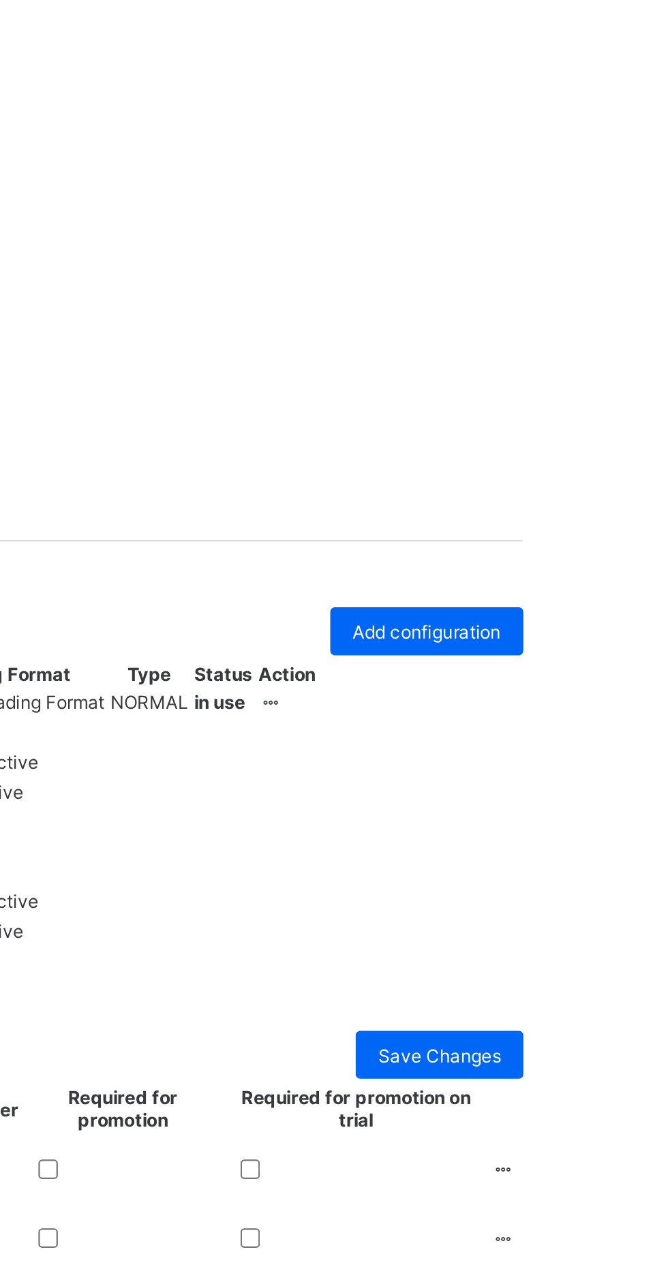
click at [534, 477] on icon at bounding box center [529, 472] width 12 height 10
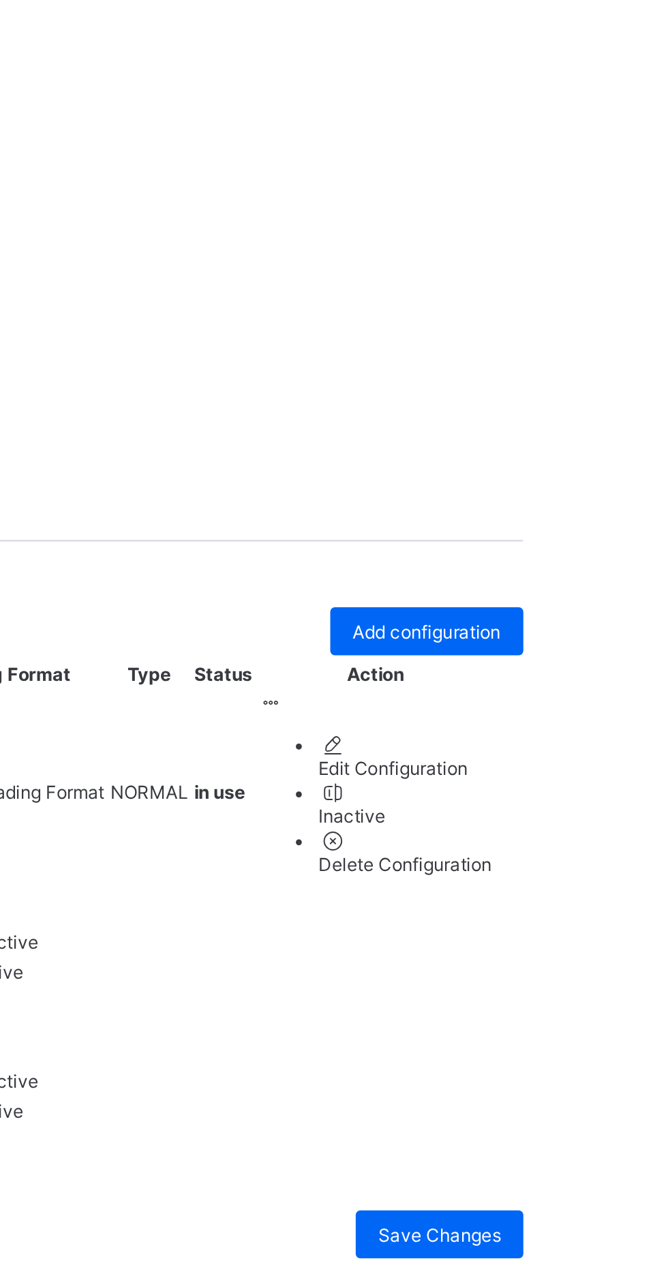
click at [580, 507] on div "Edit Configuration" at bounding box center [589, 502] width 79 height 10
type input "**********"
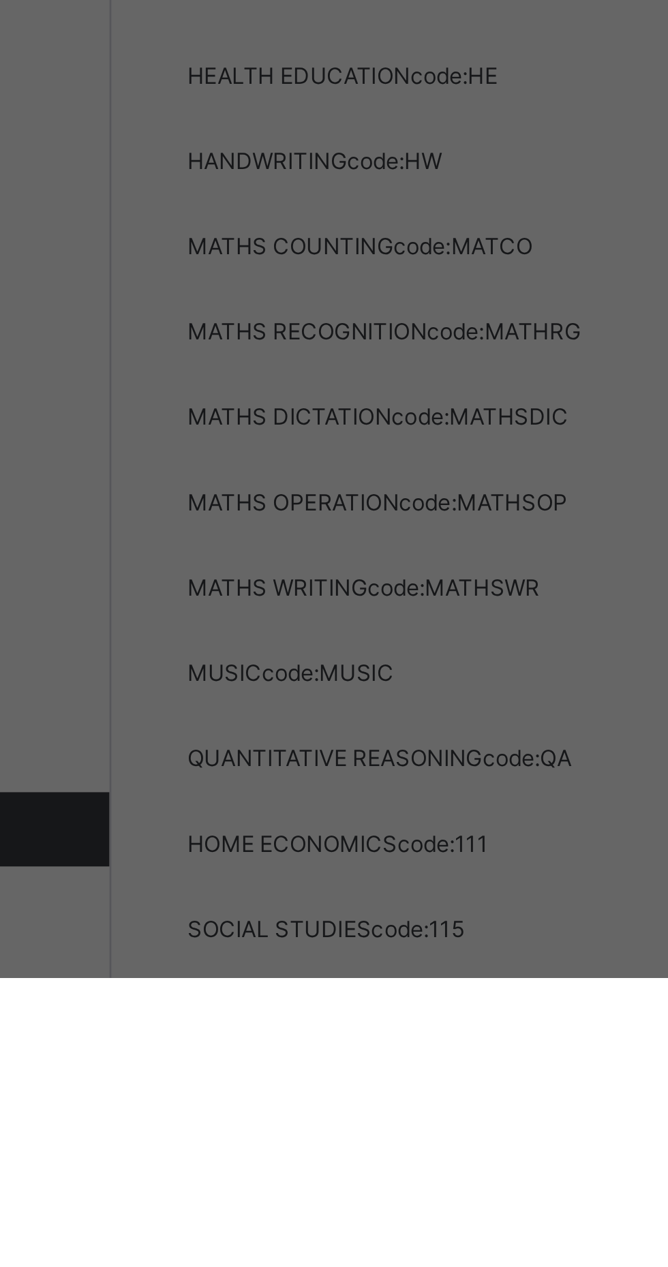
click at [256, 363] on div "KG/NUR/REC MID TERM" at bounding box center [128, 351] width 256 height 21
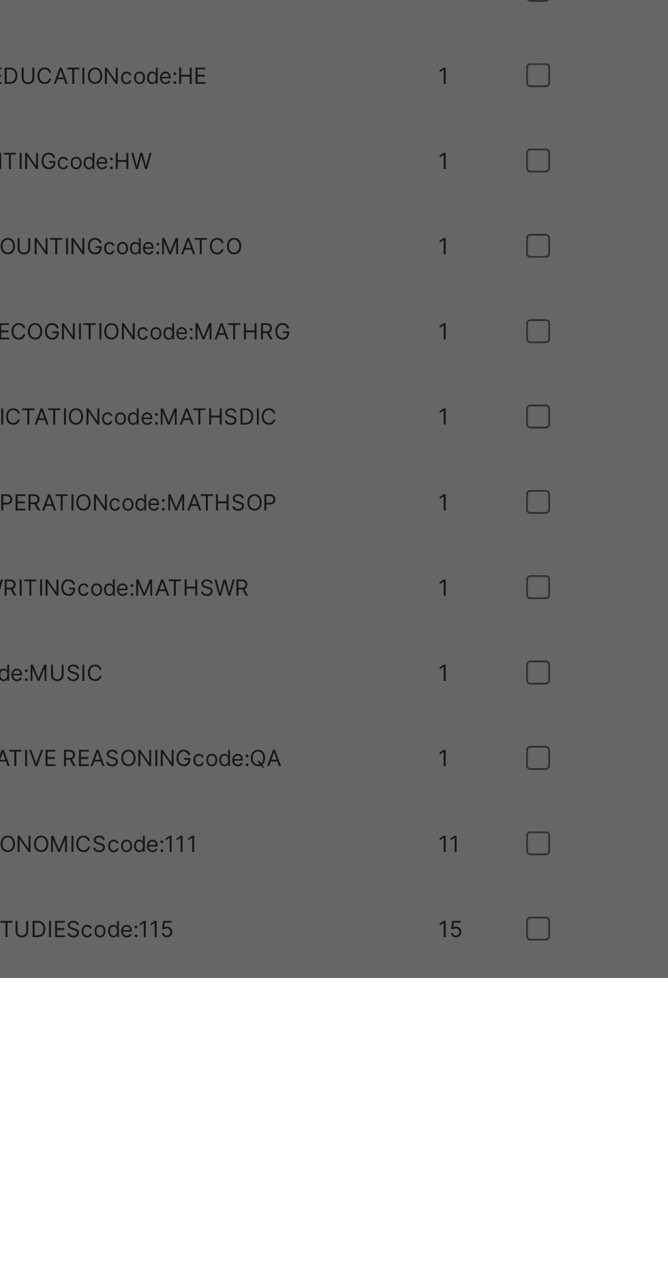
click at [175, 300] on span "Preview" at bounding box center [159, 295] width 31 height 10
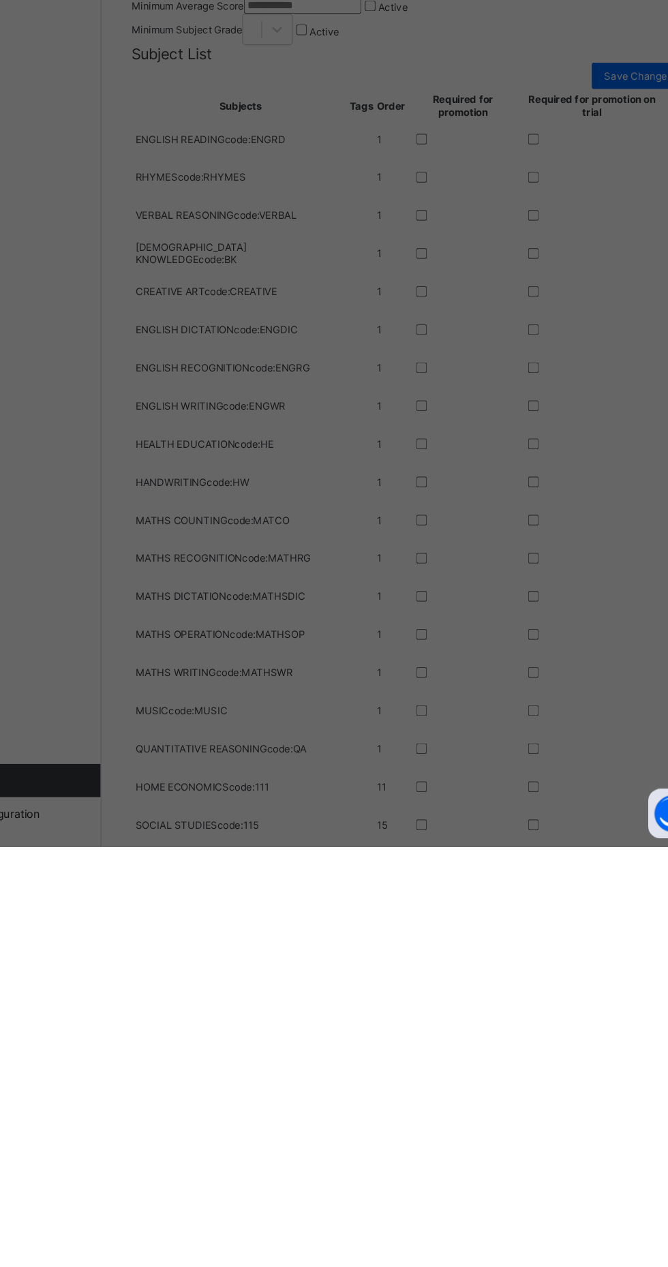
click at [116, 326] on div "Save" at bounding box center [96, 315] width 40 height 22
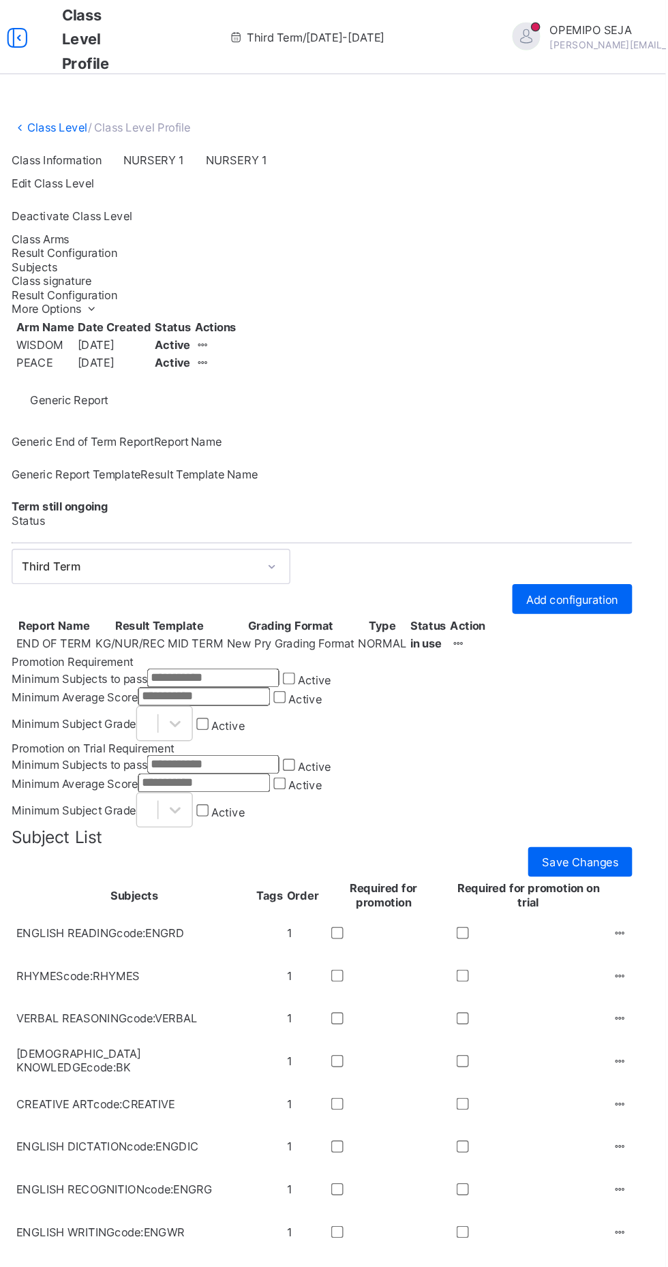
click at [206, 93] on link "Class Level" at bounding box center [222, 94] width 44 height 10
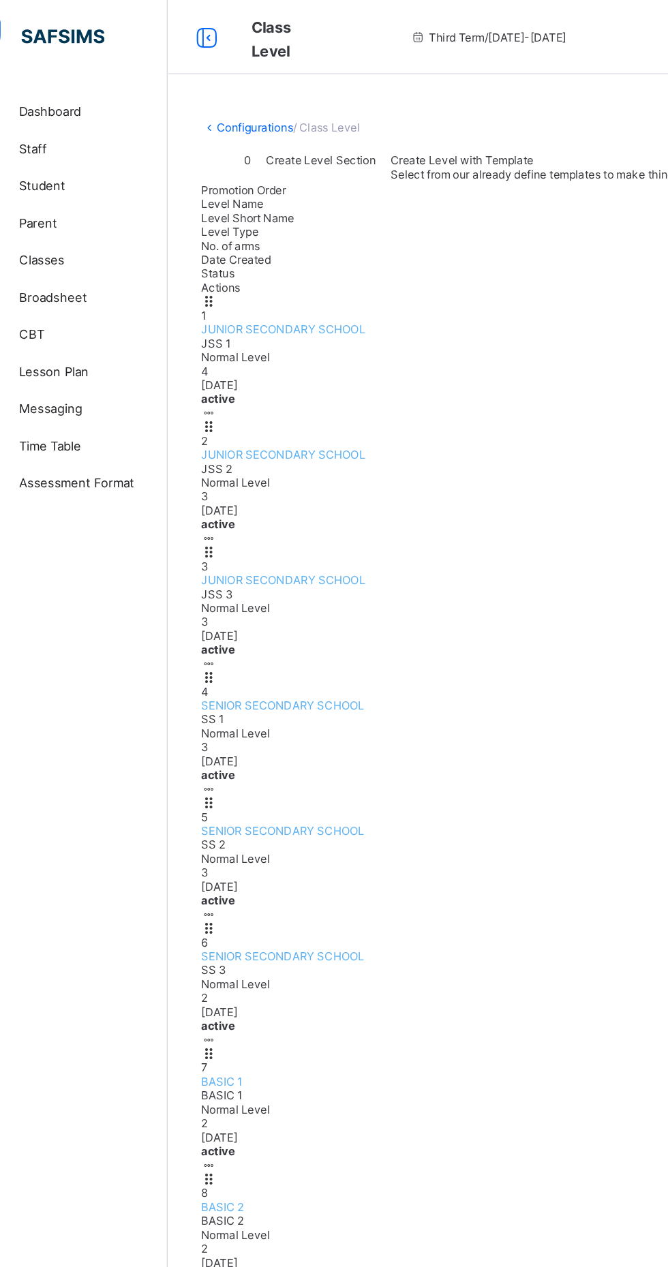
click at [66, 216] on span "Broadsheet" at bounding box center [109, 218] width 109 height 11
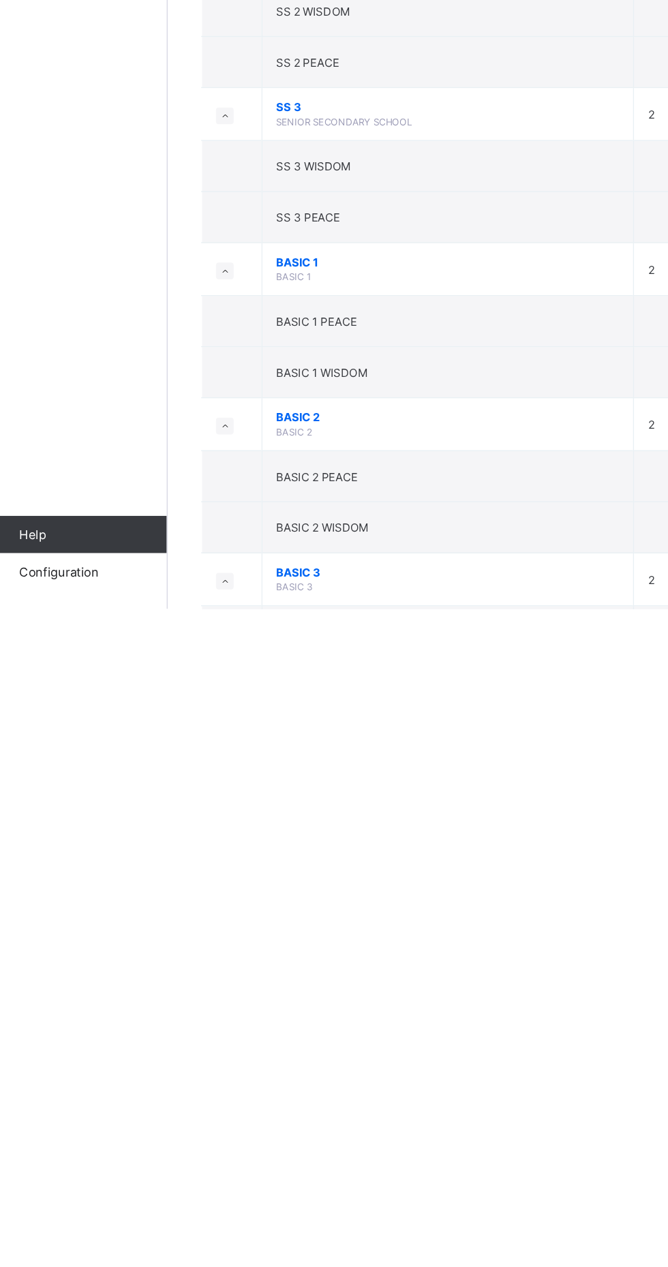
scroll to position [385, 0]
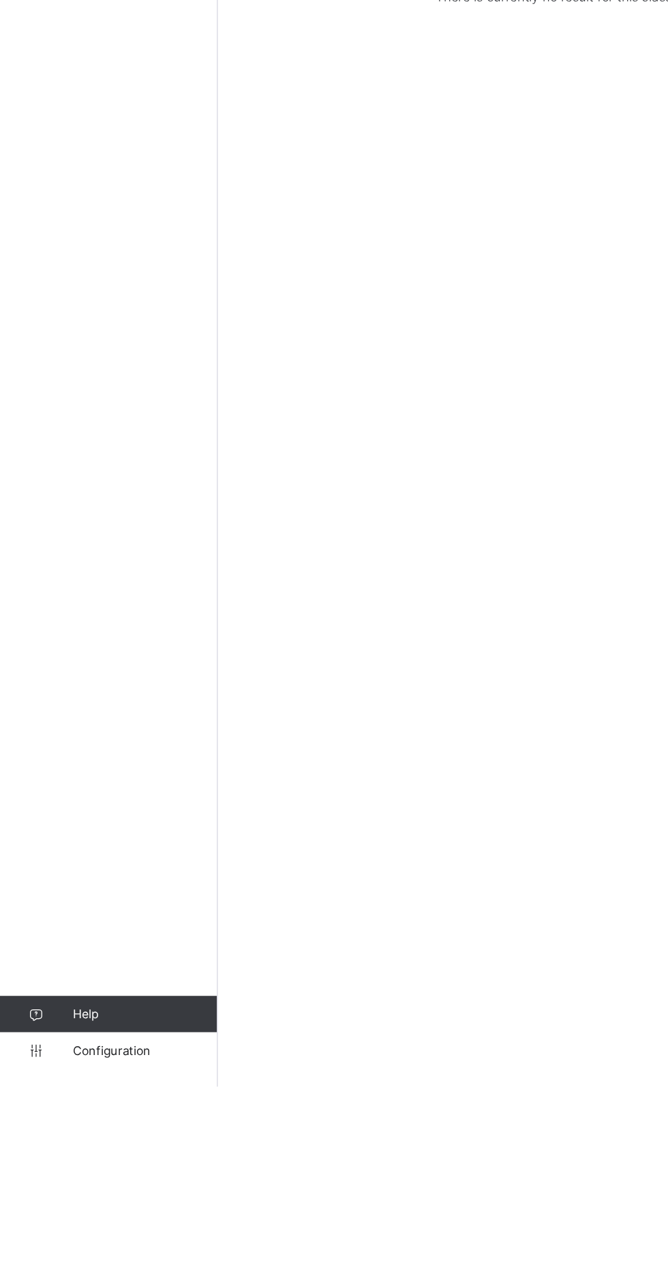
click at [89, 1245] on span "Configuration" at bounding box center [109, 1239] width 108 height 11
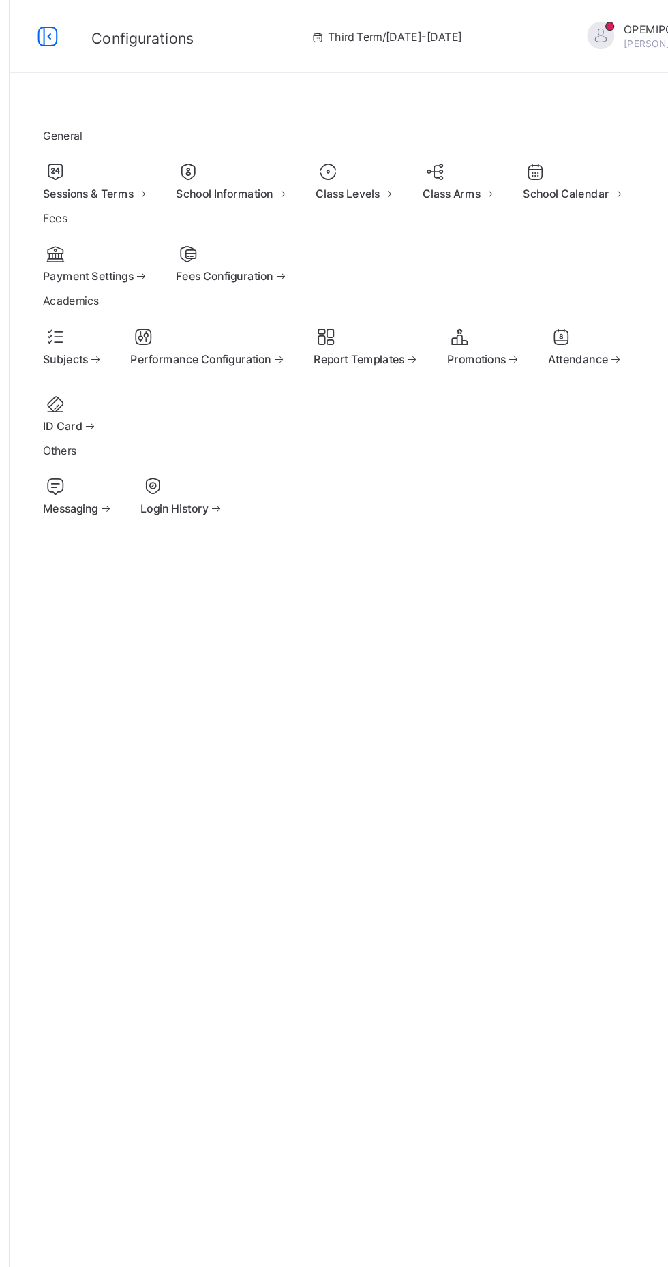
click at [268, 140] on div "Sessions & Terms" at bounding box center [228, 145] width 80 height 10
click at [393, 137] on div at bounding box center [423, 129] width 60 height 16
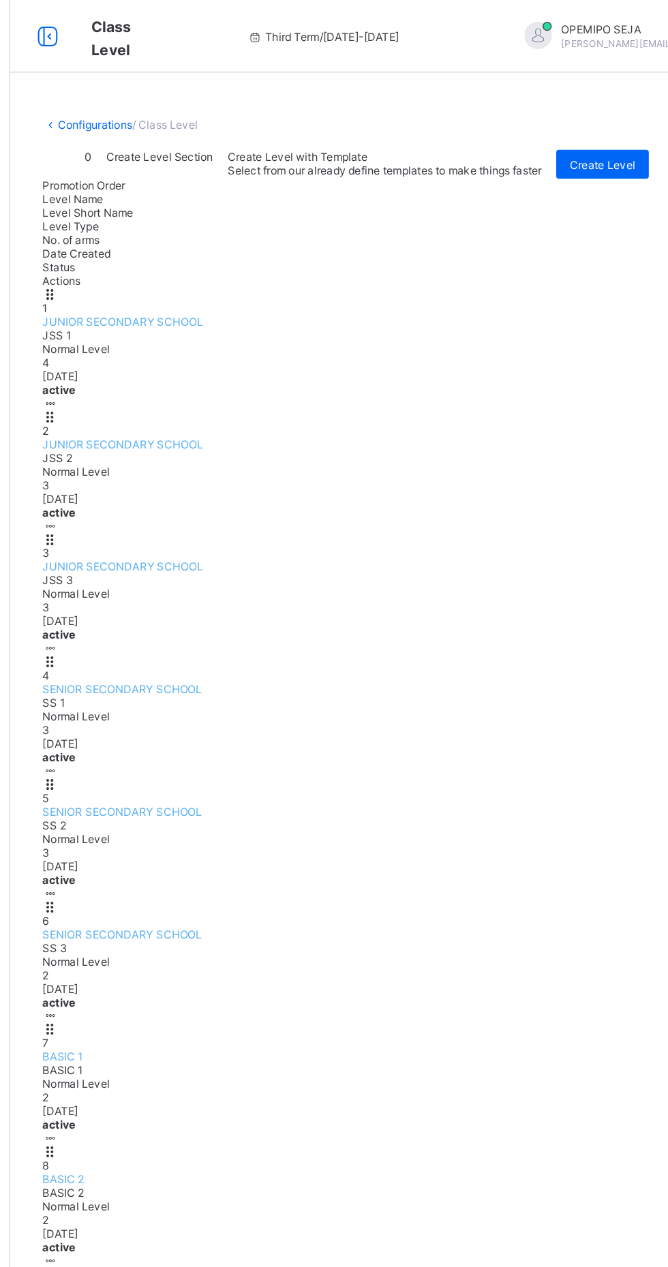
click at [233, 1248] on span "NURSERY 1" at bounding box center [210, 1253] width 45 height 10
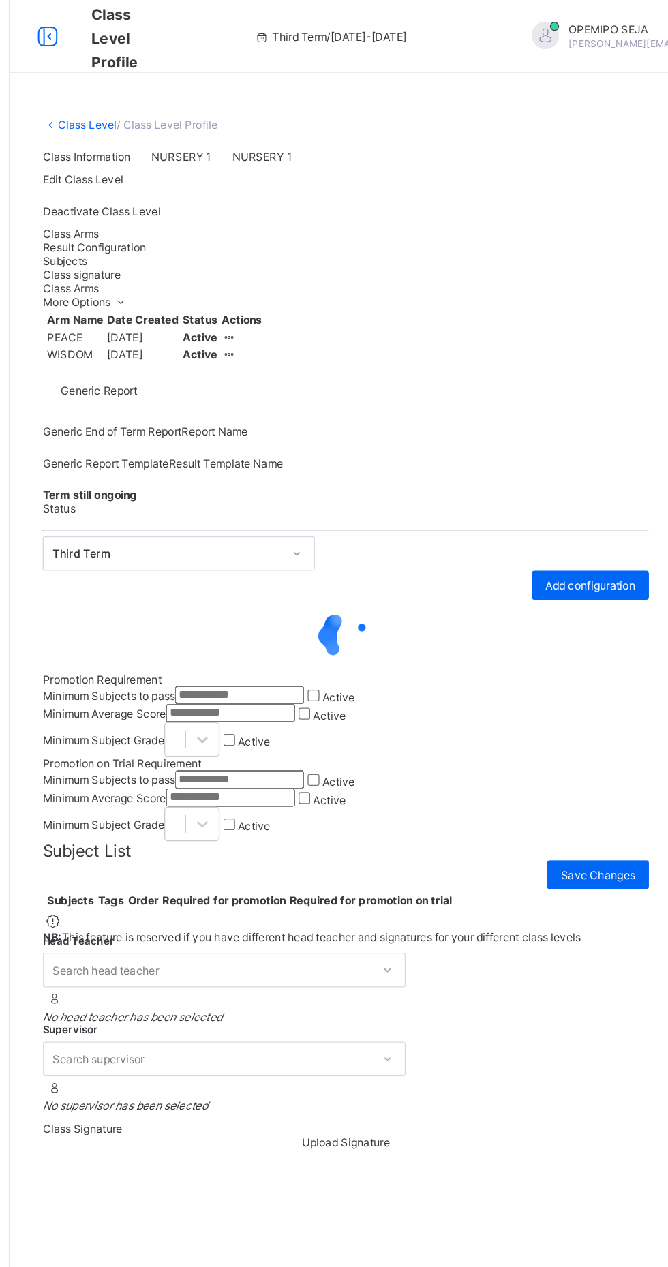
click at [266, 191] on span "Result Configuration" at bounding box center [227, 186] width 78 height 10
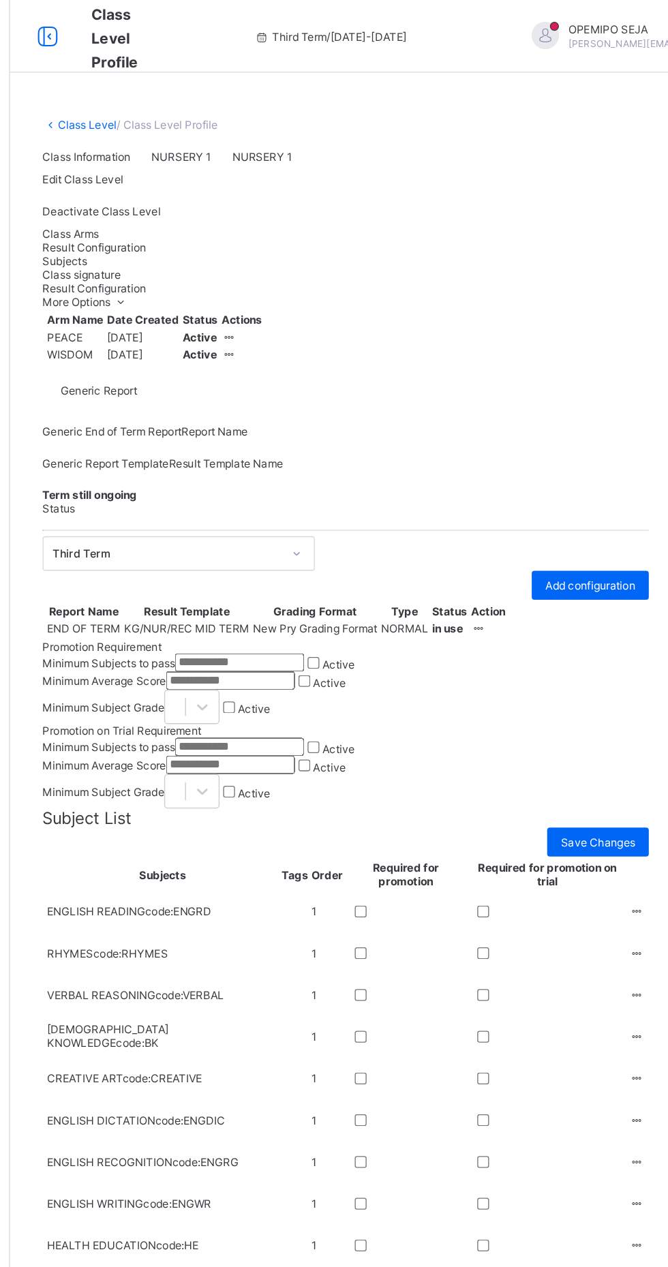
click at [521, 477] on icon at bounding box center [516, 472] width 12 height 10
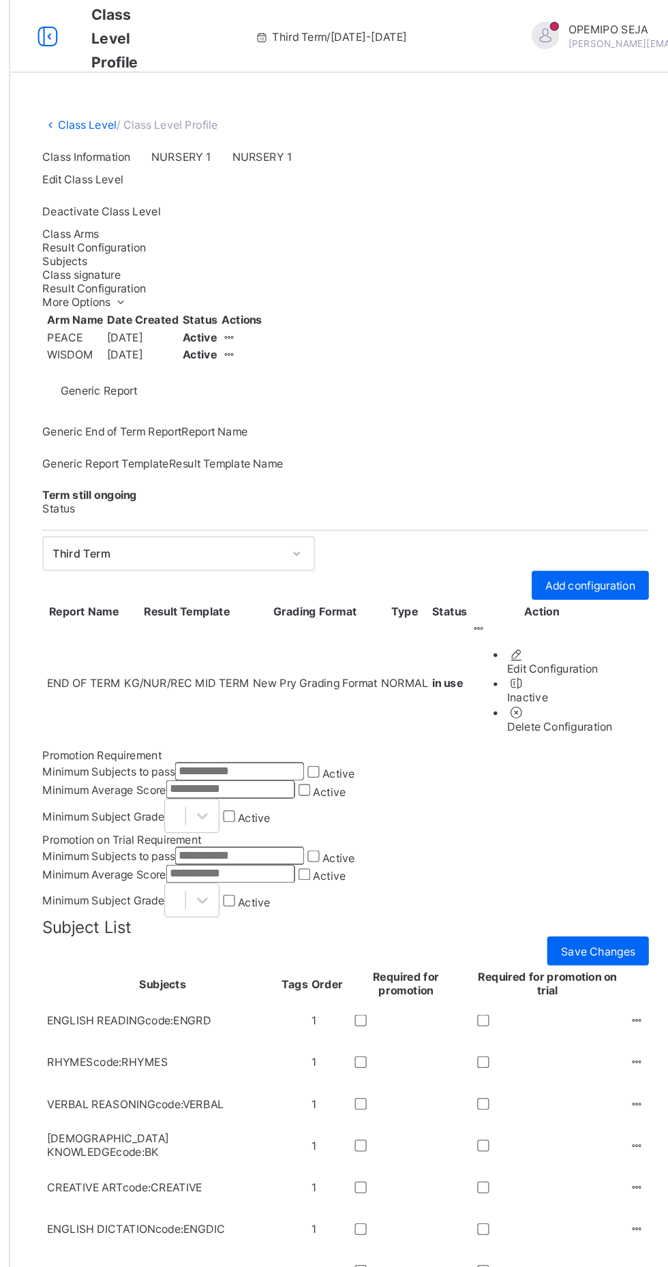
click at [586, 507] on div "Edit Configuration" at bounding box center [576, 502] width 79 height 10
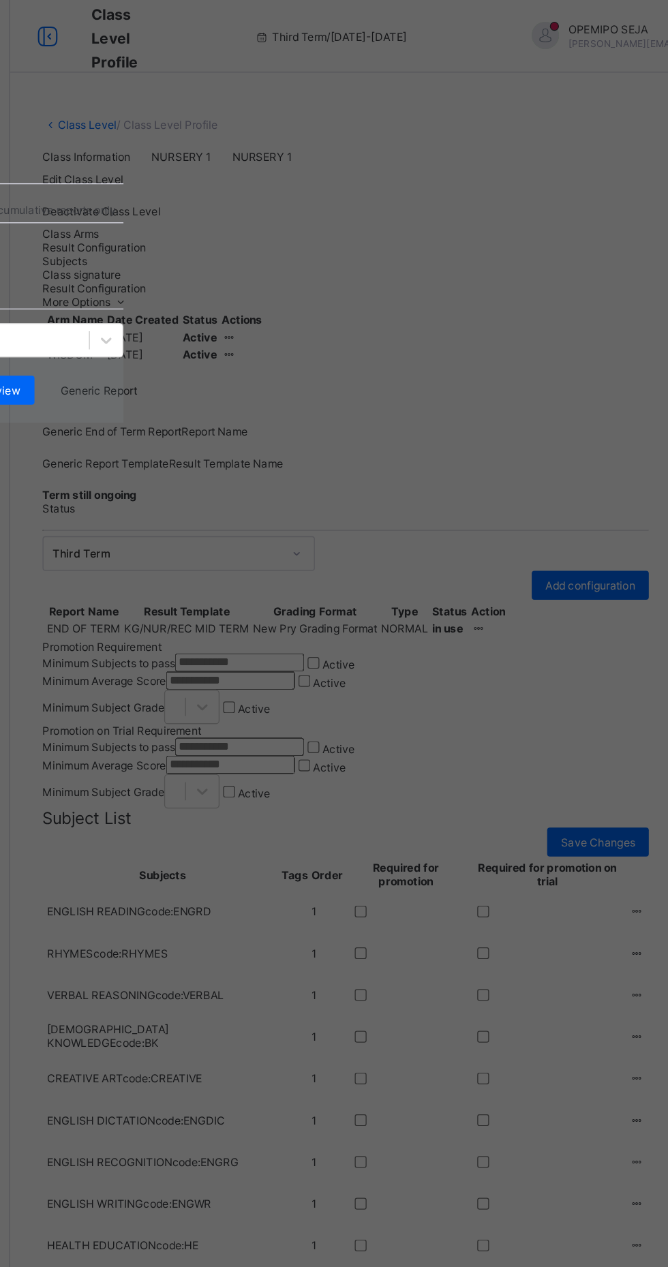
type input "**********"
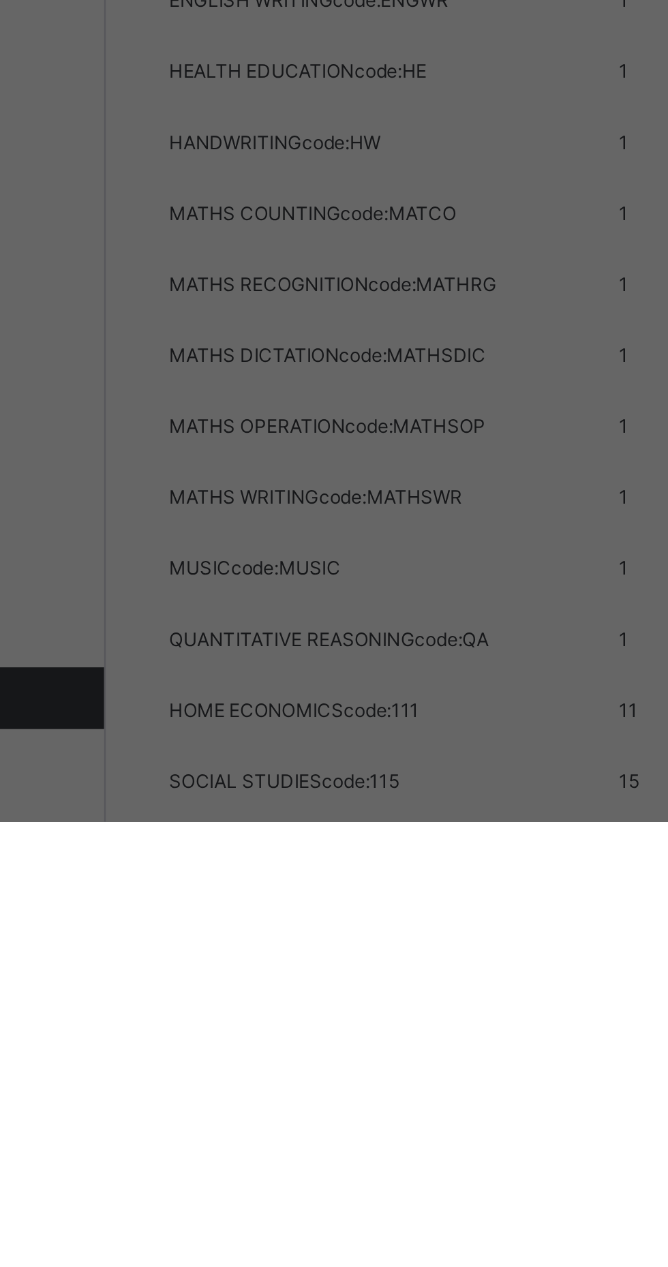
click at [240, 341] on div "KG/NUR/REC CUMULATIVE" at bounding box center [128, 330] width 256 height 21
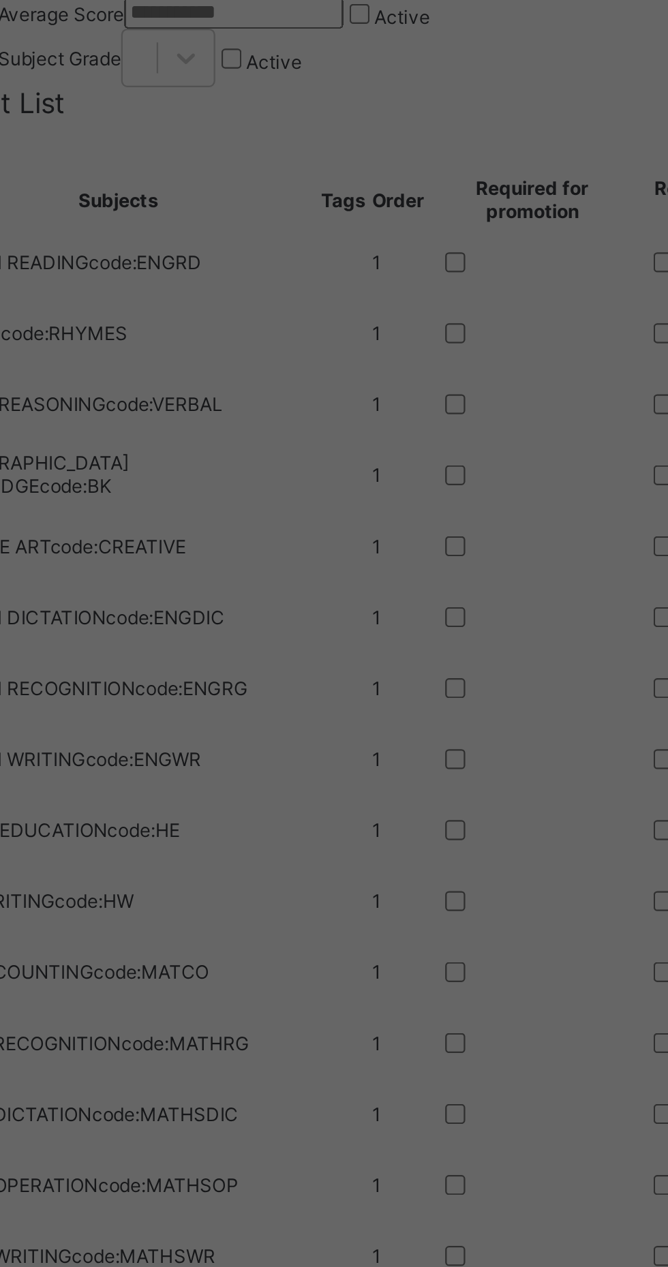
click at [185, 241] on div "Preview" at bounding box center [160, 230] width 52 height 22
click at [116, 326] on div "Save" at bounding box center [96, 315] width 40 height 22
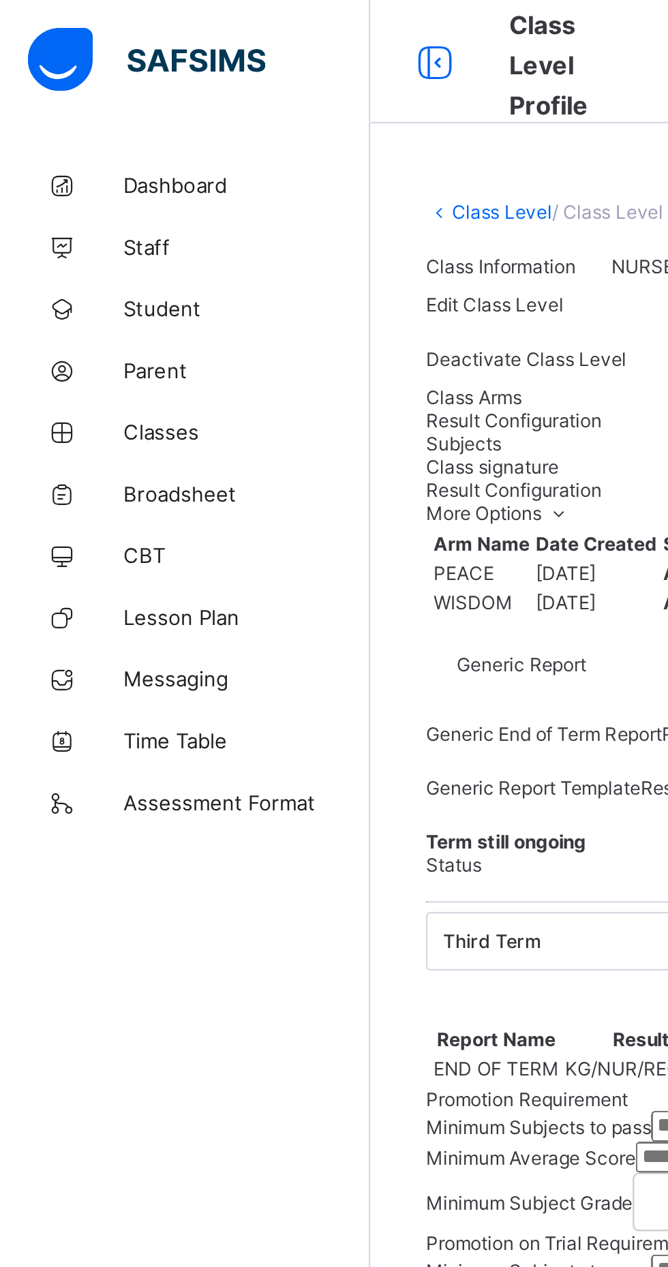
click at [212, 97] on link "Class Level" at bounding box center [222, 94] width 44 height 10
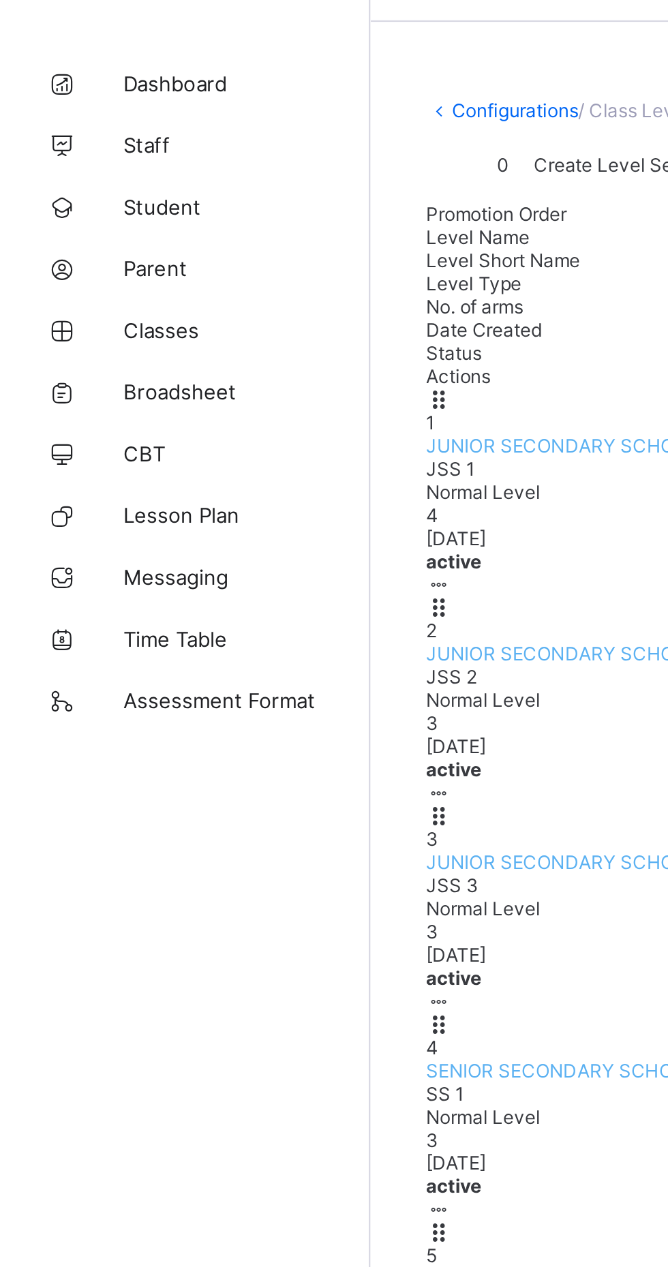
click at [99, 219] on span "Broadsheet" at bounding box center [109, 218] width 109 height 11
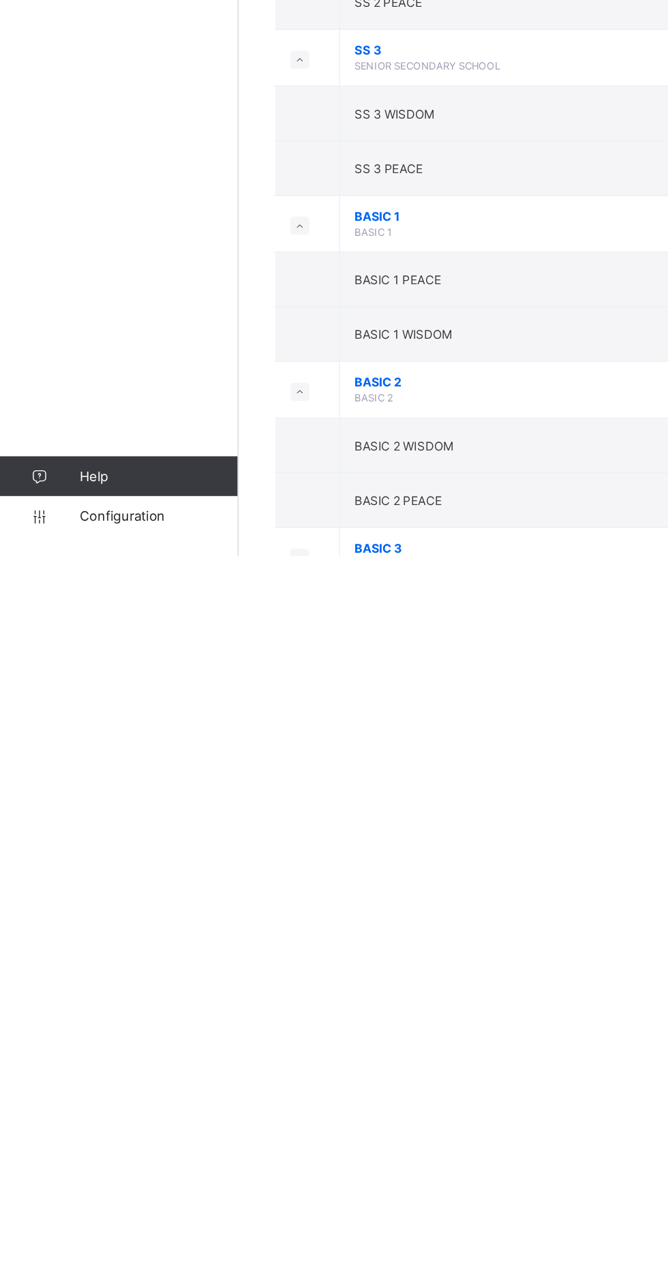
scroll to position [172, 0]
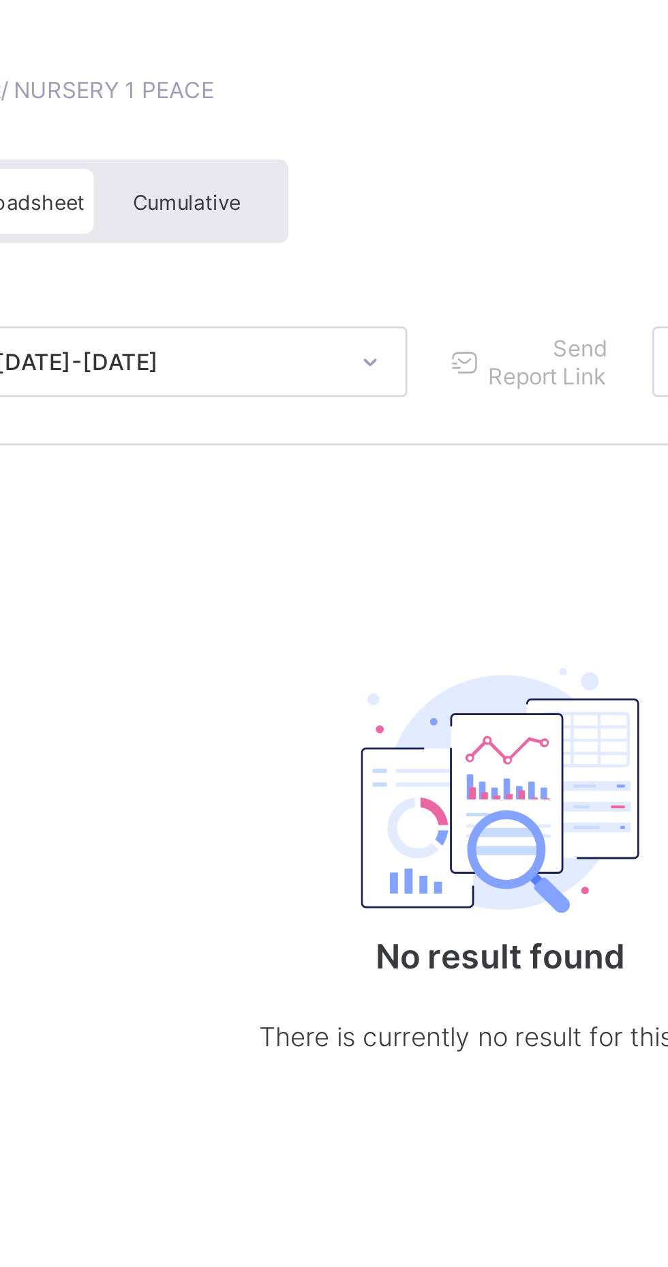
click at [309, 140] on span "Cumulative" at bounding box center [301, 142] width 40 height 10
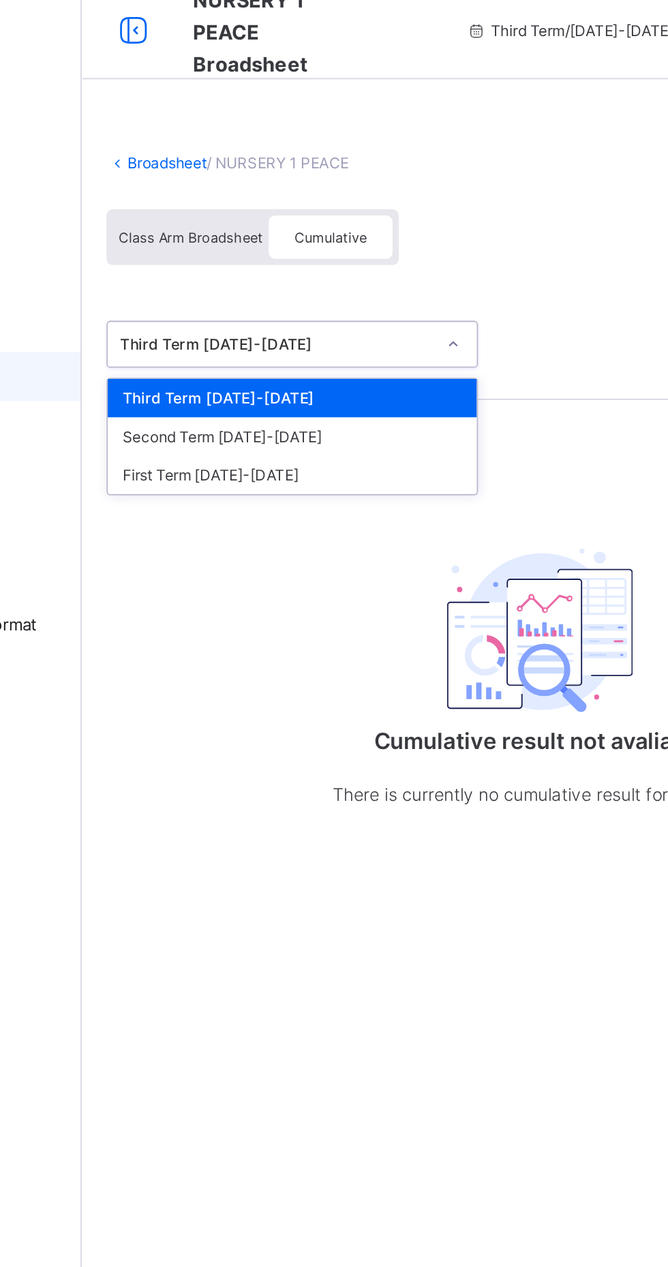
click at [358, 233] on div "Third Term 2024-2025" at bounding box center [279, 229] width 203 height 21
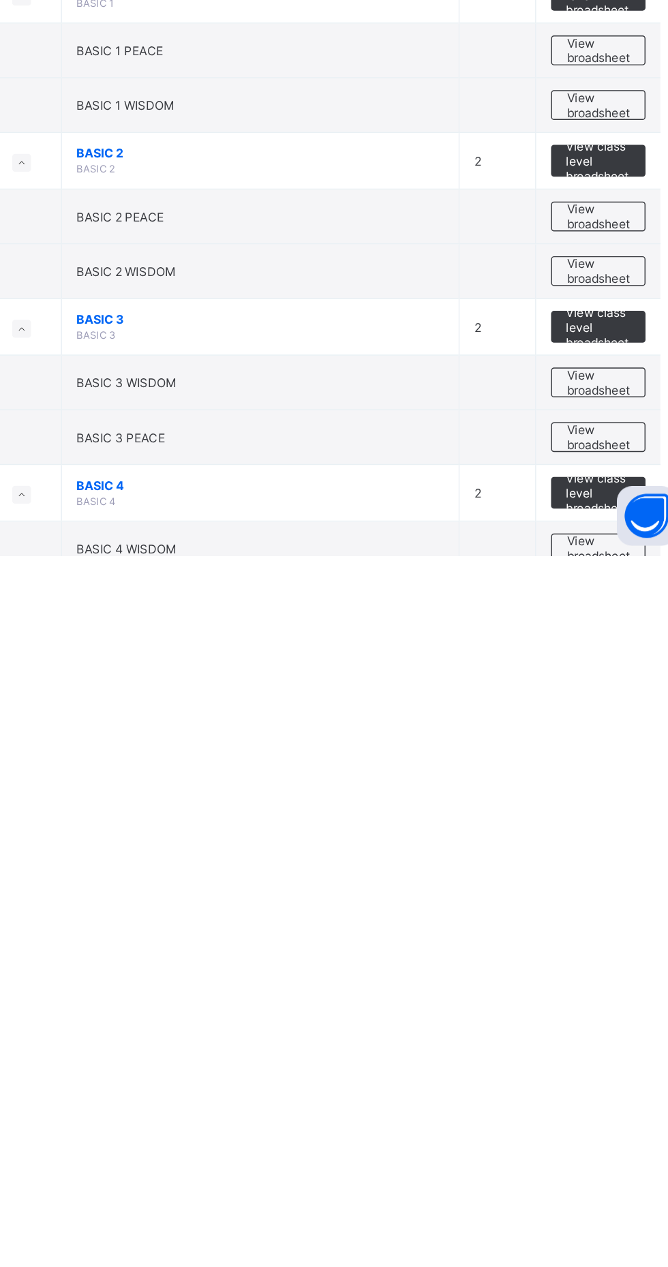
scroll to position [230, 0]
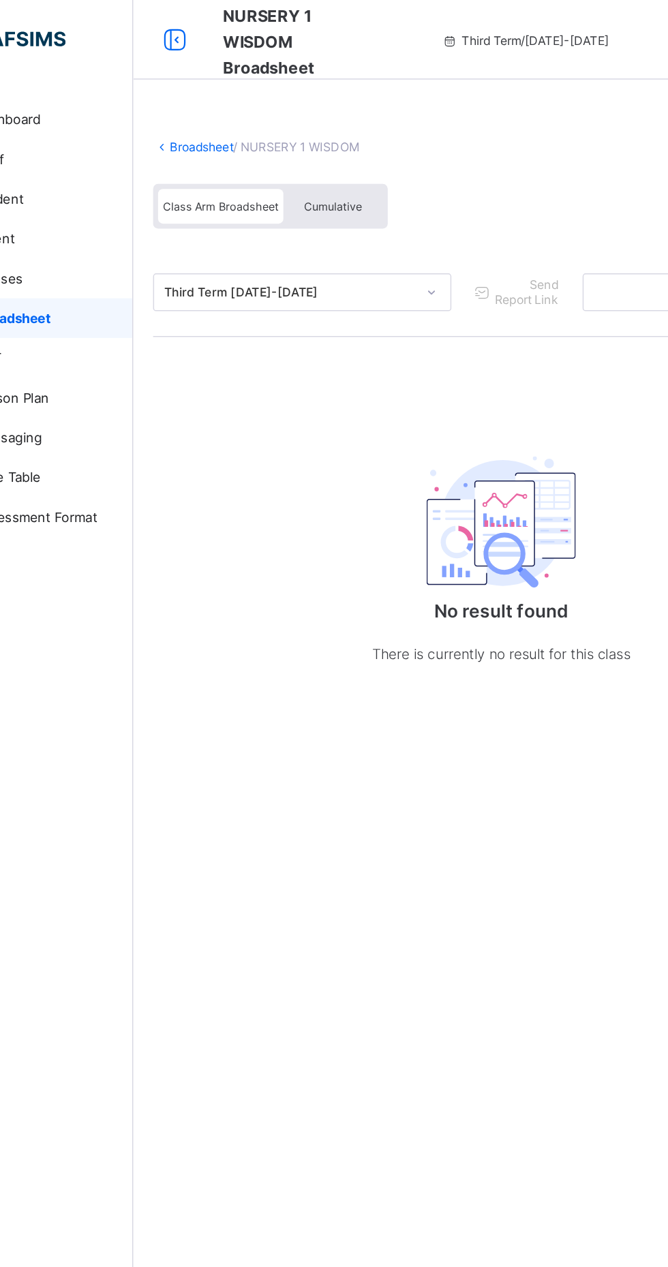
click at [298, 141] on span "Cumulative" at bounding box center [301, 142] width 40 height 10
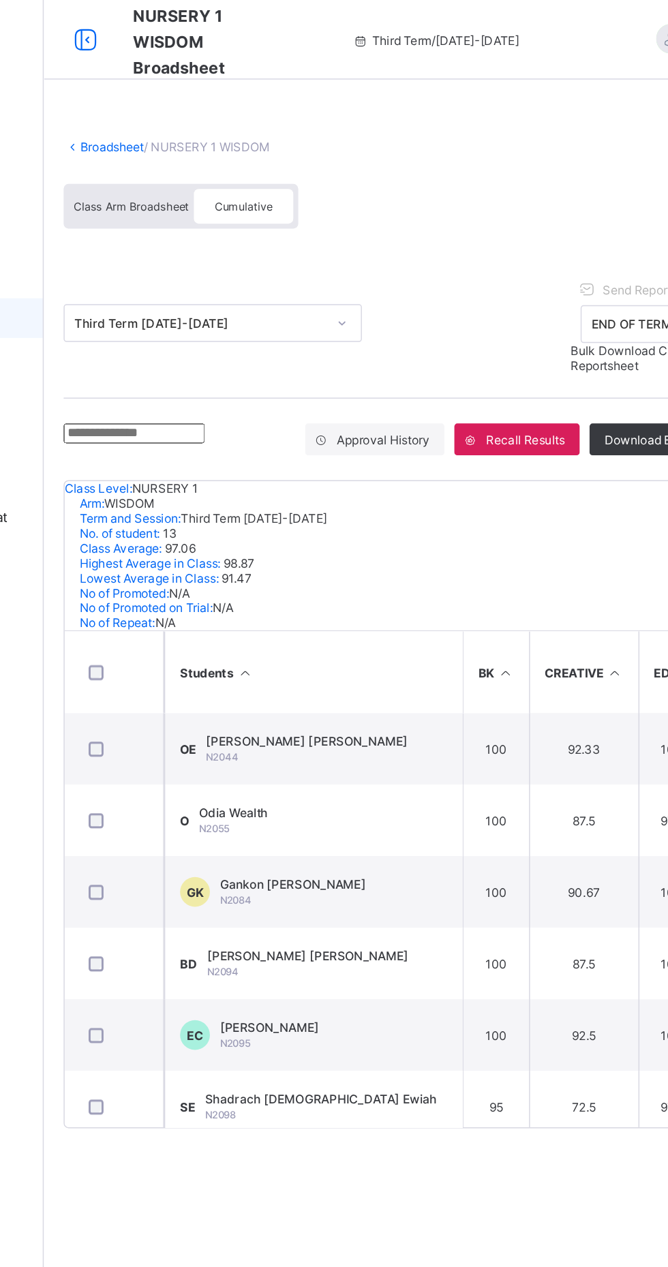
scroll to position [3, 0]
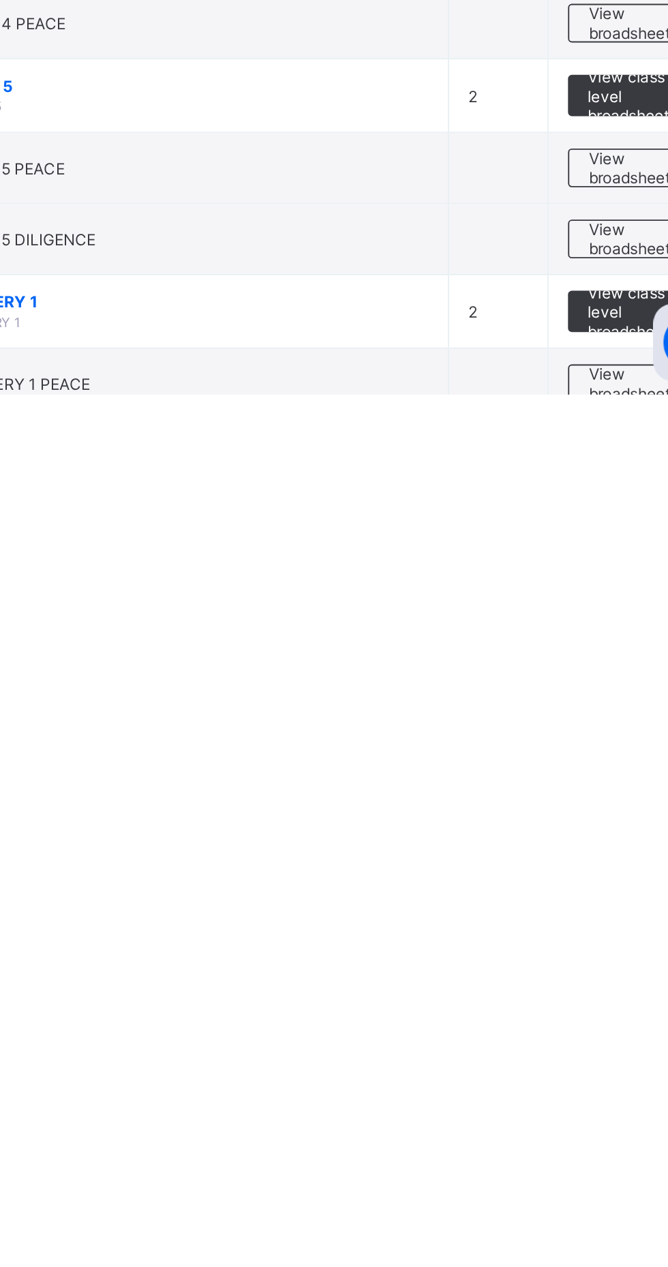
scroll to position [512, 0]
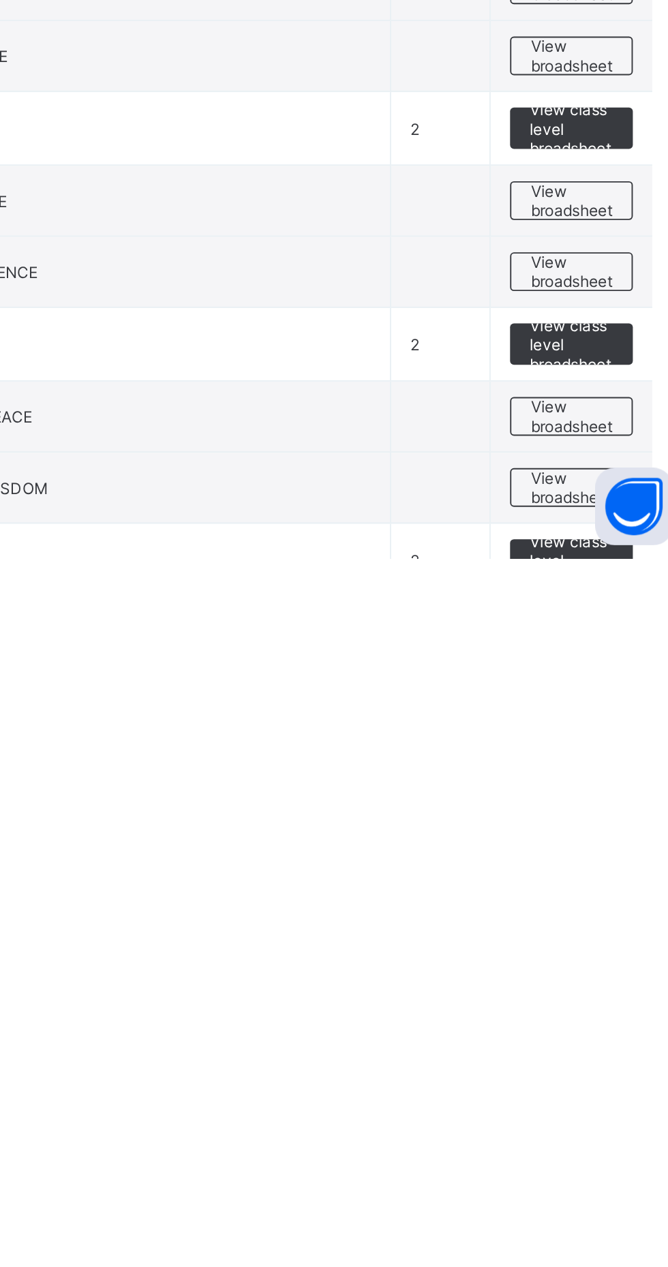
click at [611, 1199] on span "View broadsheet" at bounding box center [600, 1192] width 43 height 20
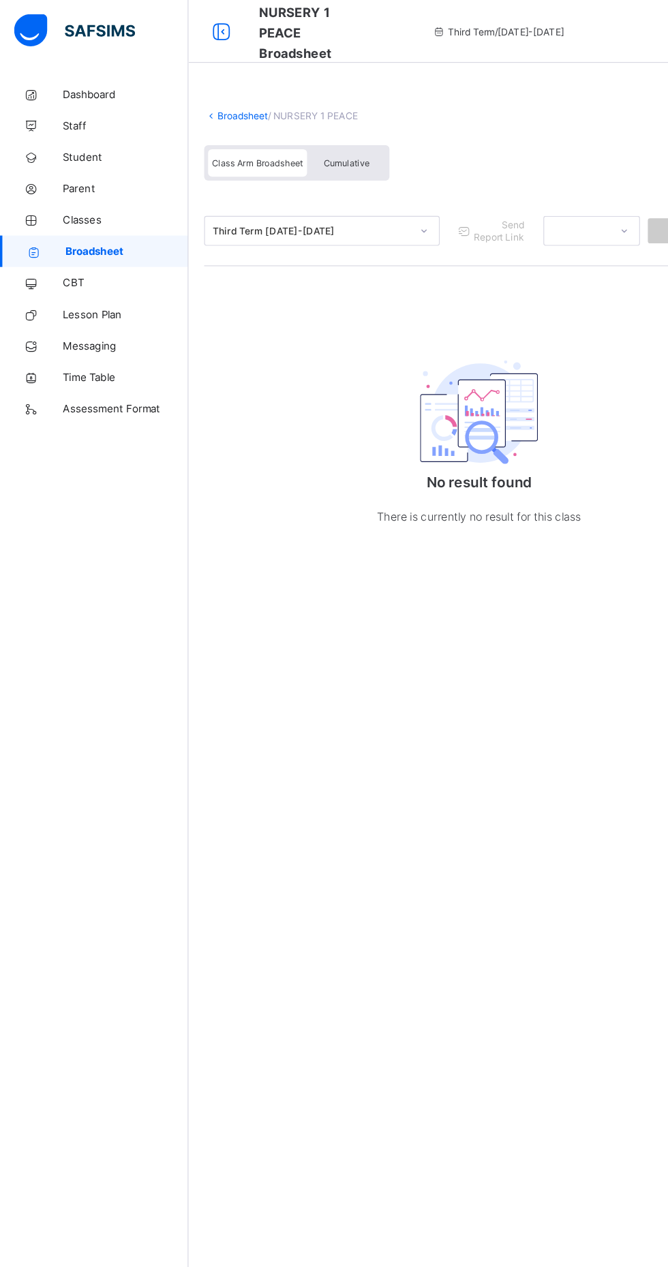
click at [302, 141] on span "Cumulative" at bounding box center [301, 142] width 40 height 10
click at [322, 150] on div "Cumulative" at bounding box center [300, 141] width 68 height 24
click at [219, 96] on link "Broadsheet" at bounding box center [211, 100] width 44 height 10
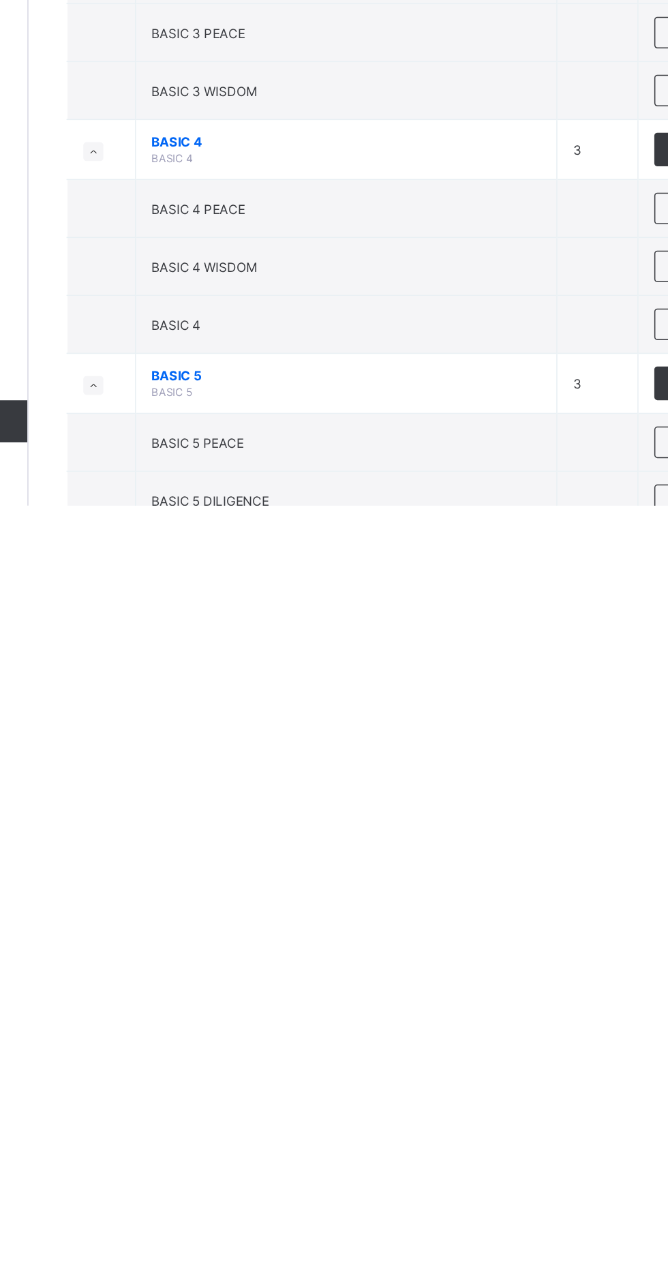
scroll to position [815, 0]
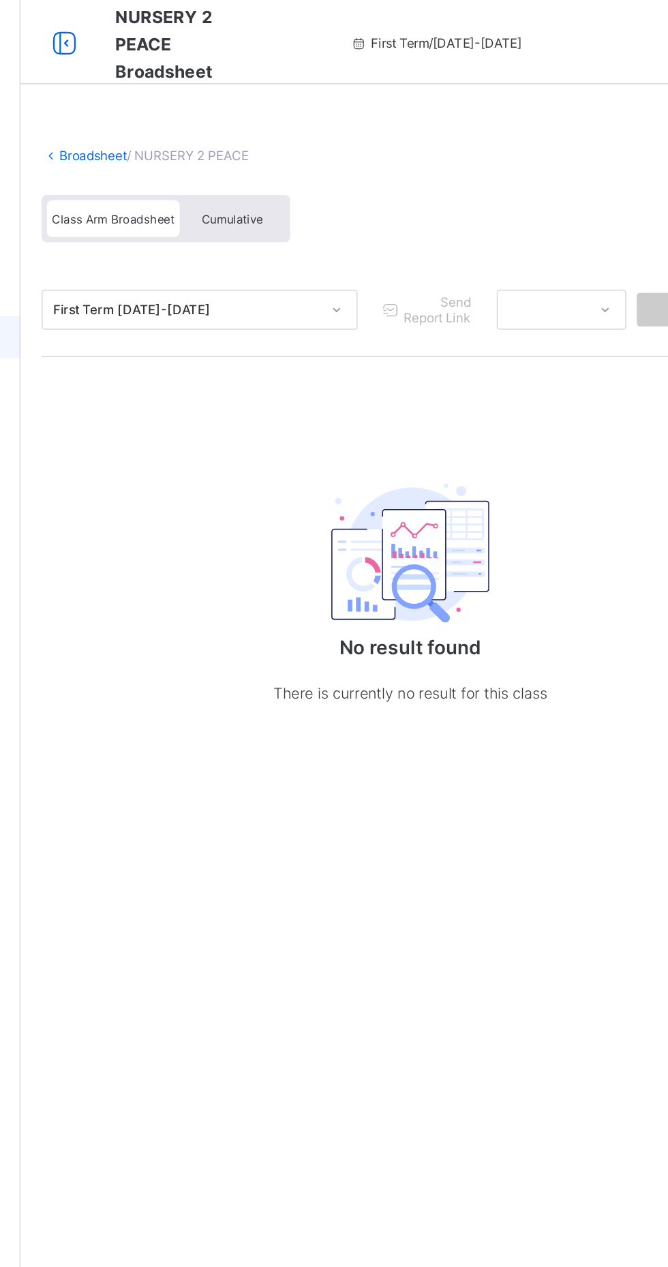
click at [294, 141] on span "Cumulative" at bounding box center [301, 142] width 40 height 10
